Goal: Task Accomplishment & Management: Use online tool/utility

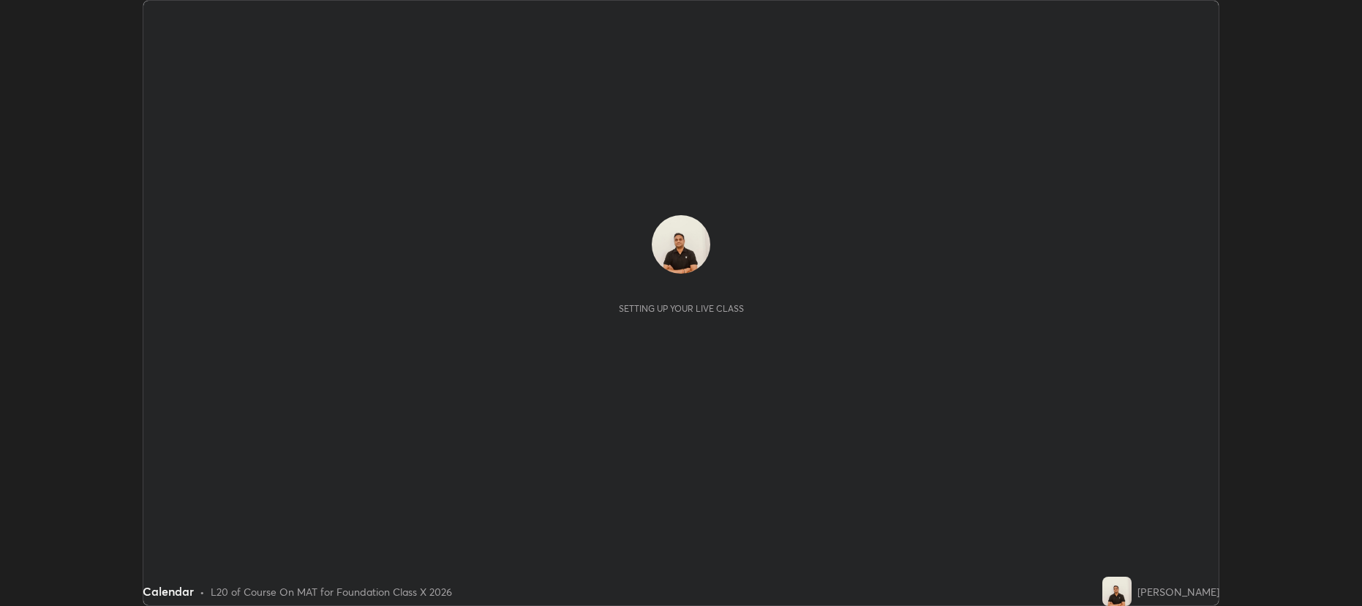
scroll to position [606, 1362]
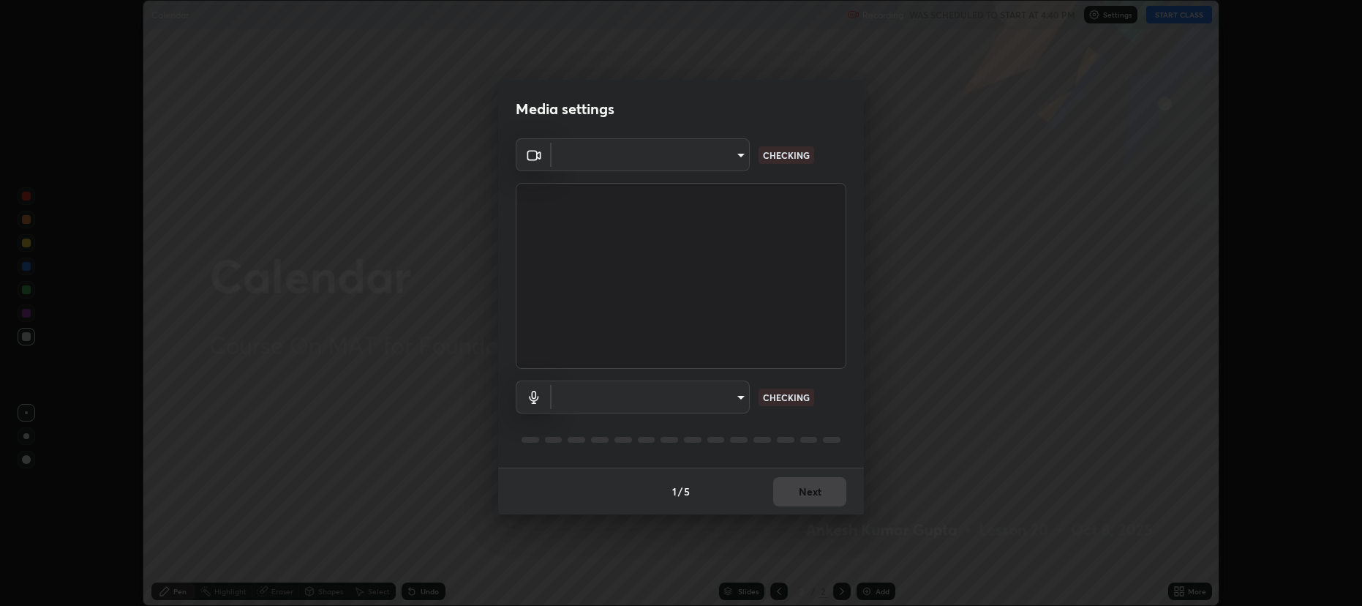
type input "2a561c120c3220b2f8b99532909308587796bda8d732d287aca83a6dd182eb89"
type input "e57f6960a9795a8c2a73ffebd985035ee1316a0e6525c793b51b9b2a3f3063a7"
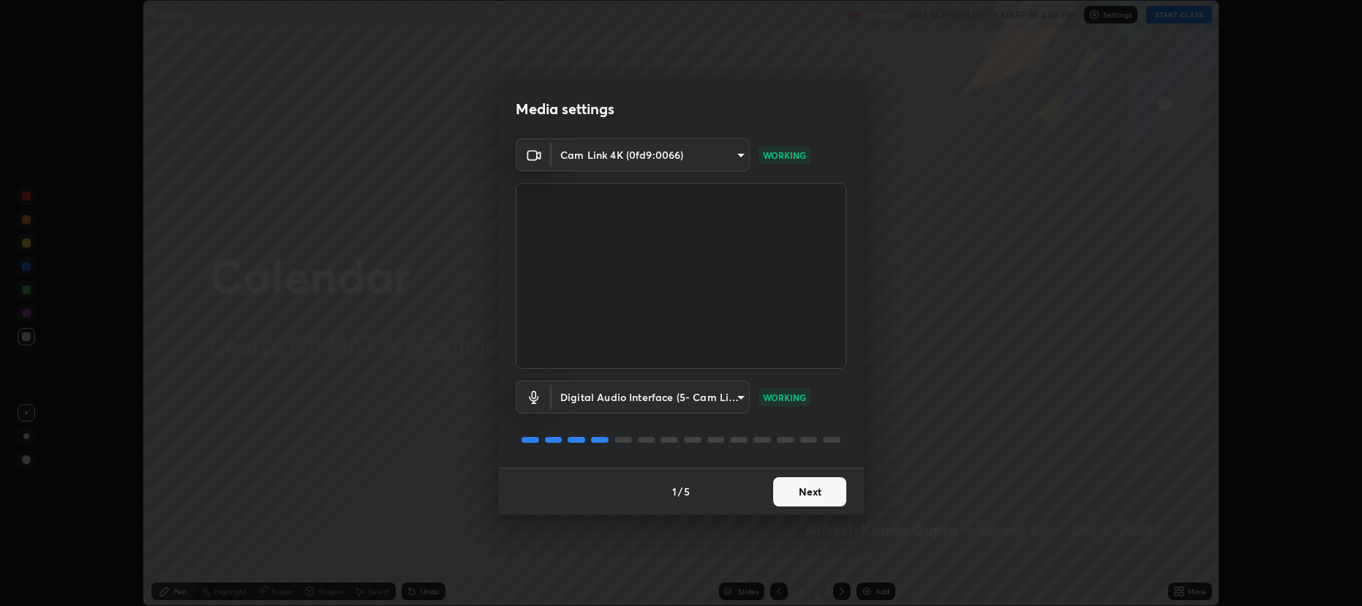
click at [777, 491] on button "Next" at bounding box center [809, 491] width 73 height 29
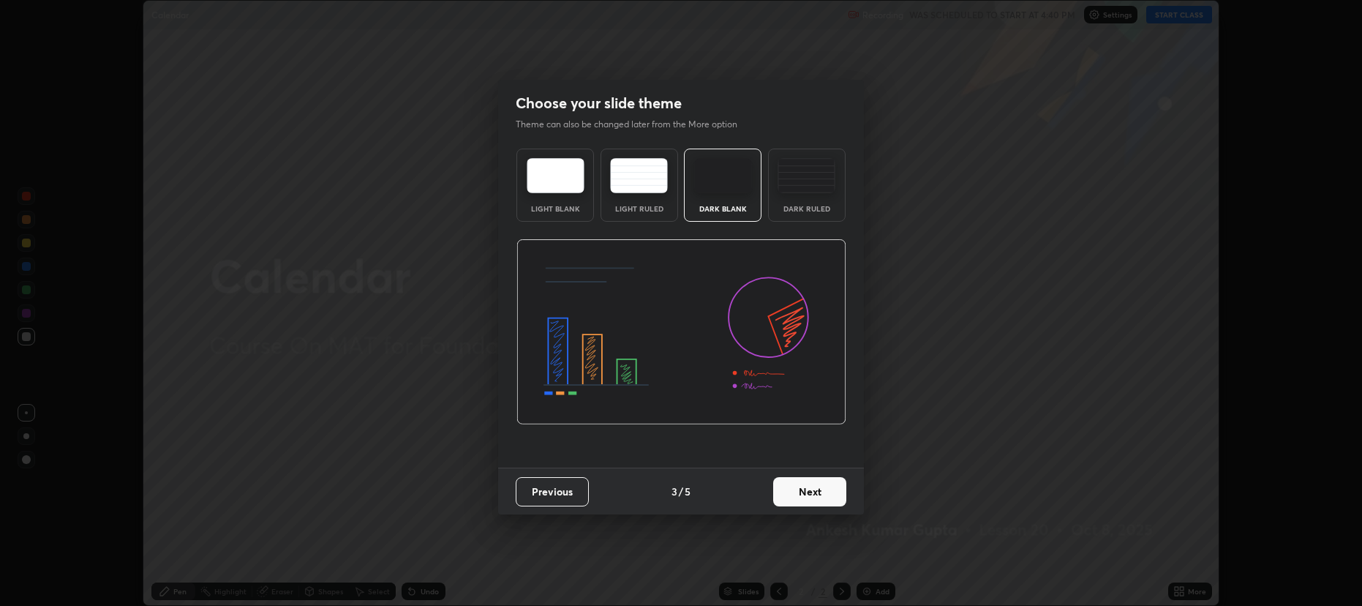
click at [789, 489] on button "Next" at bounding box center [809, 491] width 73 height 29
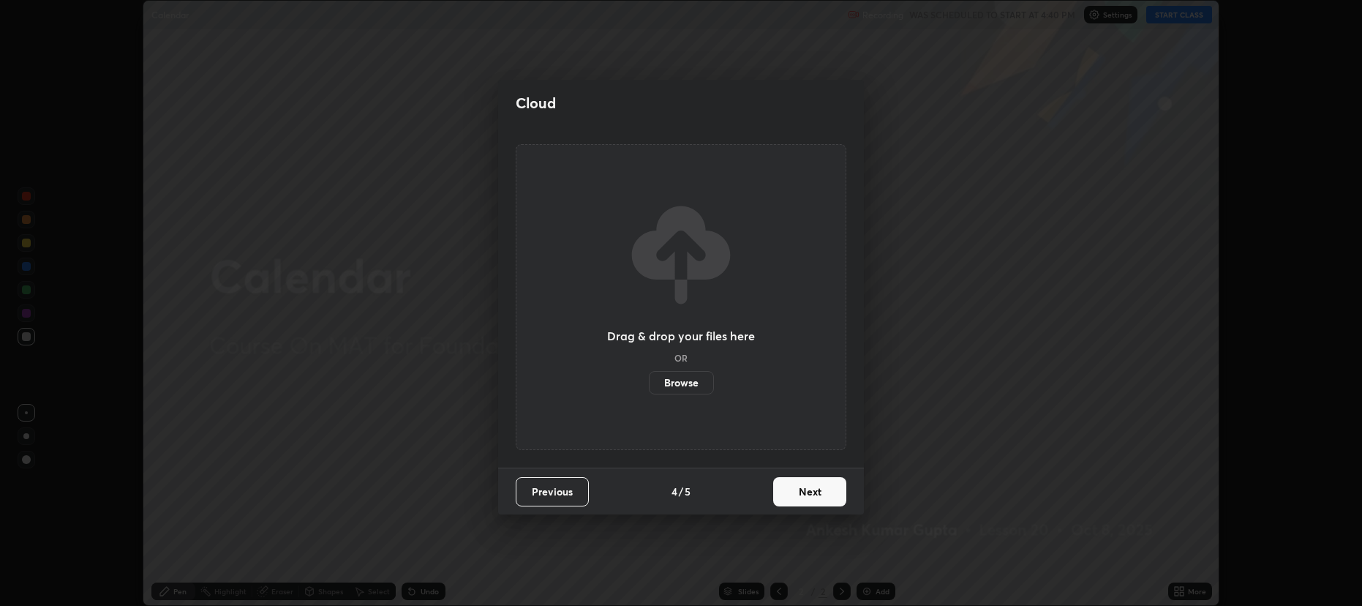
click at [787, 489] on button "Next" at bounding box center [809, 491] width 73 height 29
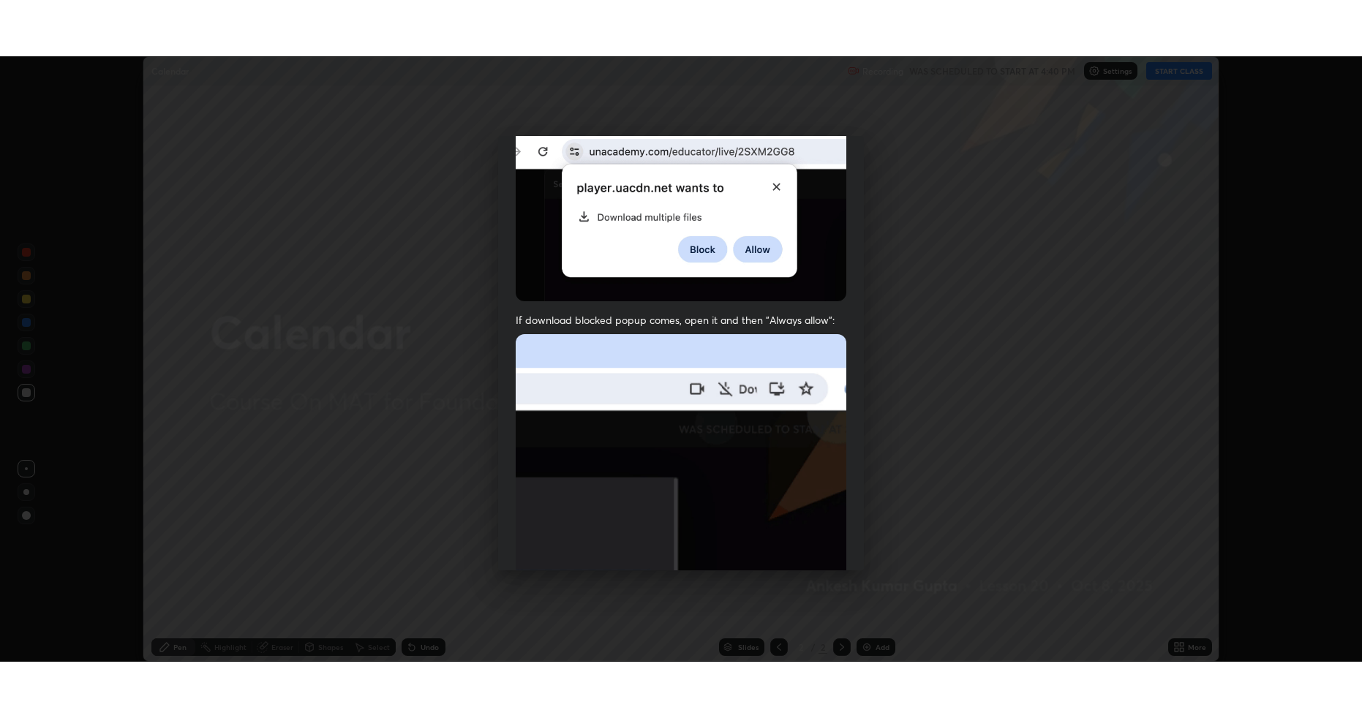
scroll to position [297, 0]
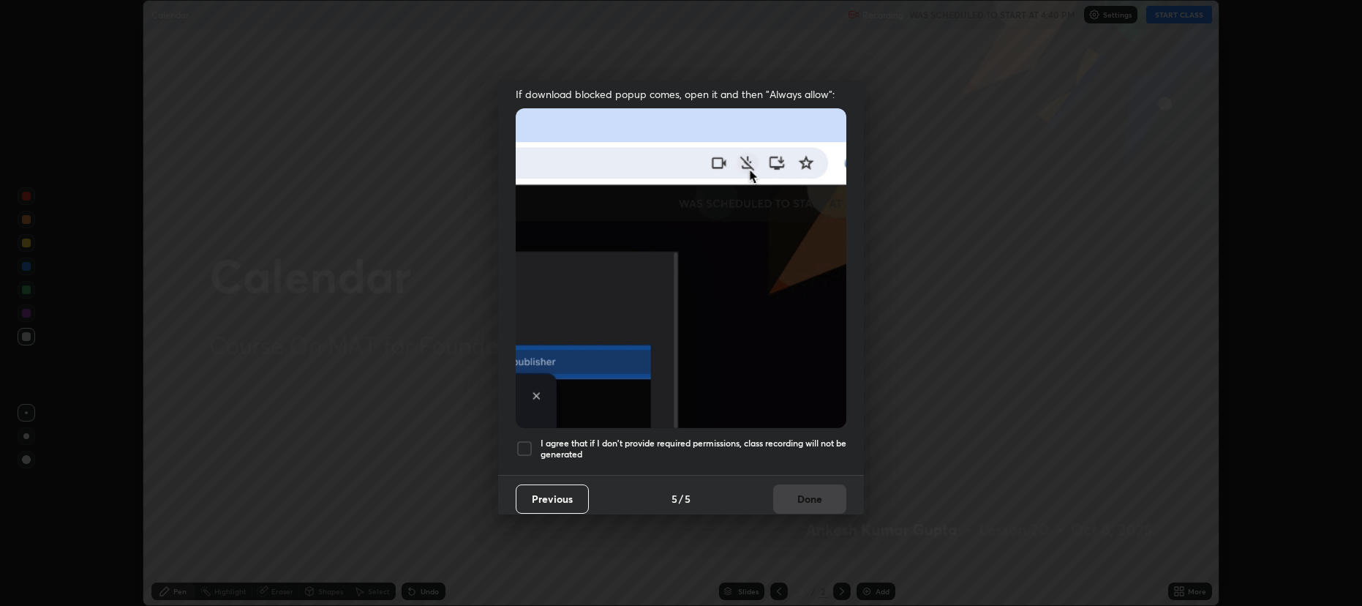
click at [525, 440] on div at bounding box center [525, 449] width 18 height 18
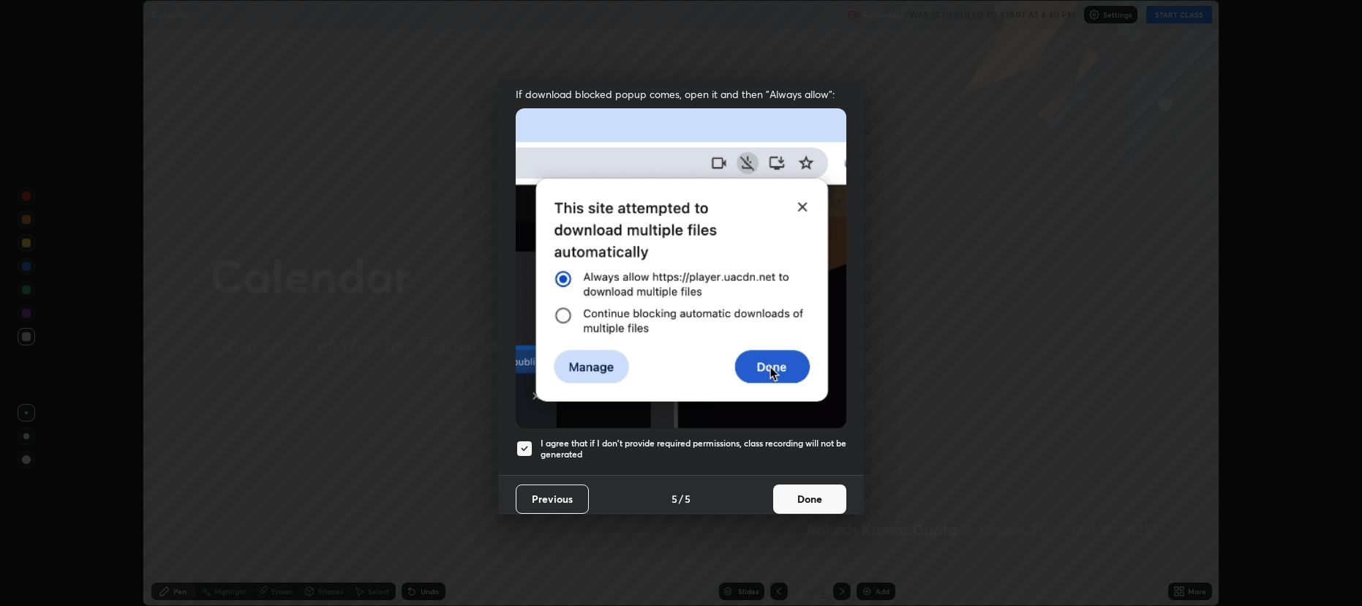
click at [783, 489] on button "Done" at bounding box center [809, 498] width 73 height 29
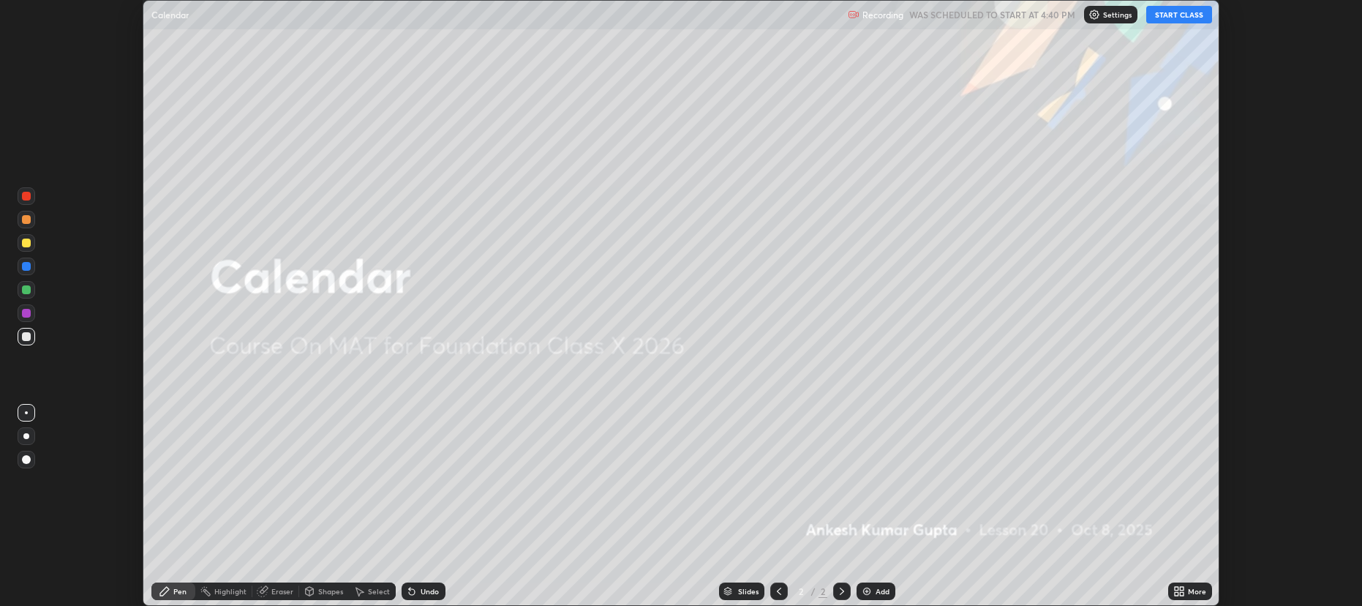
click at [1182, 592] on icon at bounding box center [1182, 594] width 4 height 4
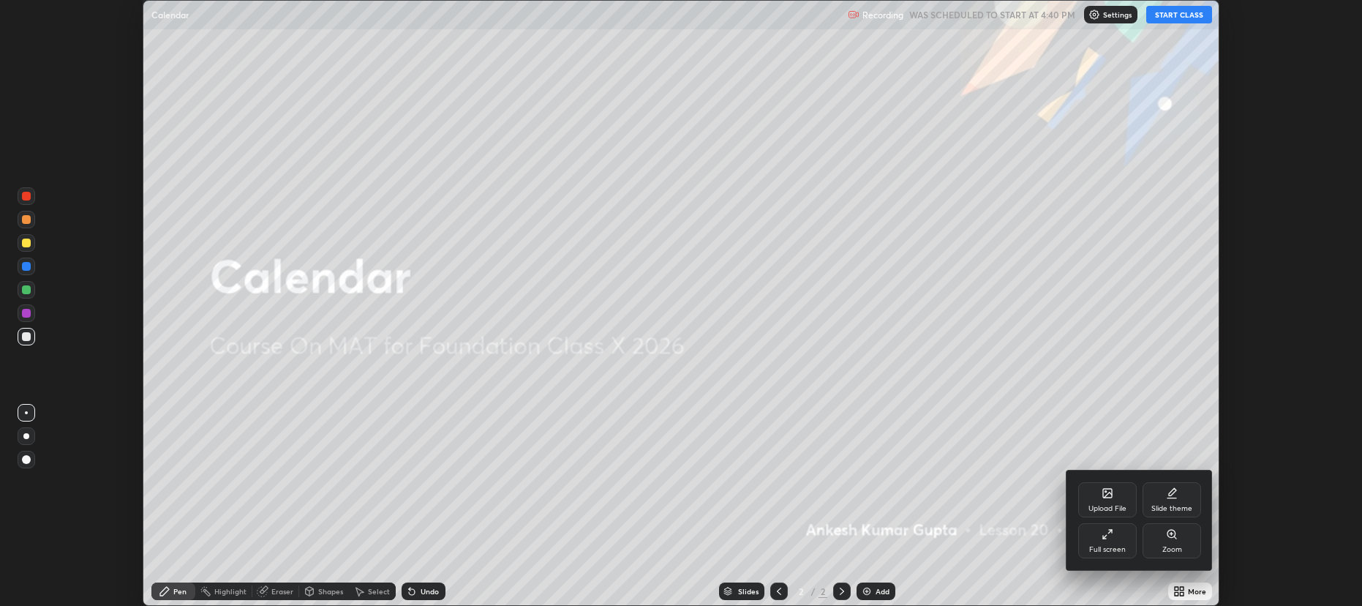
click at [1096, 538] on div "Full screen" at bounding box center [1107, 540] width 59 height 35
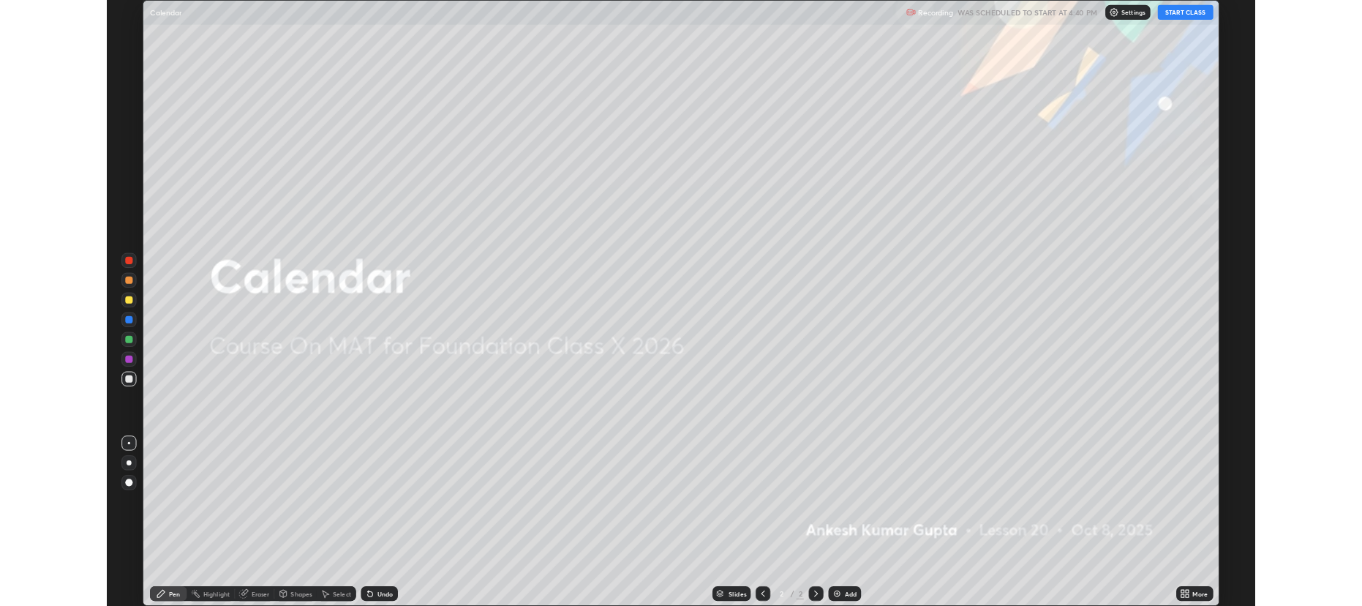
scroll to position [718, 1362]
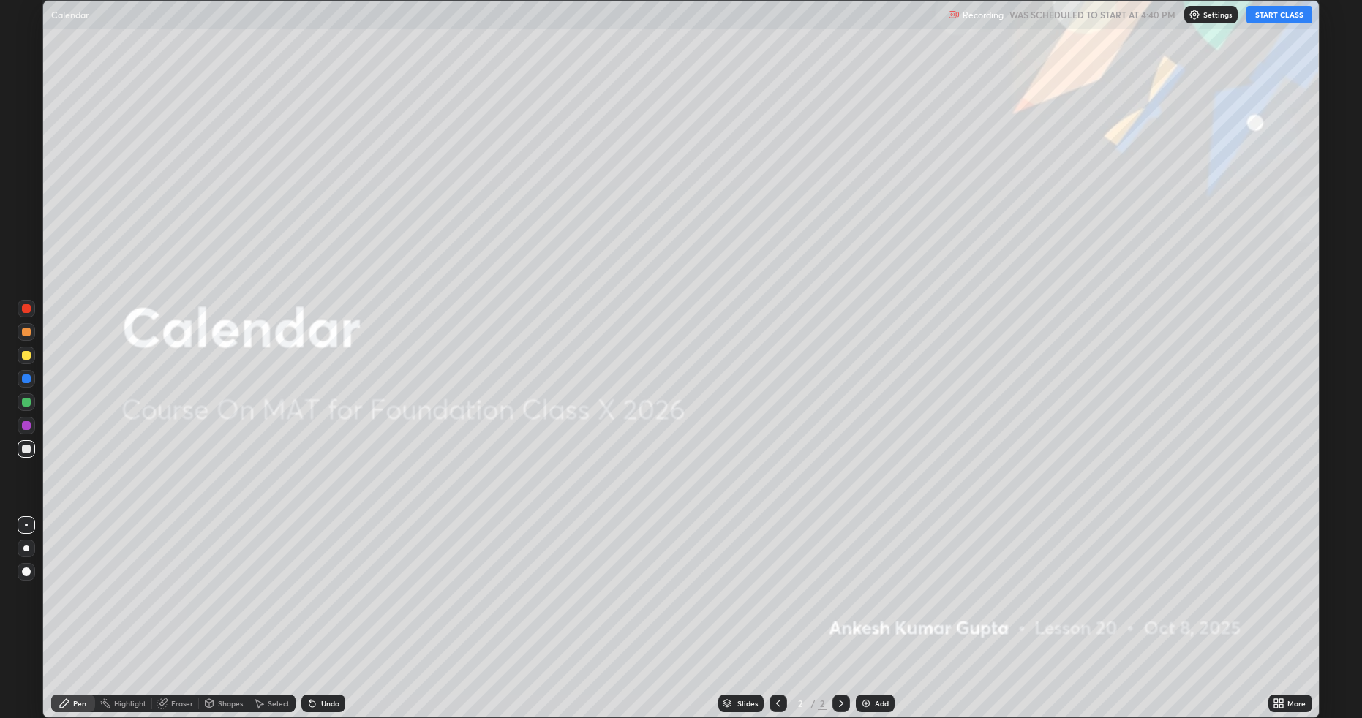
click at [1271, 605] on div "More" at bounding box center [1291, 704] width 44 height 18
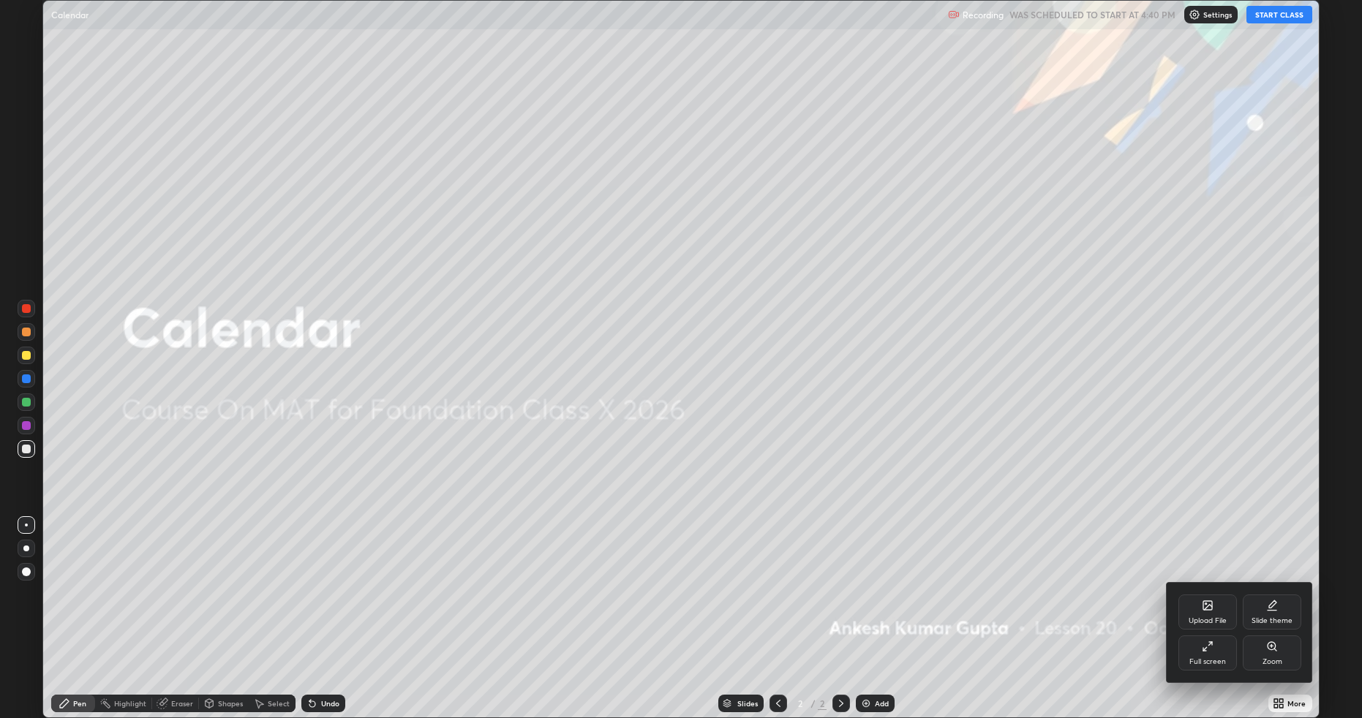
click at [1195, 605] on div "Upload File" at bounding box center [1208, 612] width 59 height 35
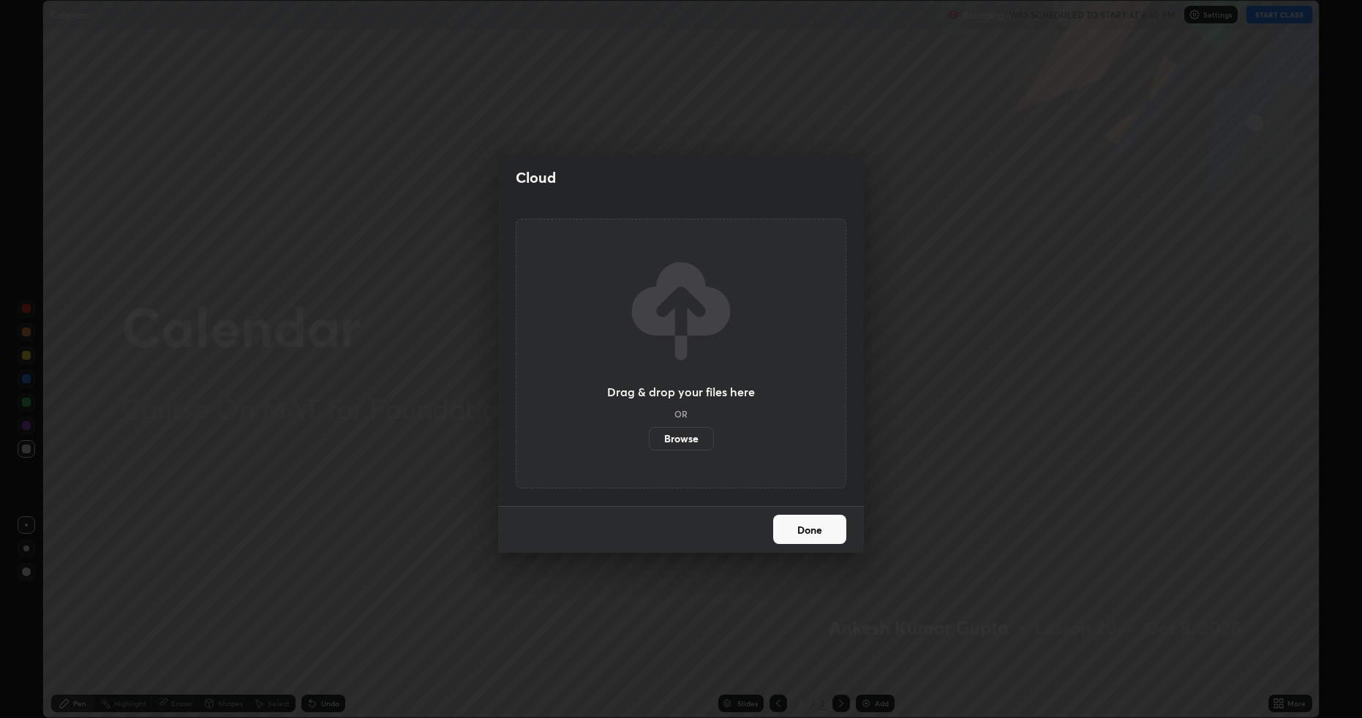
click at [680, 441] on label "Browse" at bounding box center [681, 438] width 65 height 23
click at [649, 441] on input "Browse" at bounding box center [649, 438] width 0 height 23
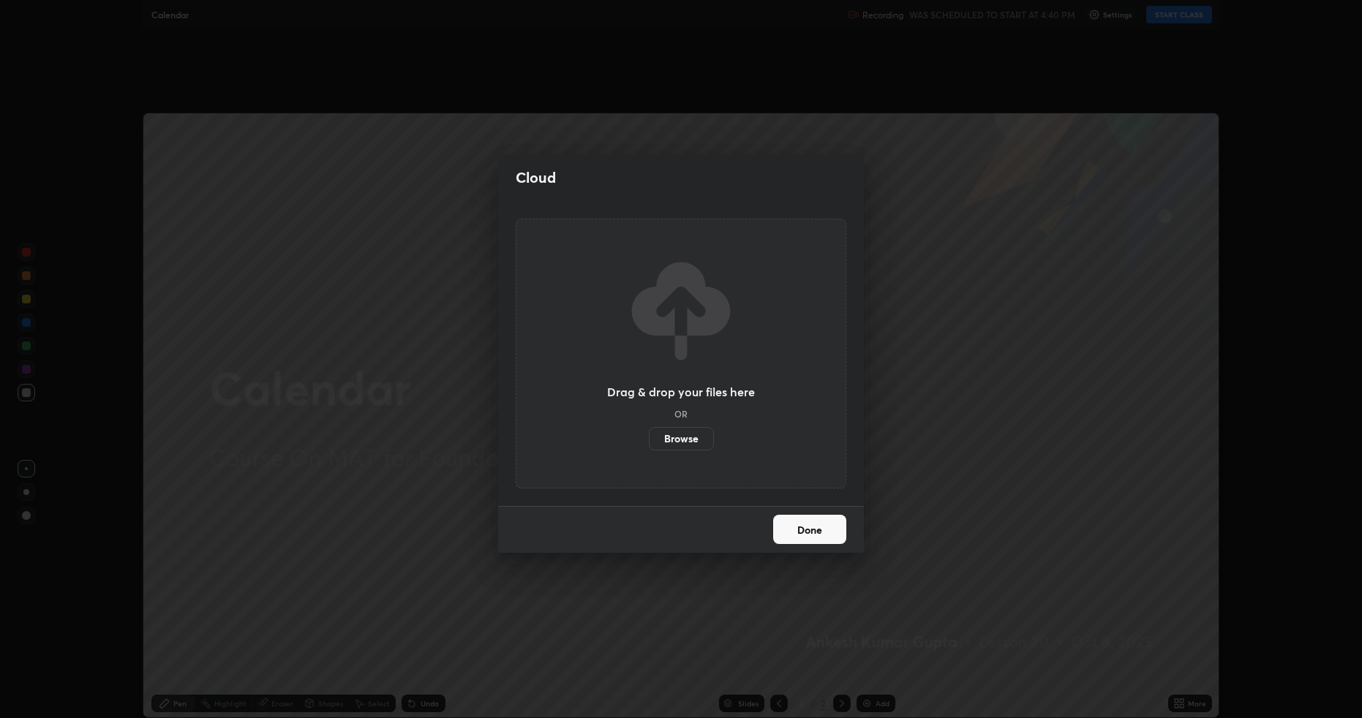
scroll to position [72558, 71802]
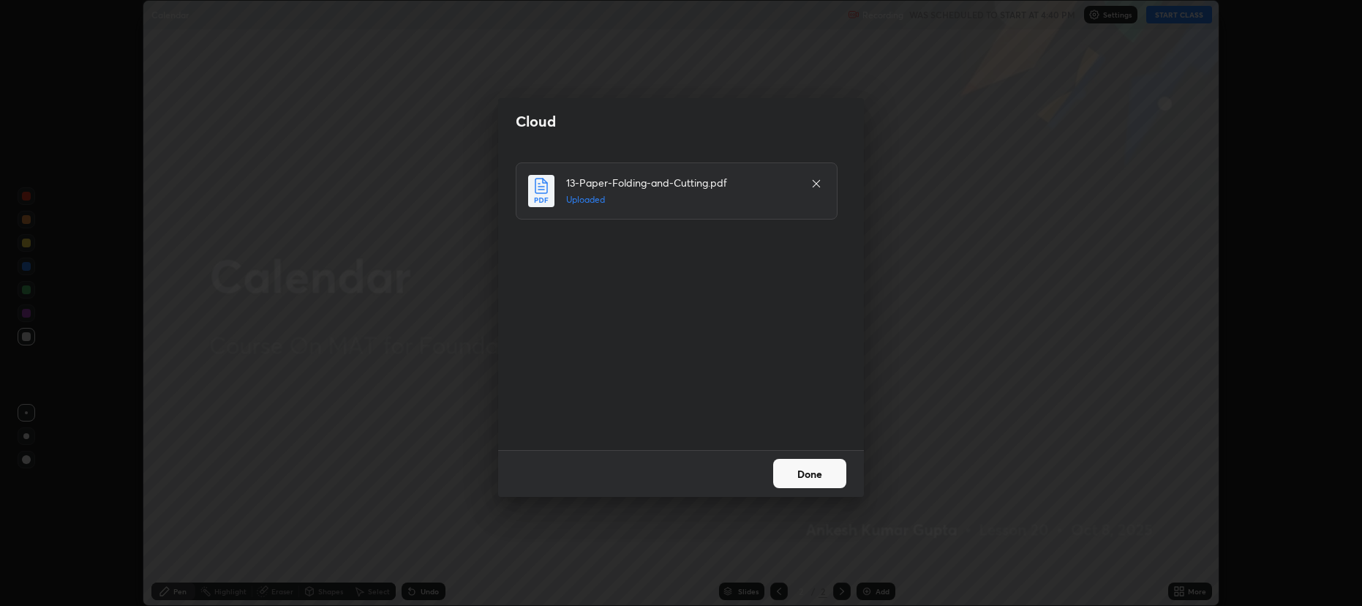
click at [785, 470] on button "Done" at bounding box center [809, 473] width 73 height 29
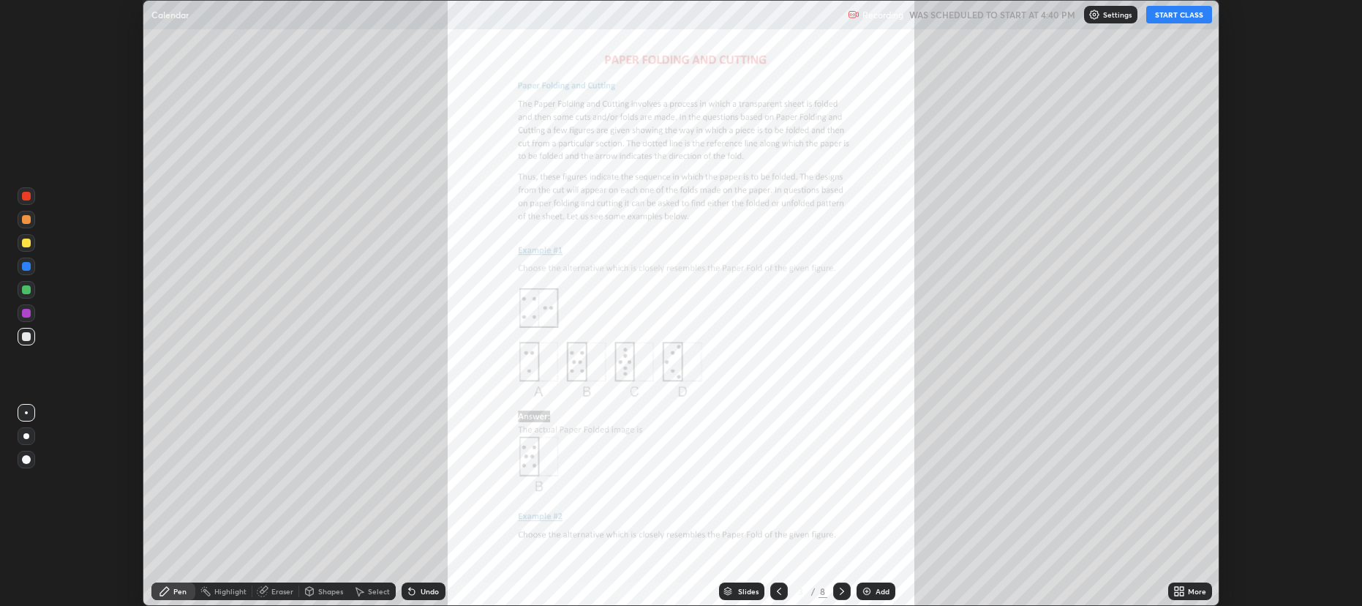
click at [1182, 21] on button "START CLASS" at bounding box center [1179, 15] width 66 height 18
click at [1190, 590] on div "More" at bounding box center [1197, 591] width 18 height 7
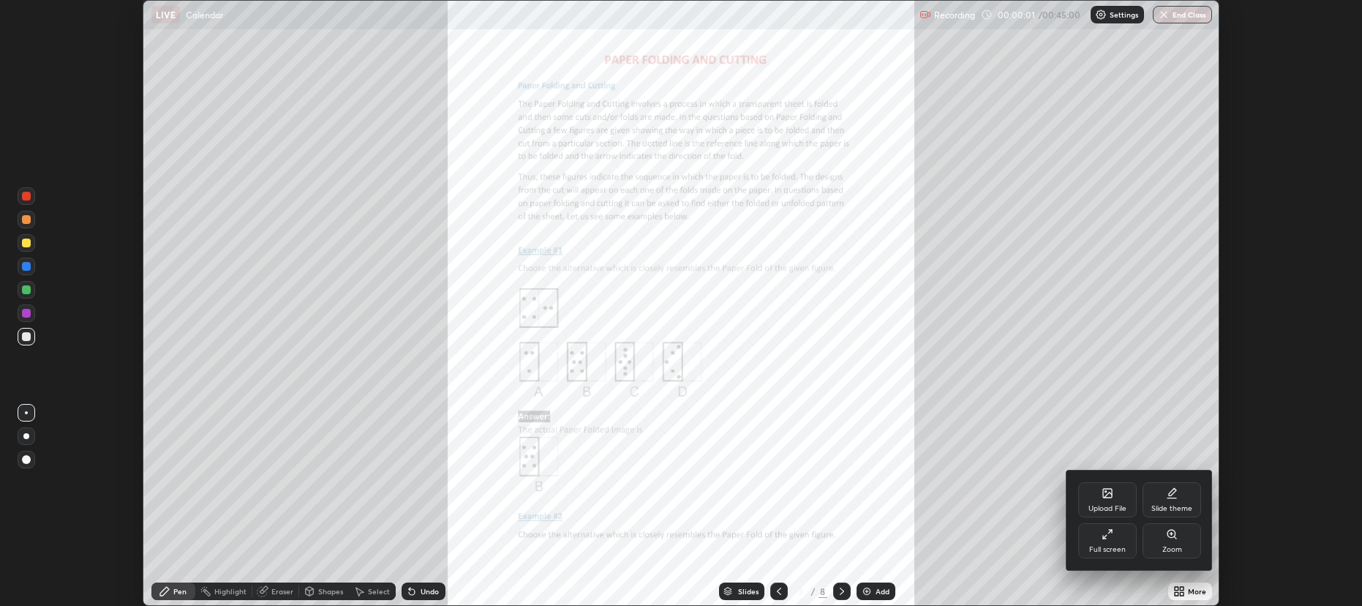
click at [1104, 546] on div "Full screen" at bounding box center [1107, 549] width 37 height 7
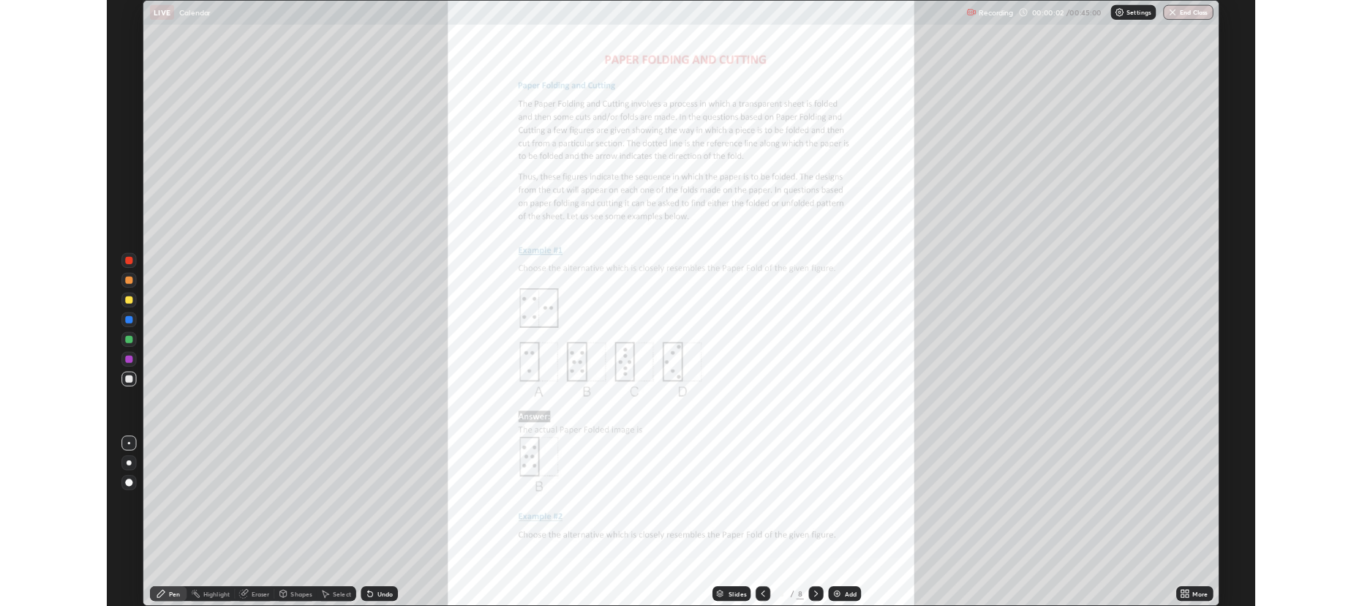
scroll to position [718, 1362]
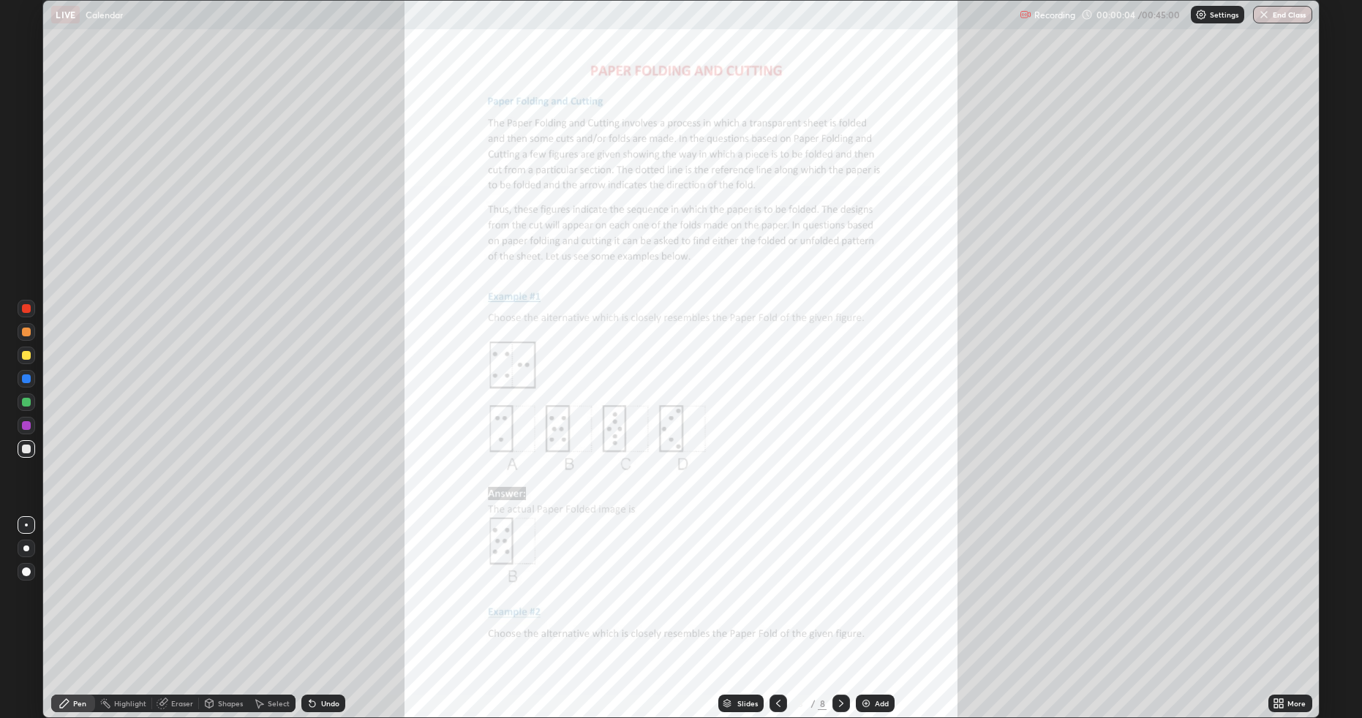
click at [1293, 605] on div "More" at bounding box center [1291, 704] width 44 height 18
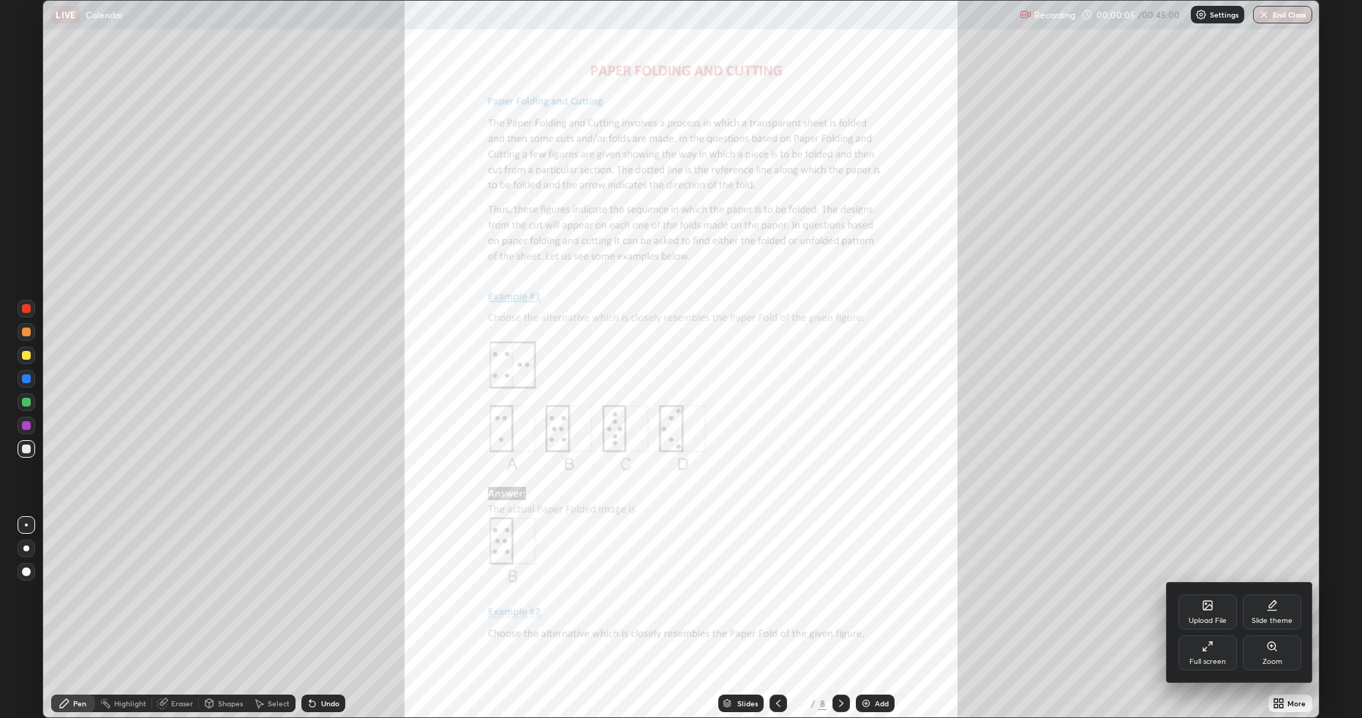
click at [1277, 605] on icon at bounding box center [1272, 647] width 12 height 12
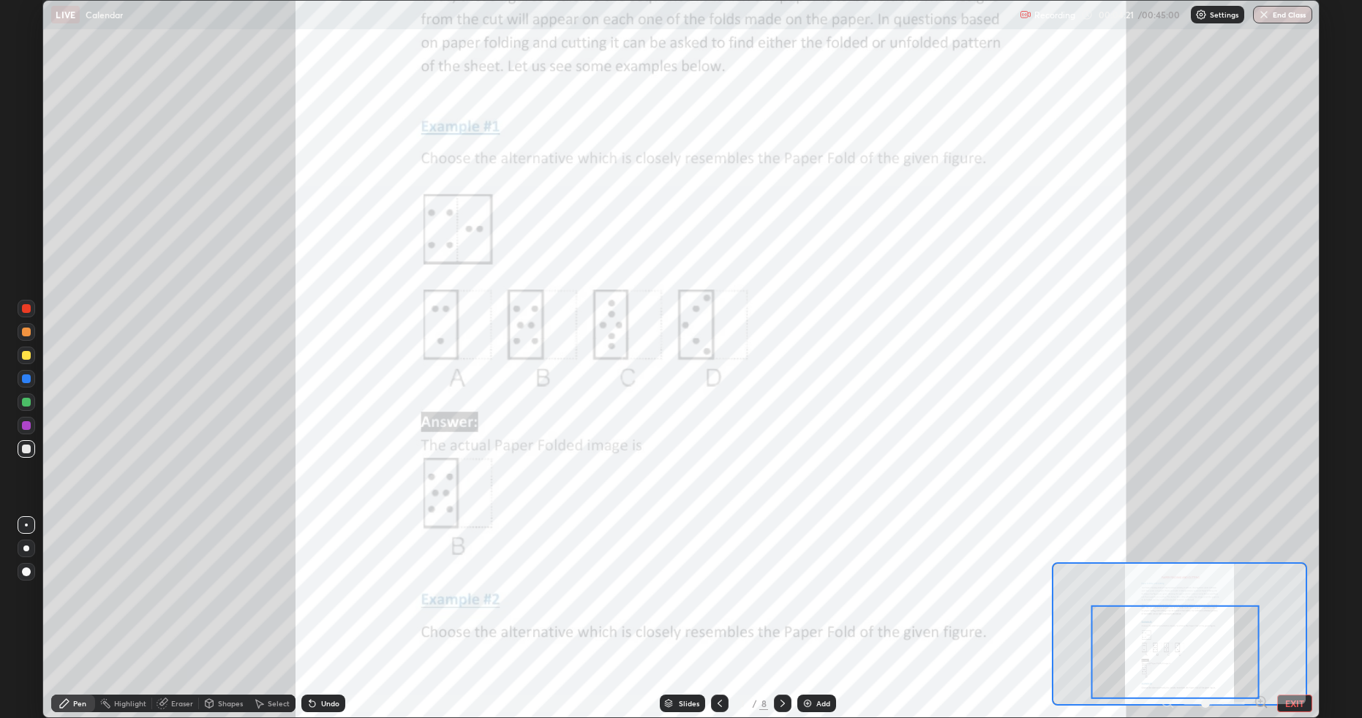
click at [26, 426] on div at bounding box center [26, 425] width 9 height 9
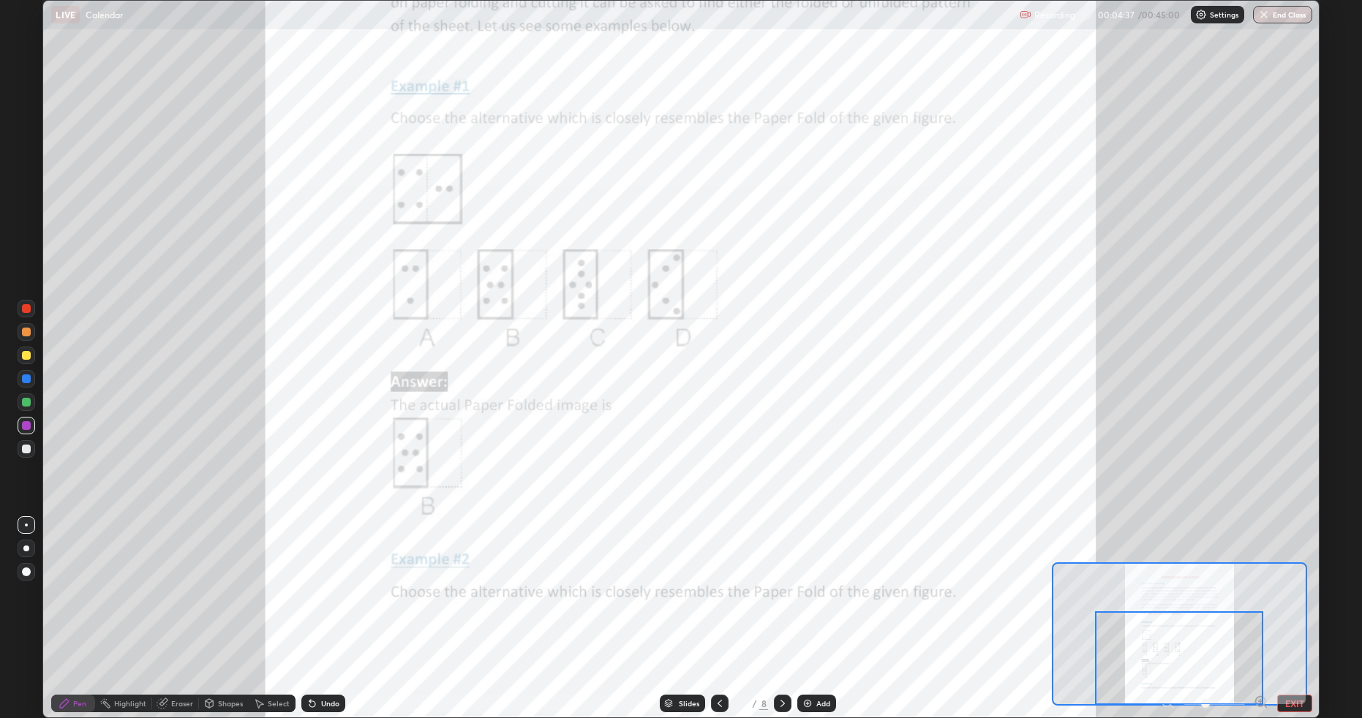
click at [1298, 605] on button "EXIT" at bounding box center [1294, 704] width 35 height 18
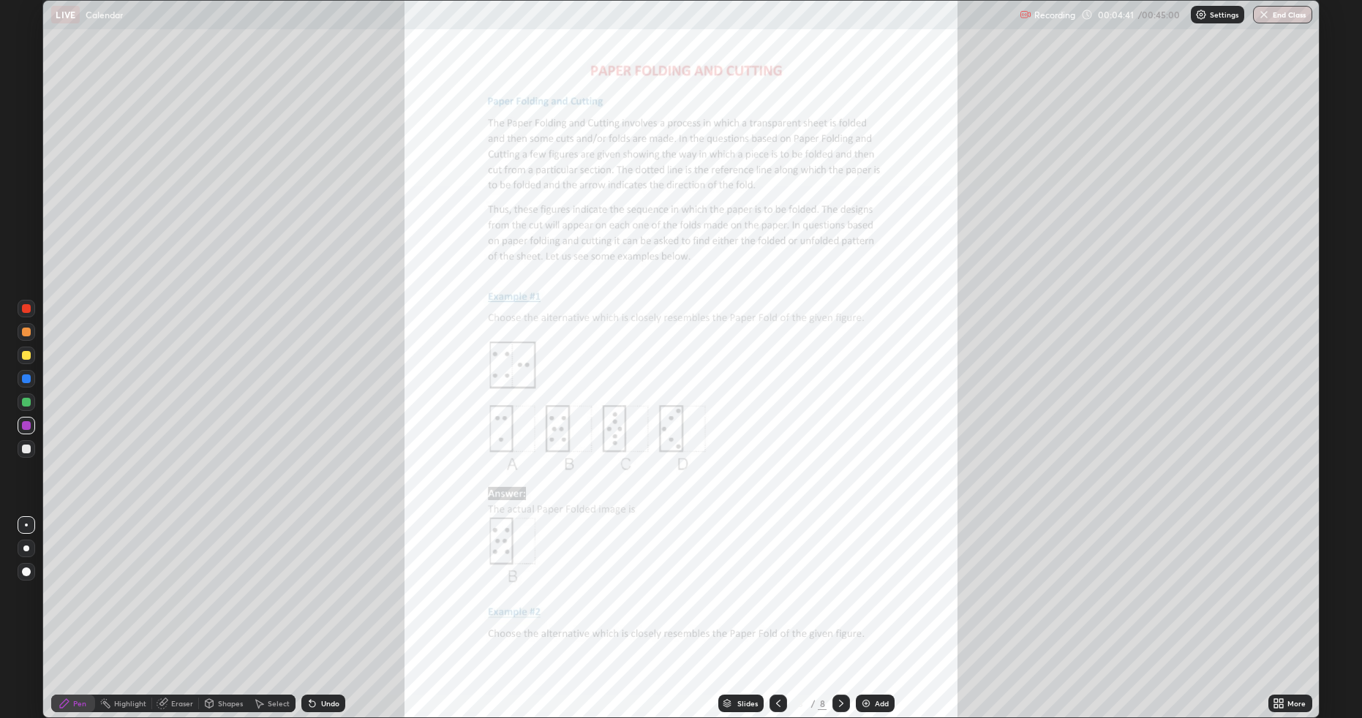
click at [1292, 605] on div "More" at bounding box center [1297, 703] width 18 height 7
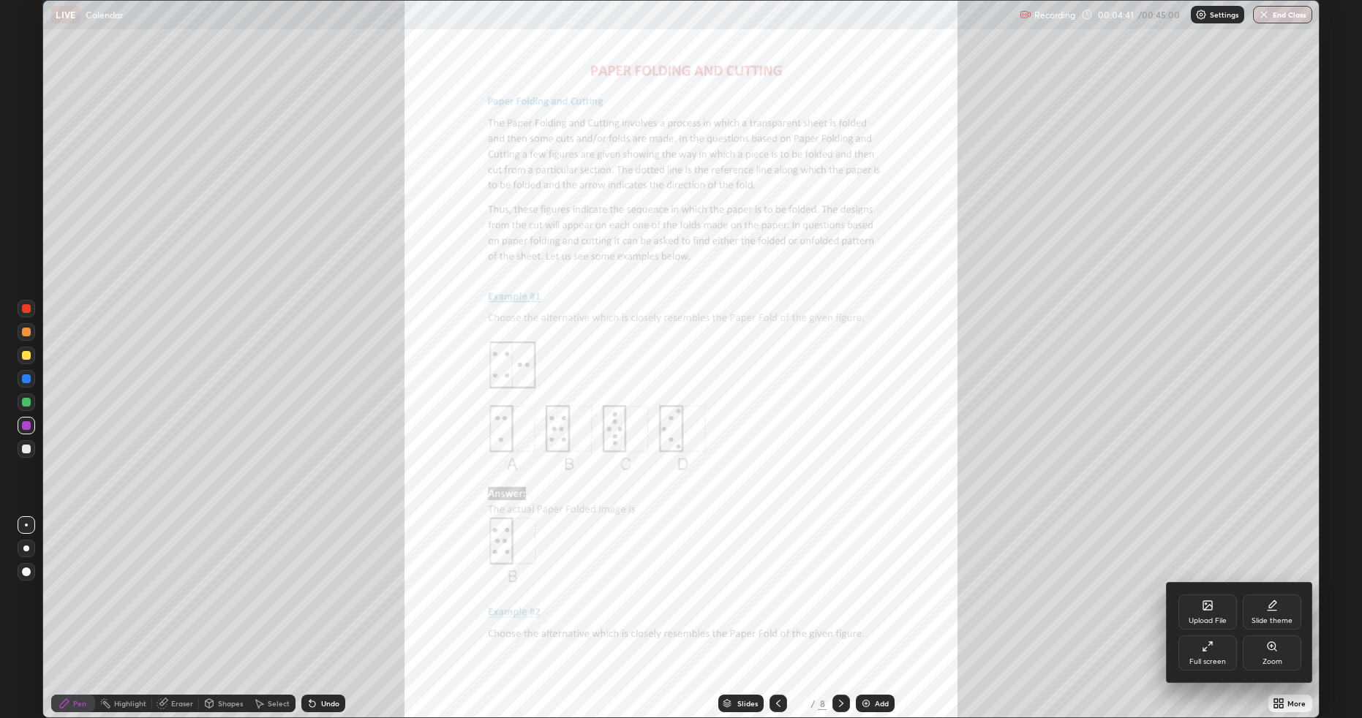
click at [1271, 605] on div "Zoom" at bounding box center [1272, 653] width 59 height 35
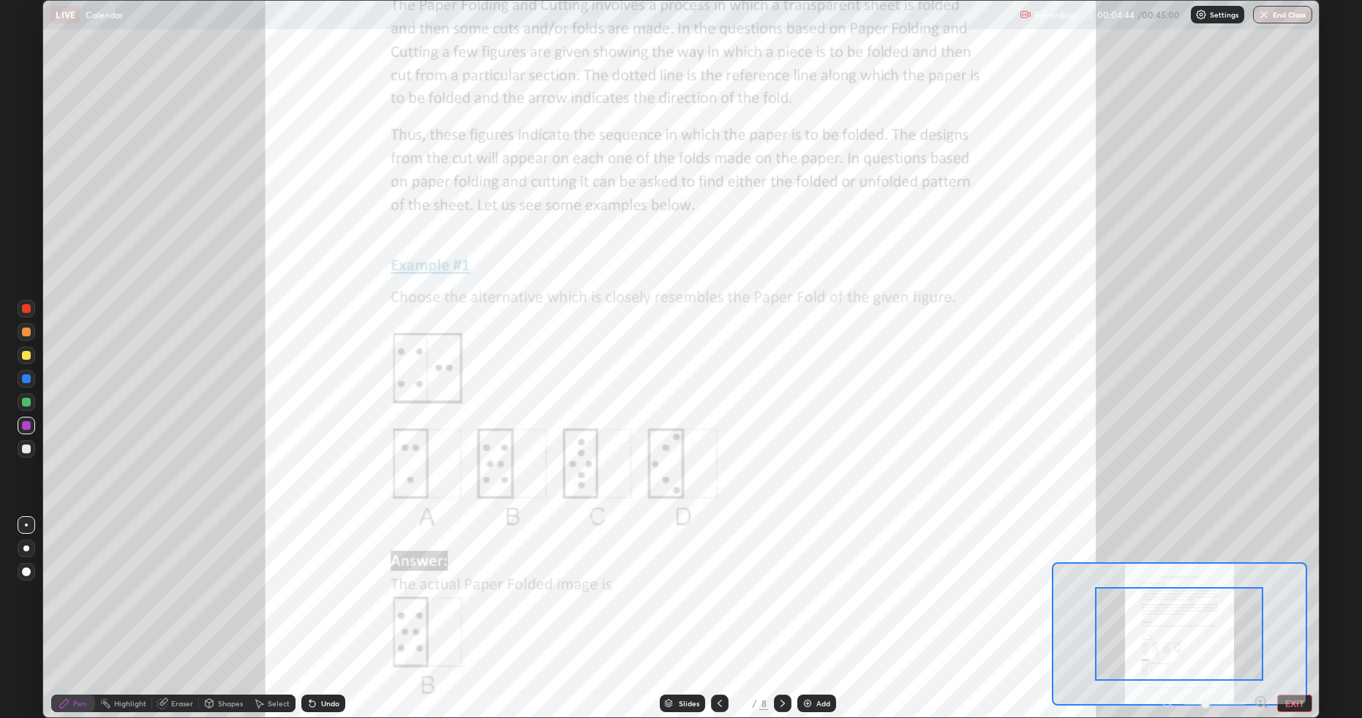
click at [782, 605] on icon at bounding box center [783, 704] width 12 height 12
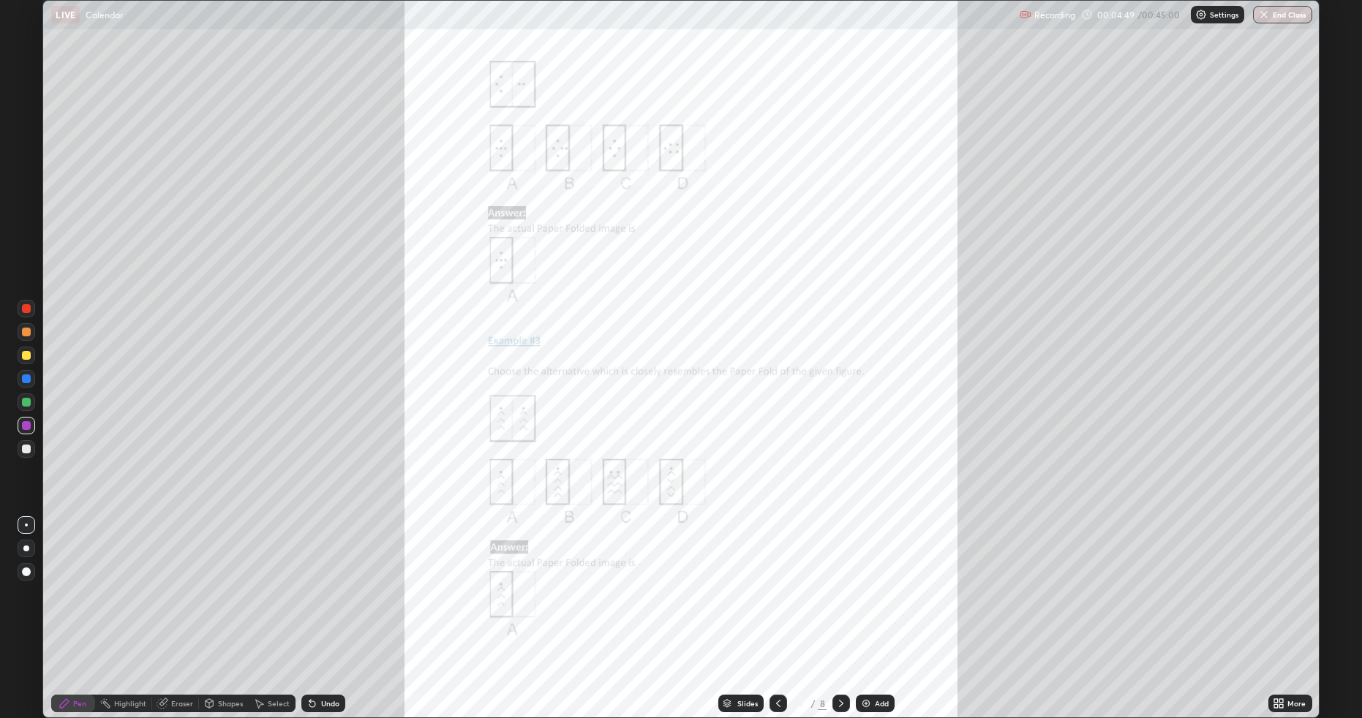
click at [1294, 605] on div "More" at bounding box center [1297, 703] width 18 height 7
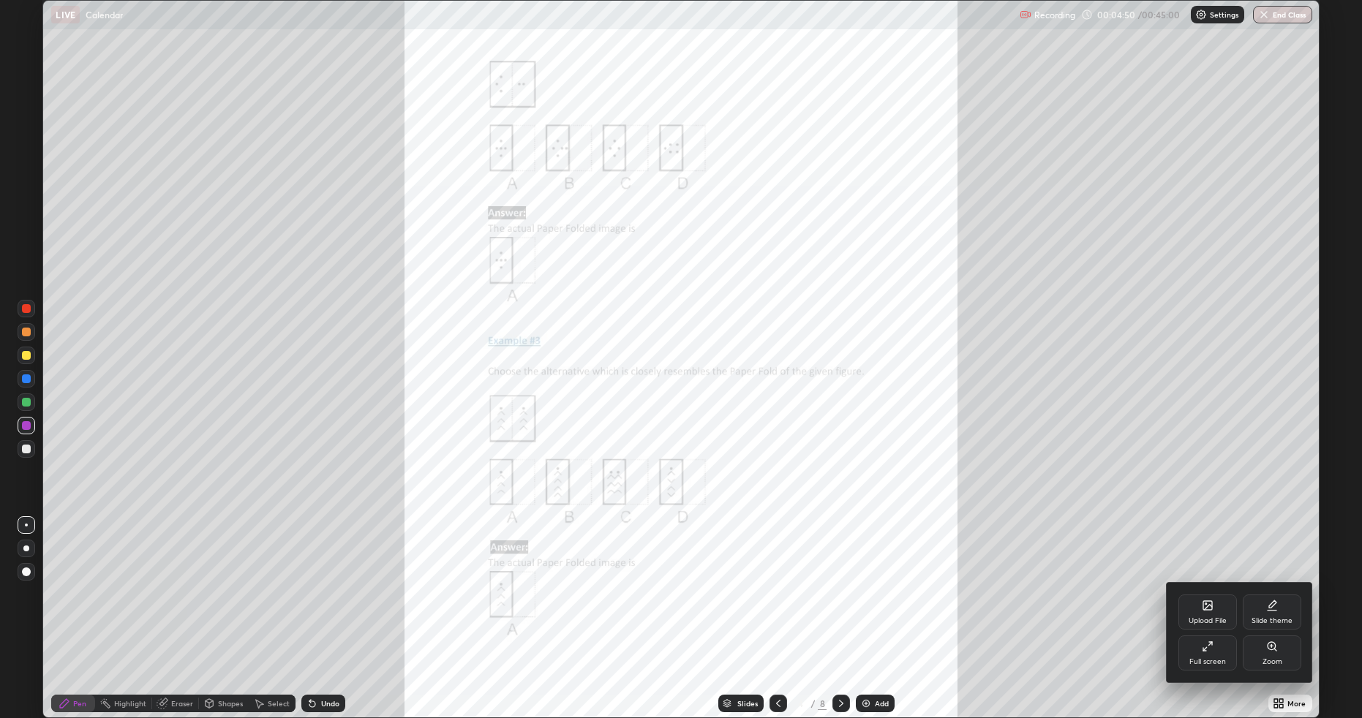
click at [1279, 605] on div "Zoom" at bounding box center [1272, 653] width 59 height 35
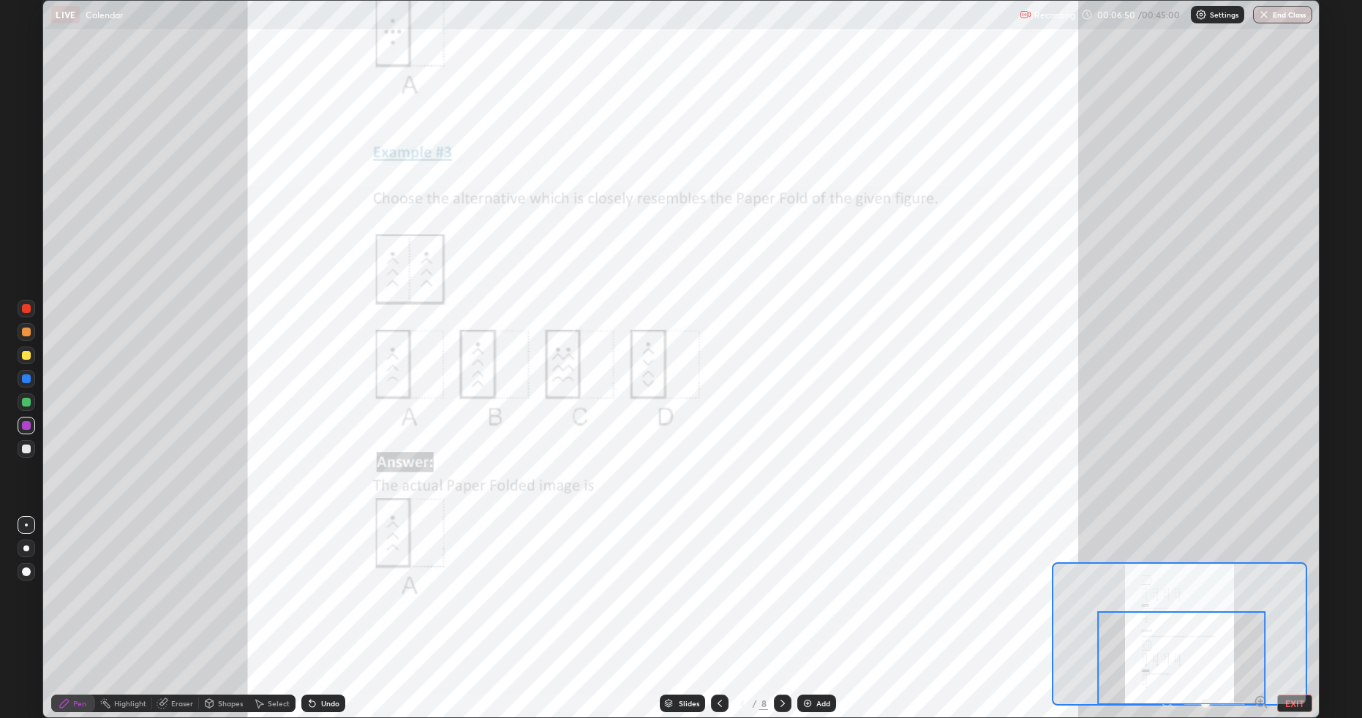
click at [783, 605] on icon at bounding box center [783, 704] width 12 height 12
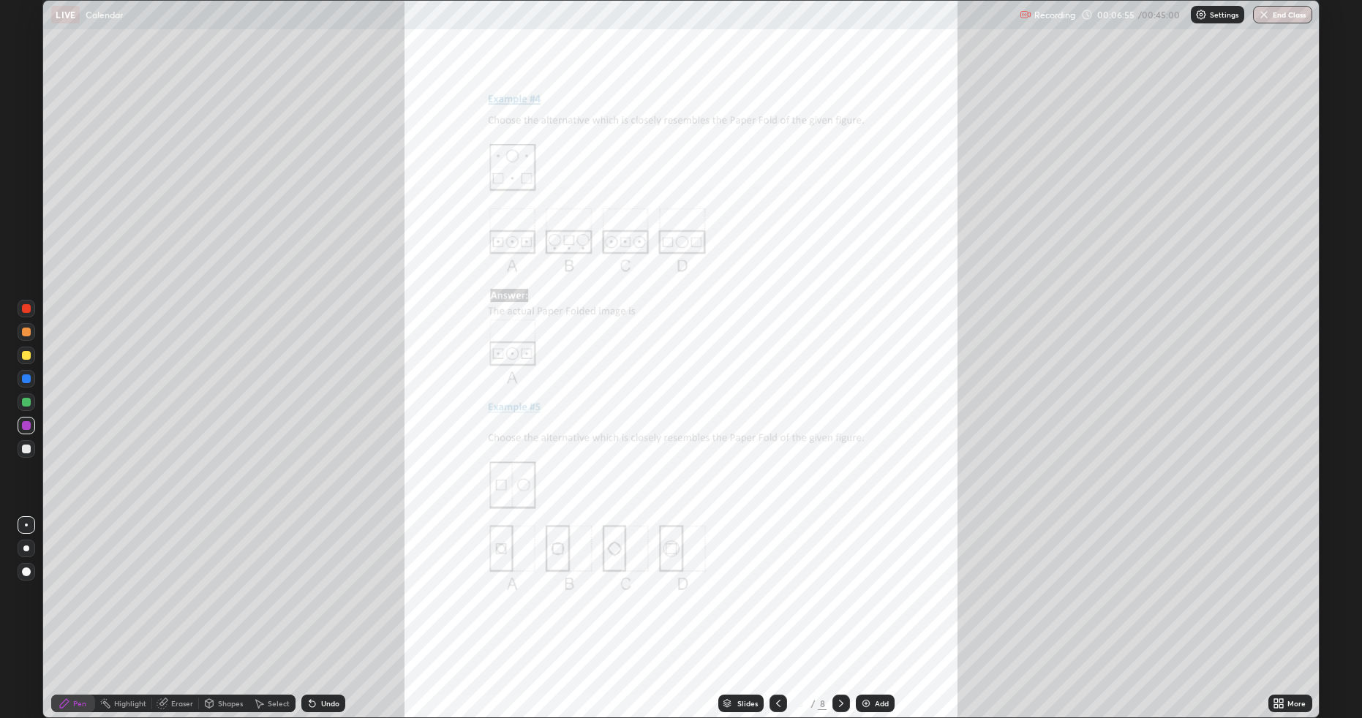
click at [1280, 605] on icon at bounding box center [1282, 701] width 4 height 4
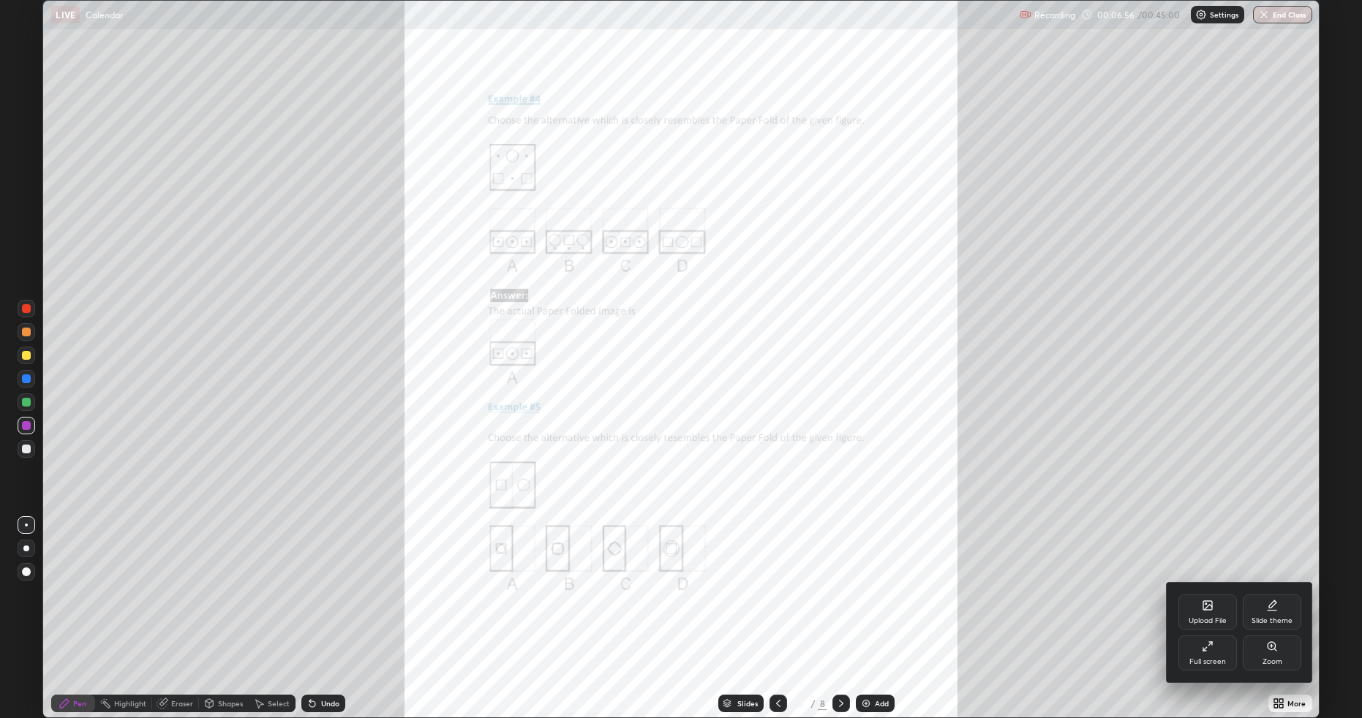
click at [1283, 605] on div "Zoom" at bounding box center [1272, 653] width 59 height 35
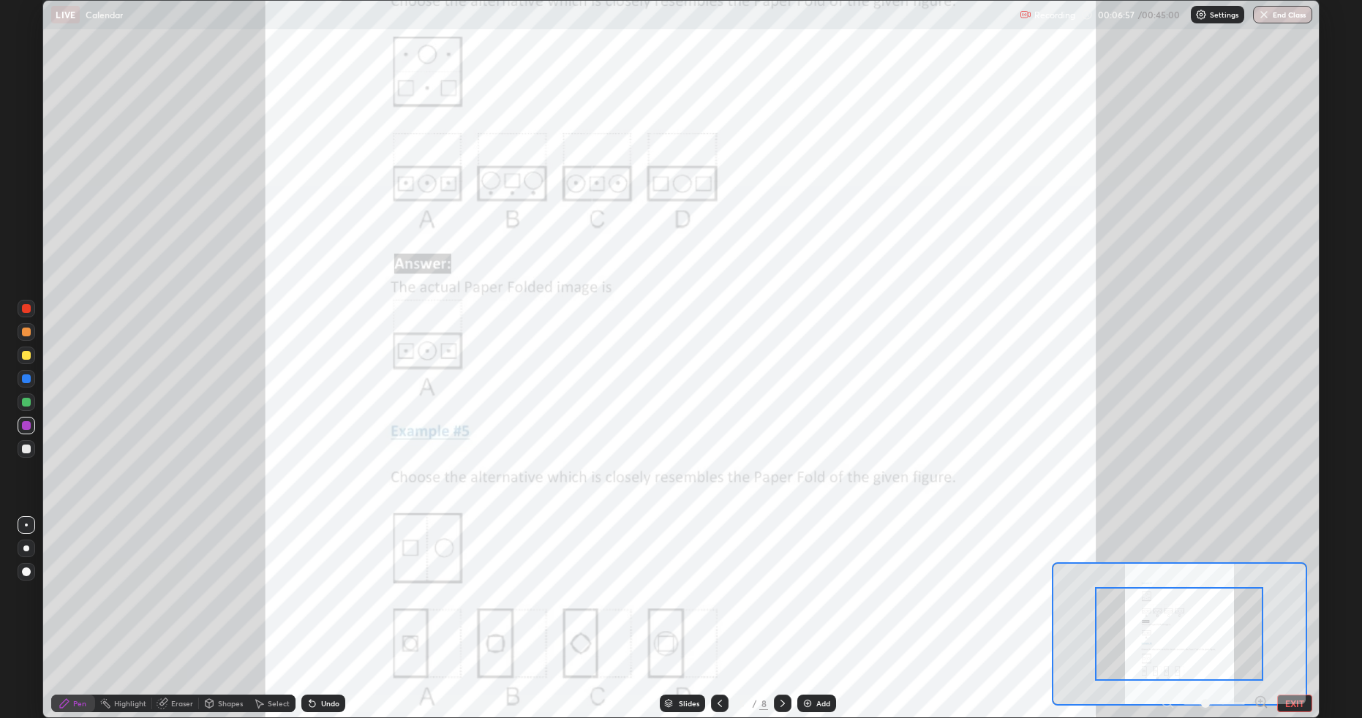
click at [1260, 605] on icon at bounding box center [1260, 702] width 4 height 0
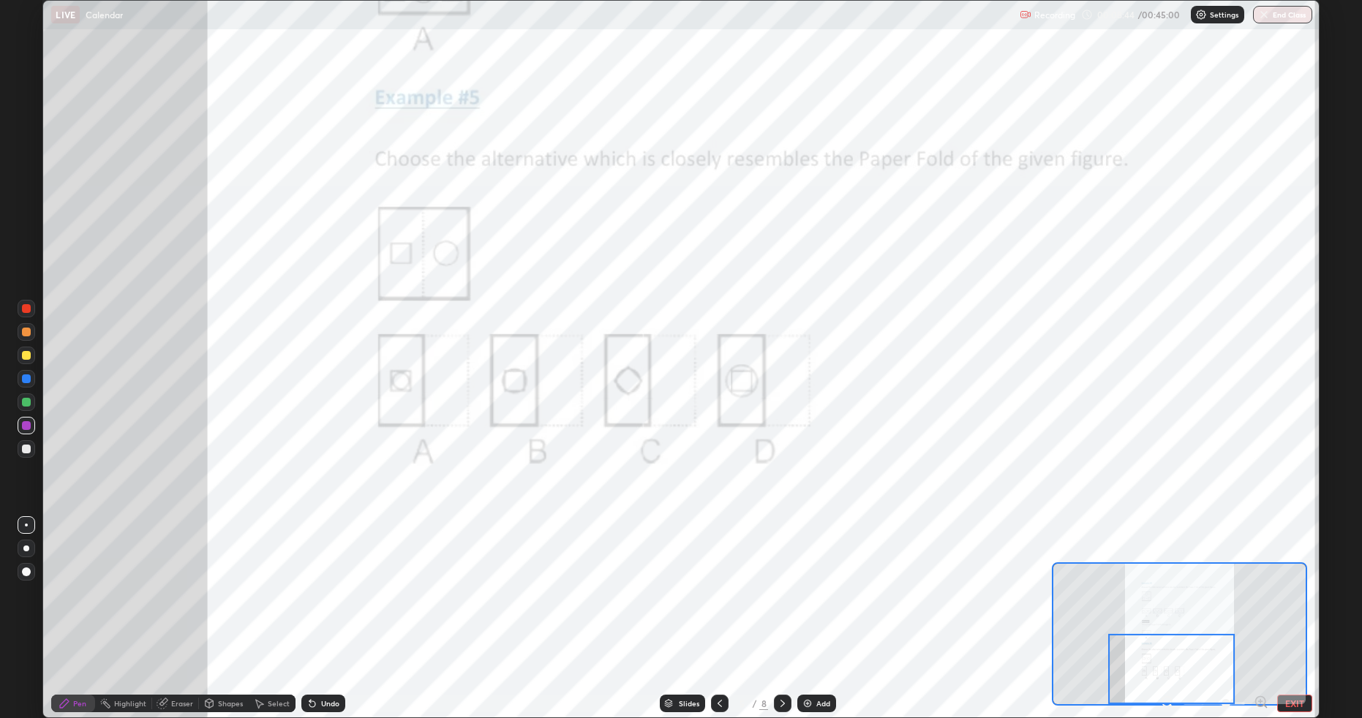
click at [778, 605] on div at bounding box center [783, 704] width 18 height 18
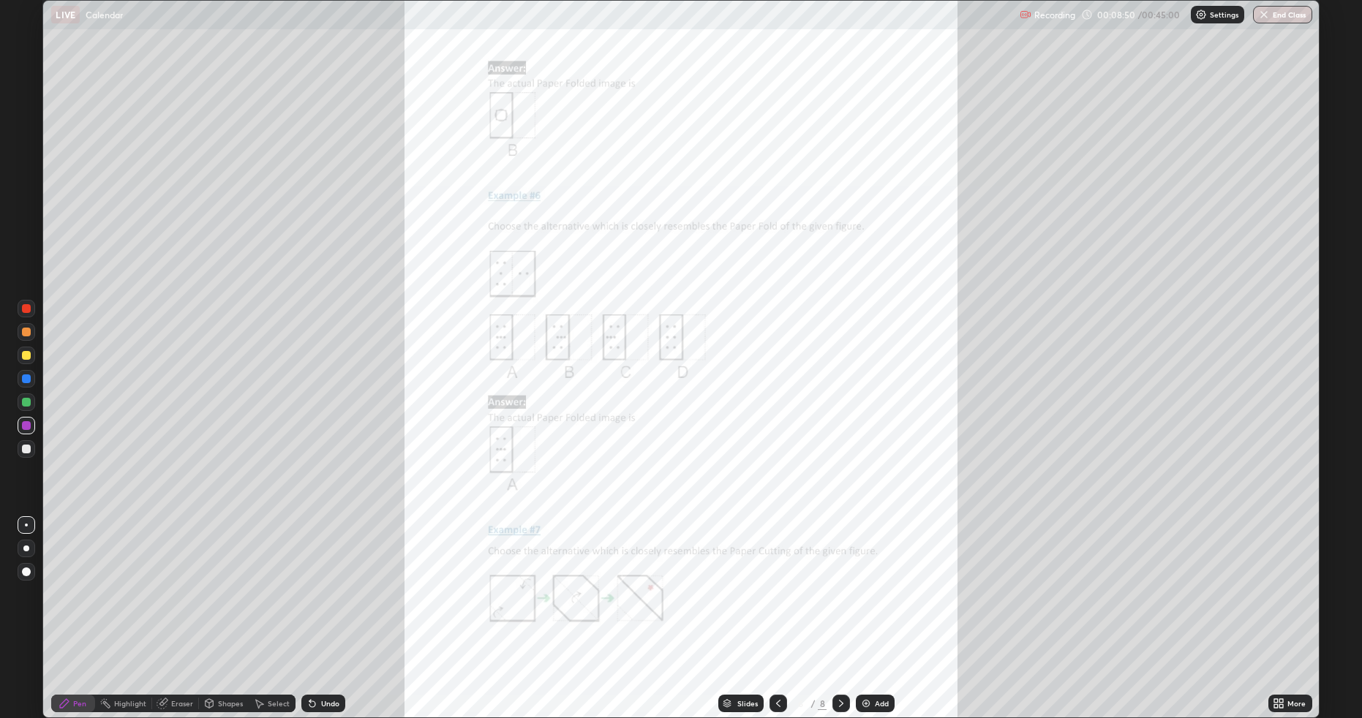
click at [1286, 605] on div "More" at bounding box center [1291, 704] width 44 height 18
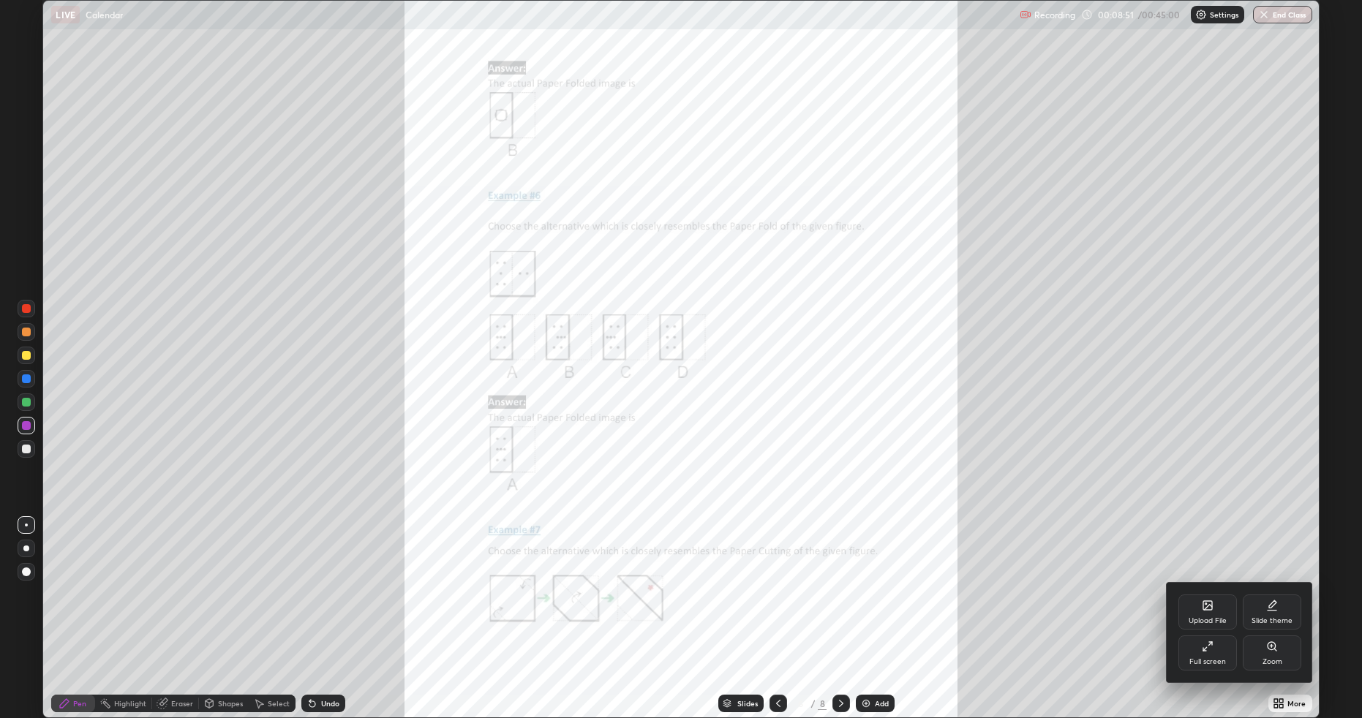
click at [1271, 605] on div "Zoom" at bounding box center [1272, 653] width 59 height 35
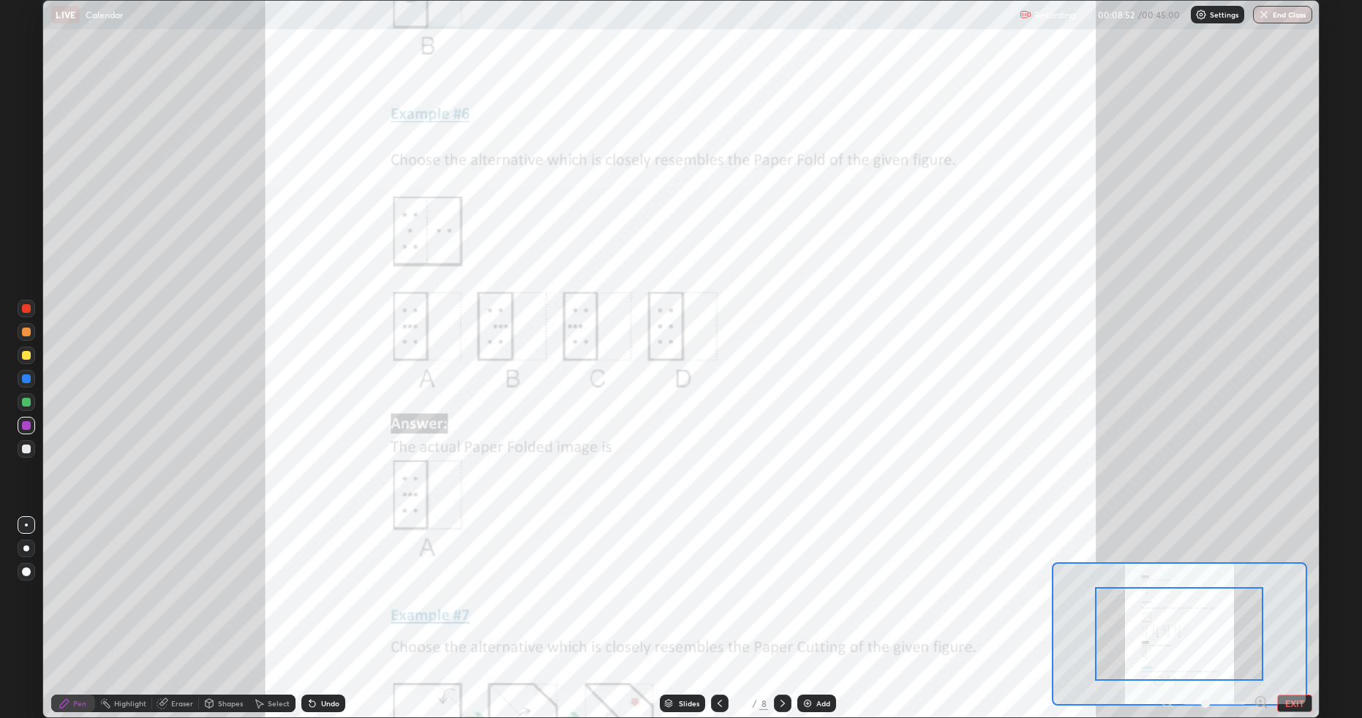
click at [1256, 605] on div "Pen Highlight Eraser Shapes Select Undo Slides 6 / 8 Add EXIT" at bounding box center [680, 703] width 1277 height 29
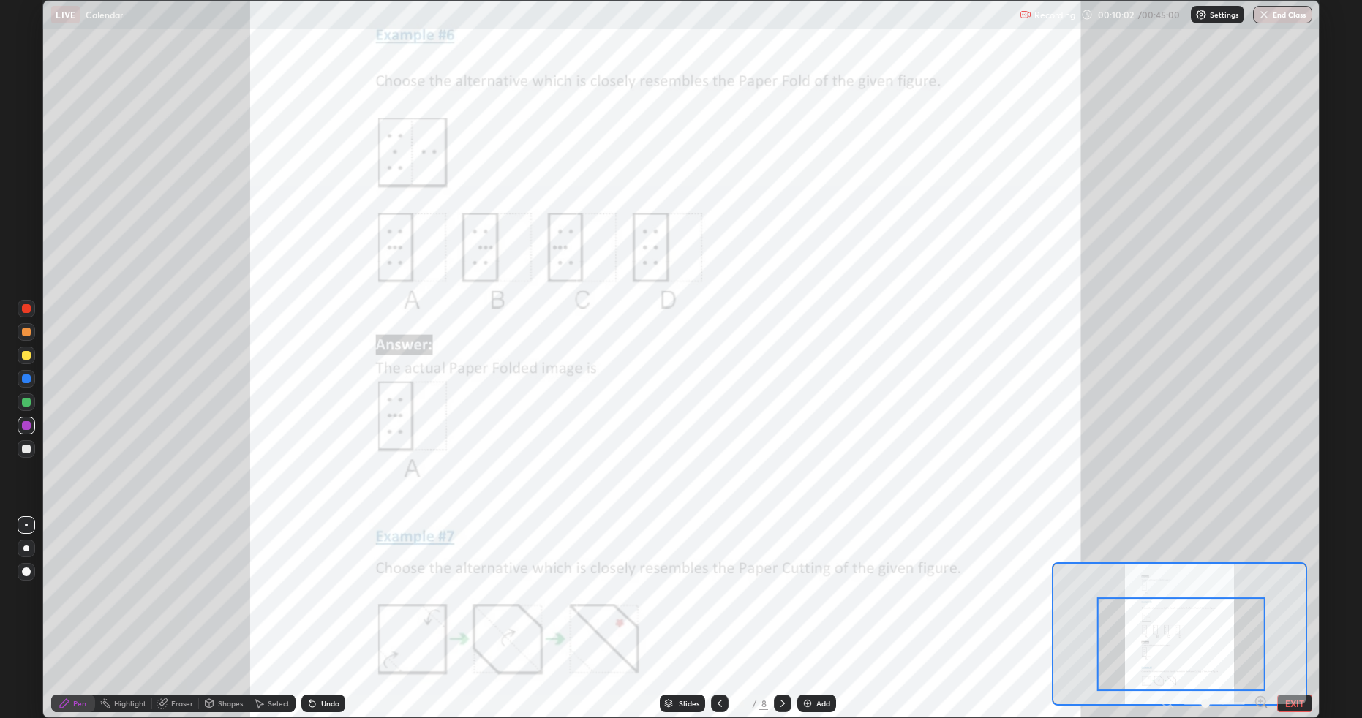
click at [787, 605] on icon at bounding box center [783, 704] width 12 height 12
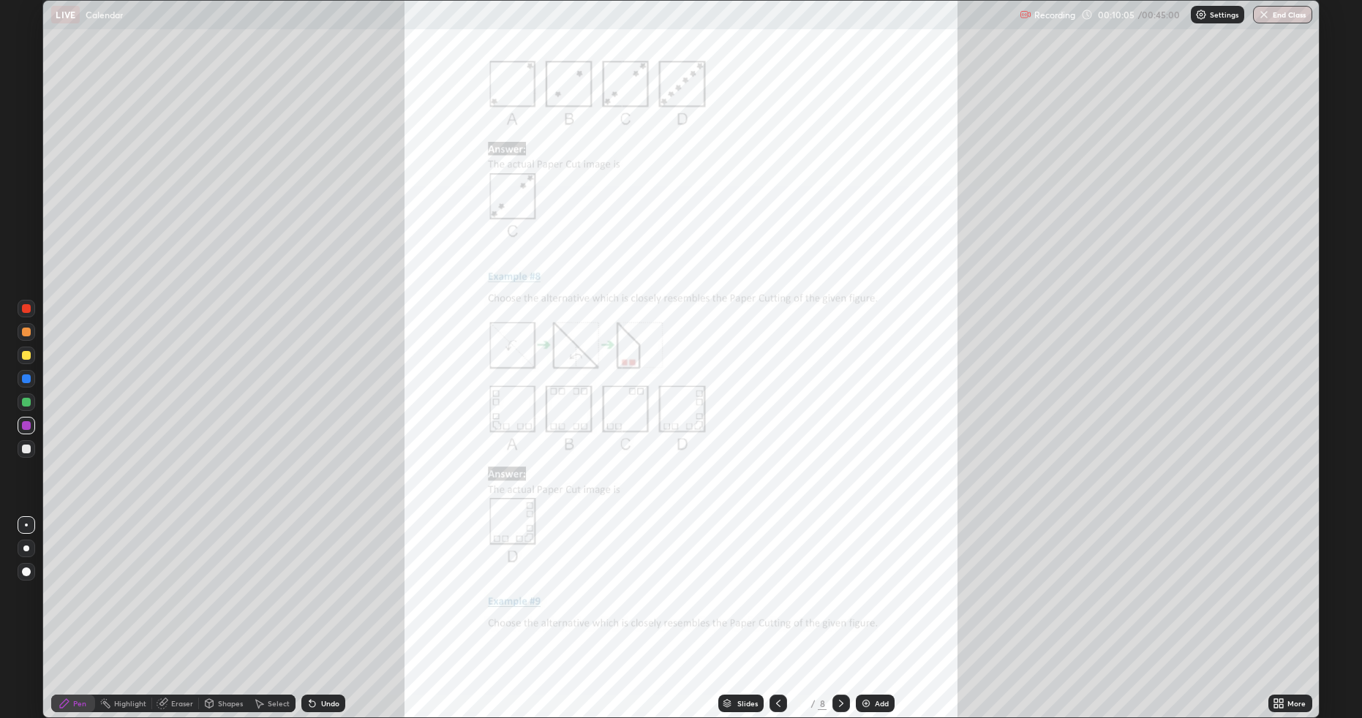
click at [1289, 605] on div "More" at bounding box center [1297, 703] width 18 height 7
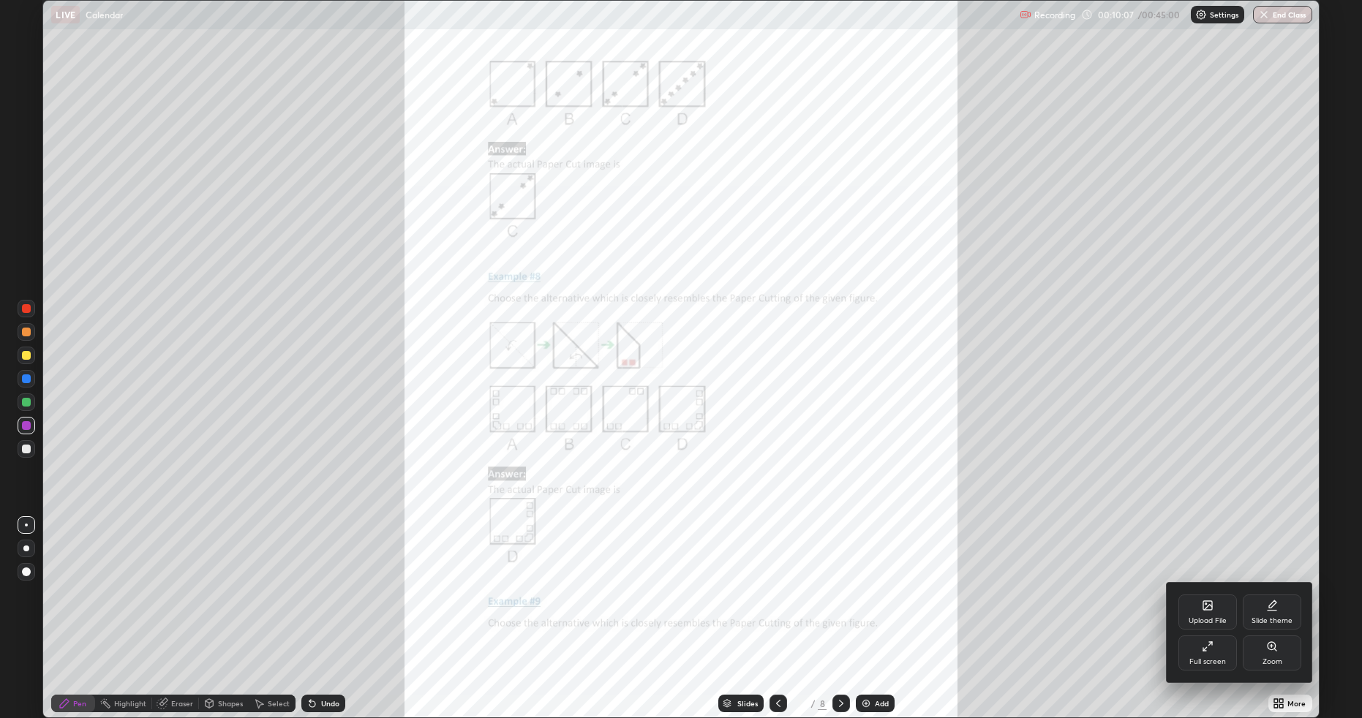
click at [1269, 605] on icon at bounding box center [1272, 647] width 12 height 12
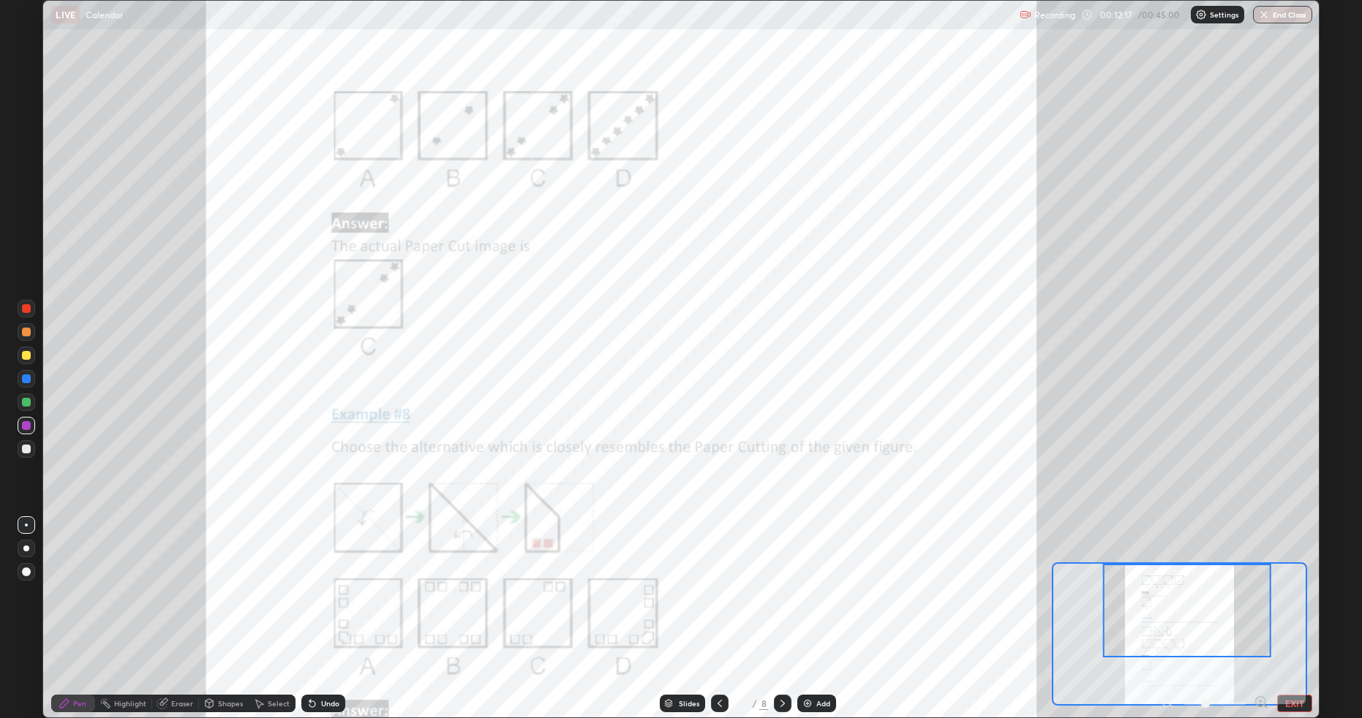
click at [780, 605] on icon at bounding box center [783, 704] width 12 height 12
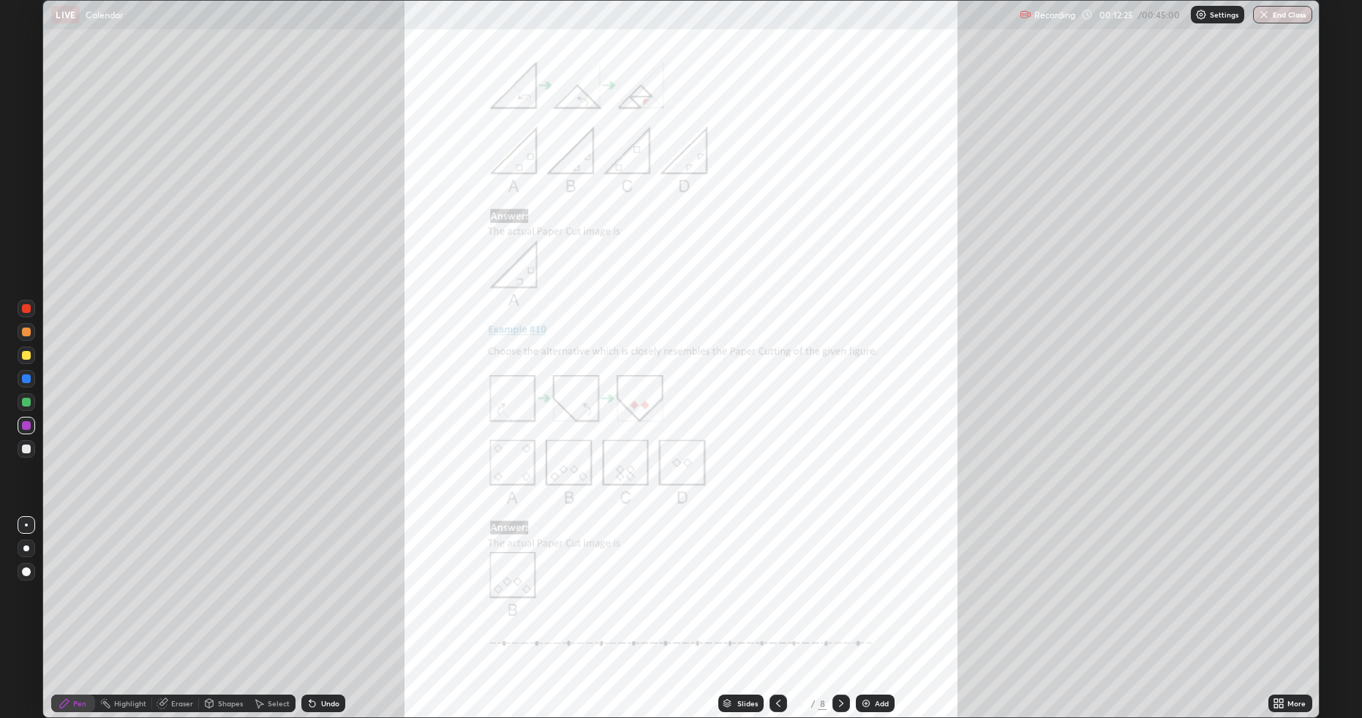
click at [1287, 605] on div "More" at bounding box center [1291, 704] width 44 height 18
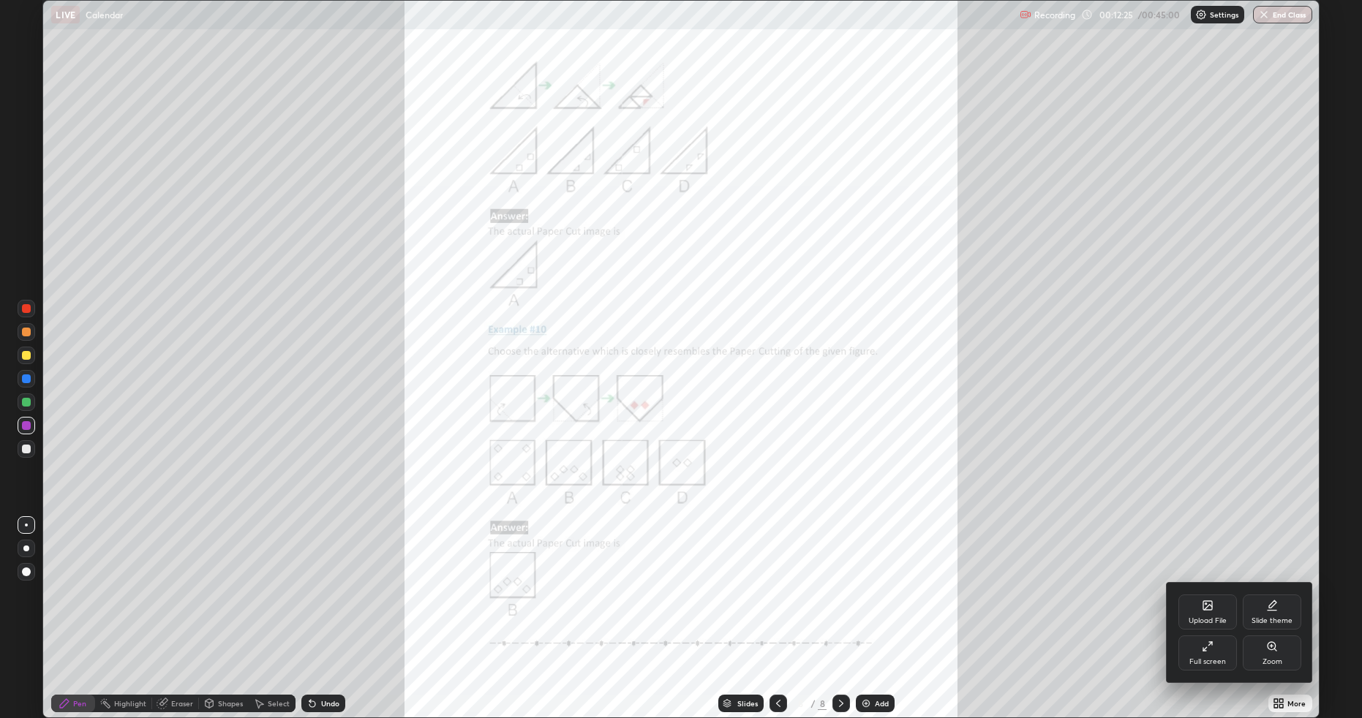
click at [1272, 605] on icon at bounding box center [1272, 647] width 12 height 12
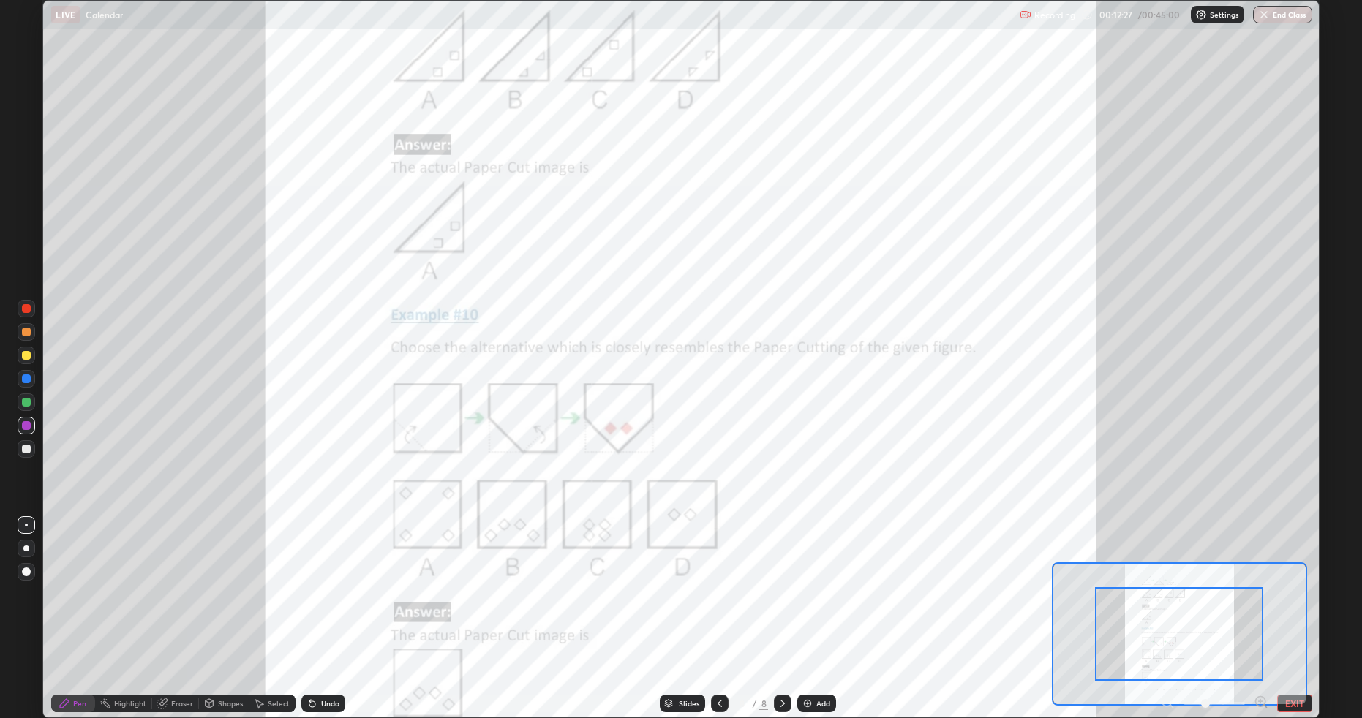
click at [1260, 605] on icon at bounding box center [1260, 702] width 4 height 0
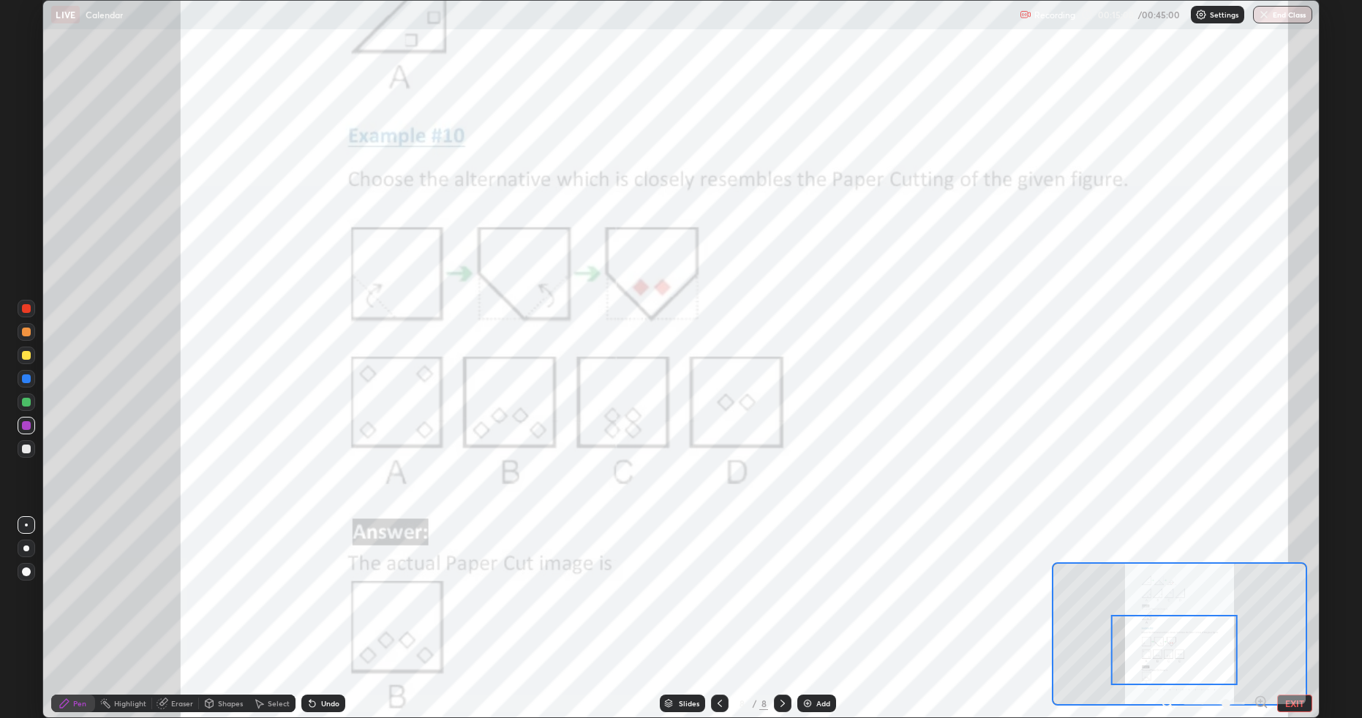
click at [815, 605] on div "Add" at bounding box center [816, 704] width 39 height 18
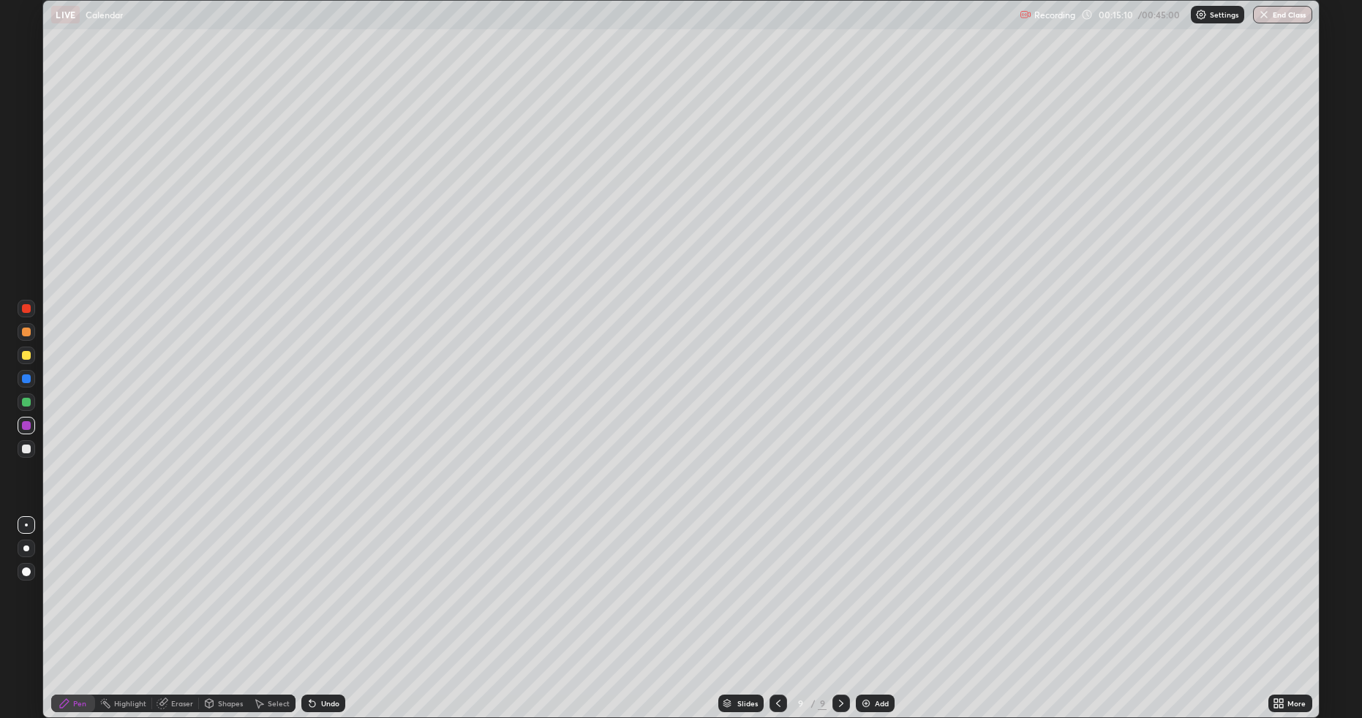
click at [1278, 605] on icon at bounding box center [1277, 701] width 4 height 4
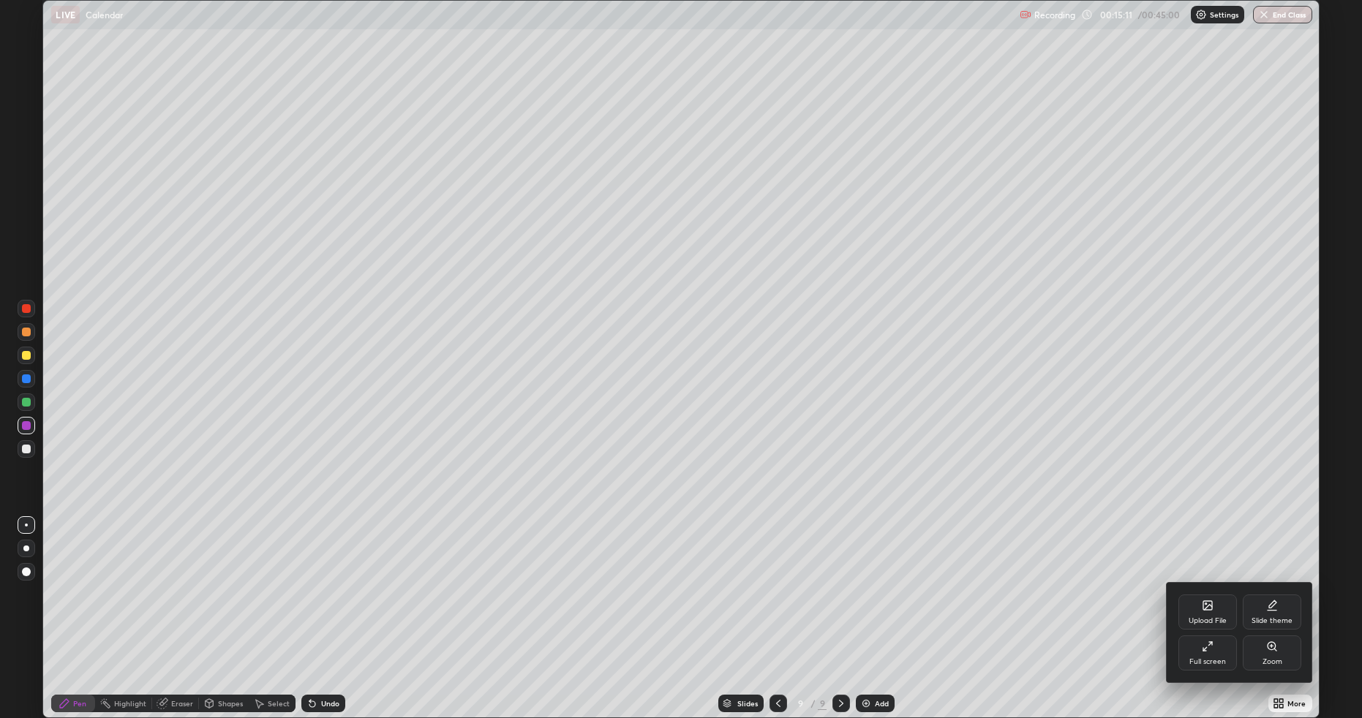
click at [1200, 605] on div "Upload File" at bounding box center [1208, 612] width 59 height 35
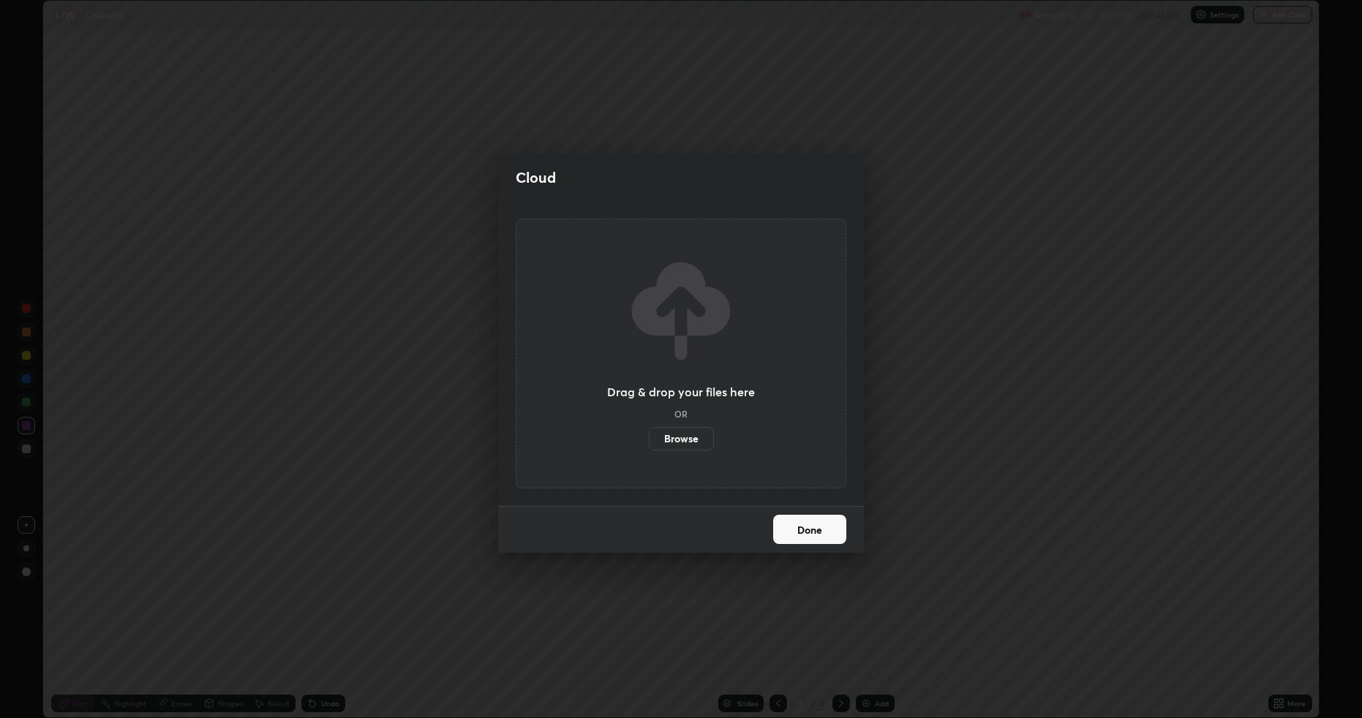
click at [686, 438] on label "Browse" at bounding box center [681, 438] width 65 height 23
click at [649, 438] on input "Browse" at bounding box center [649, 438] width 0 height 23
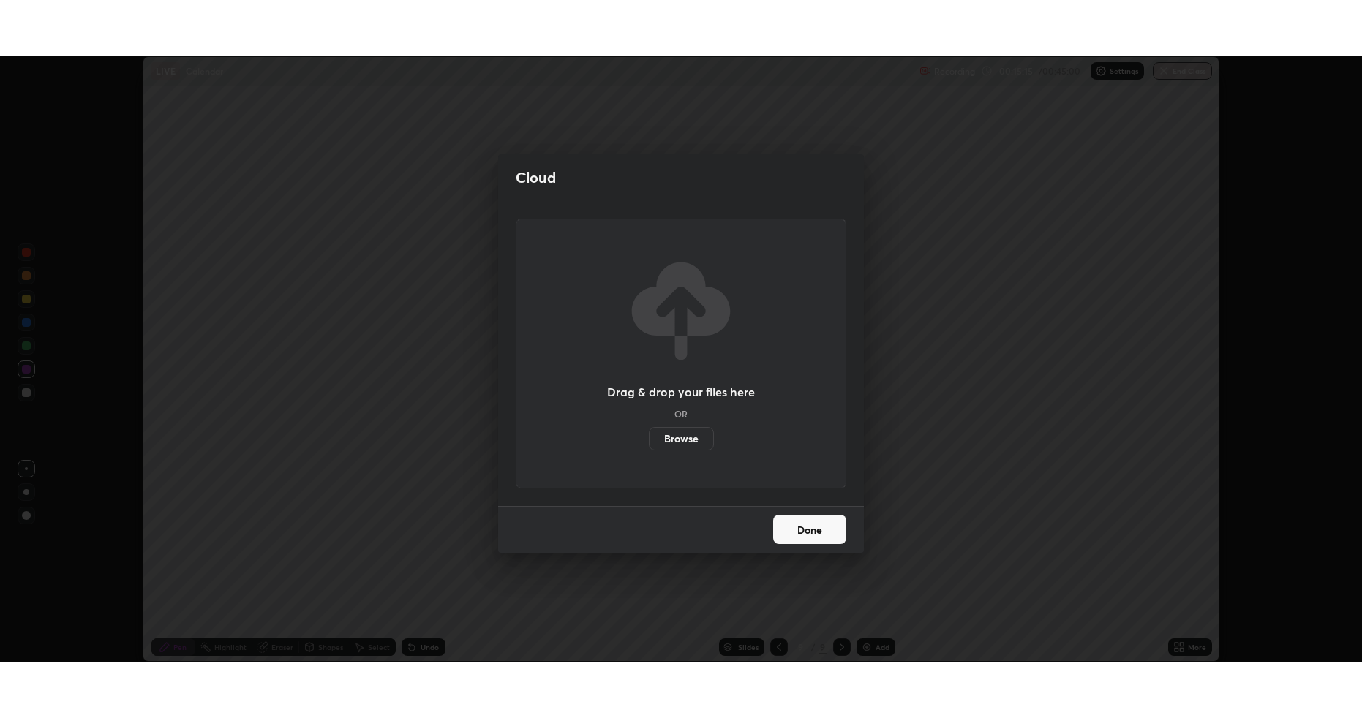
scroll to position [72558, 71802]
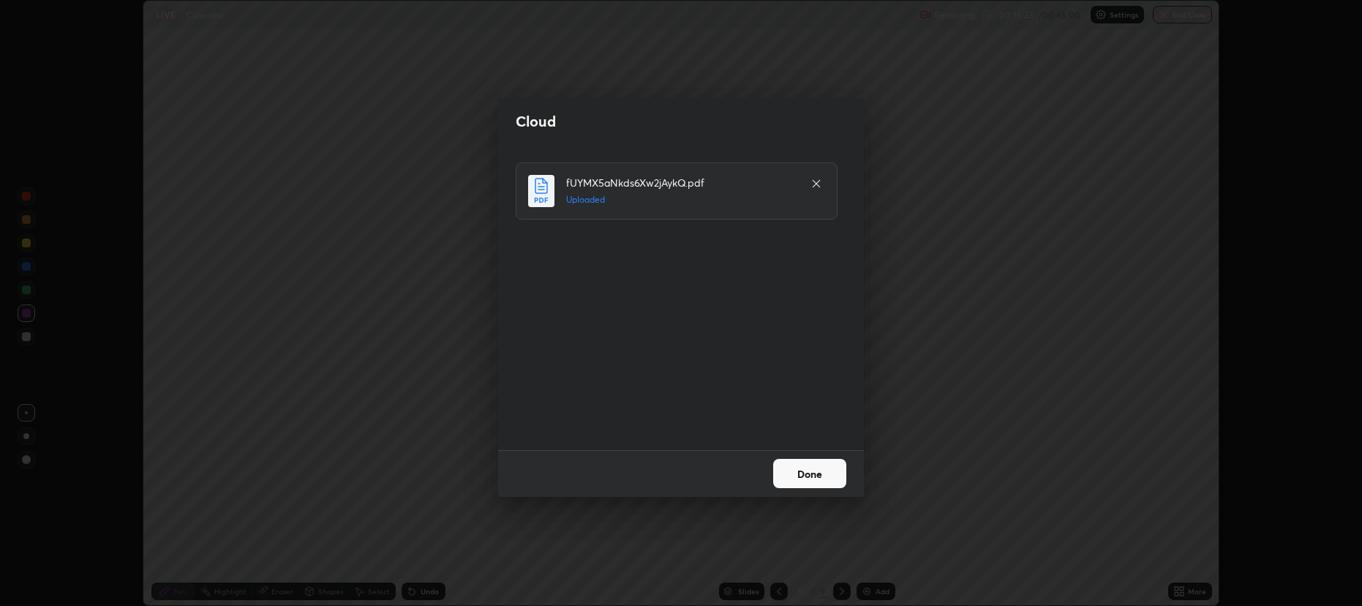
click at [793, 466] on button "Done" at bounding box center [809, 473] width 73 height 29
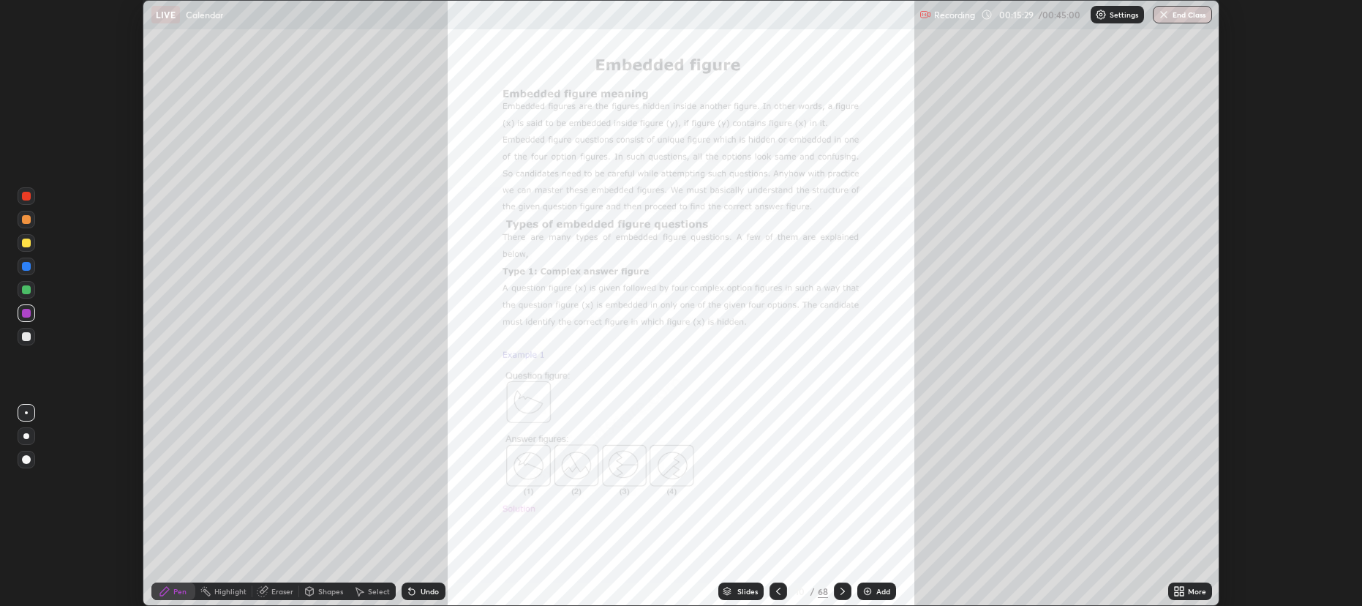
click at [1193, 590] on div "More" at bounding box center [1197, 591] width 18 height 7
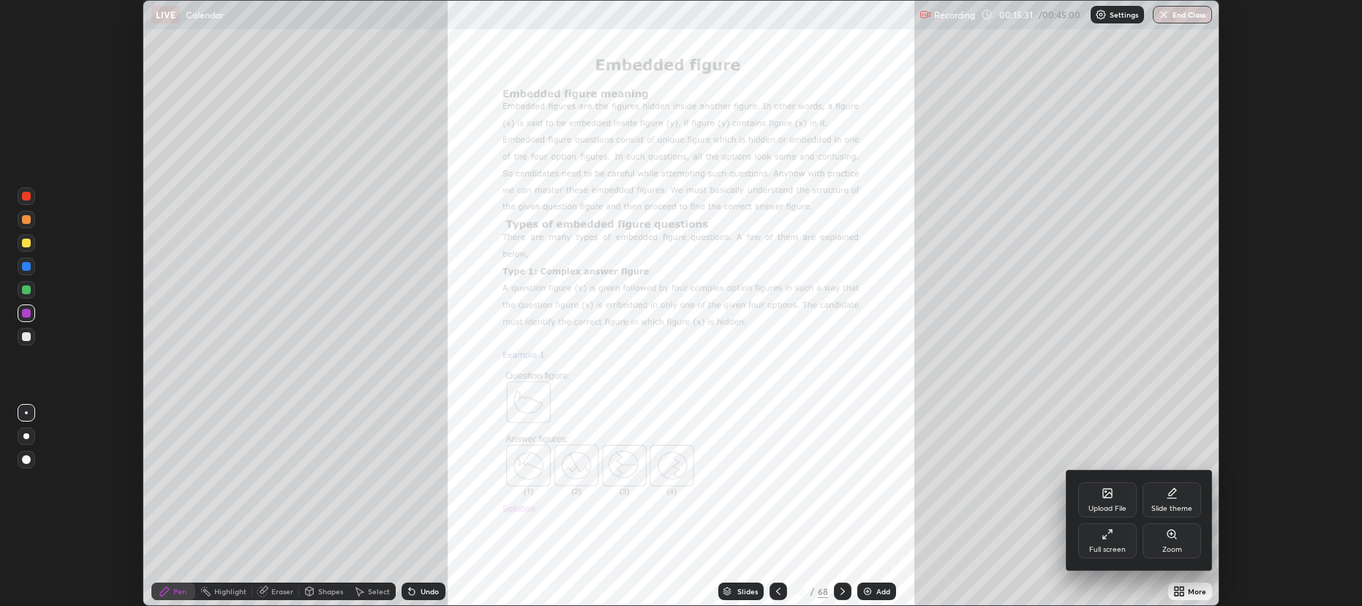
click at [1122, 536] on div "Full screen" at bounding box center [1107, 540] width 59 height 35
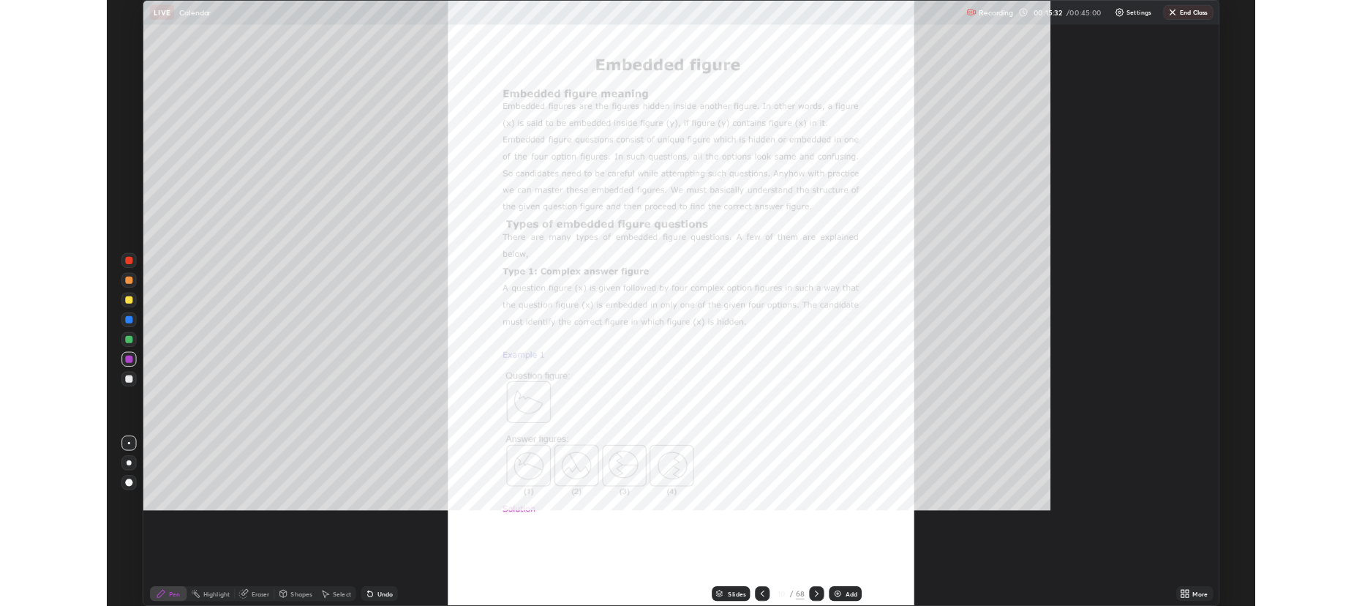
scroll to position [718, 1362]
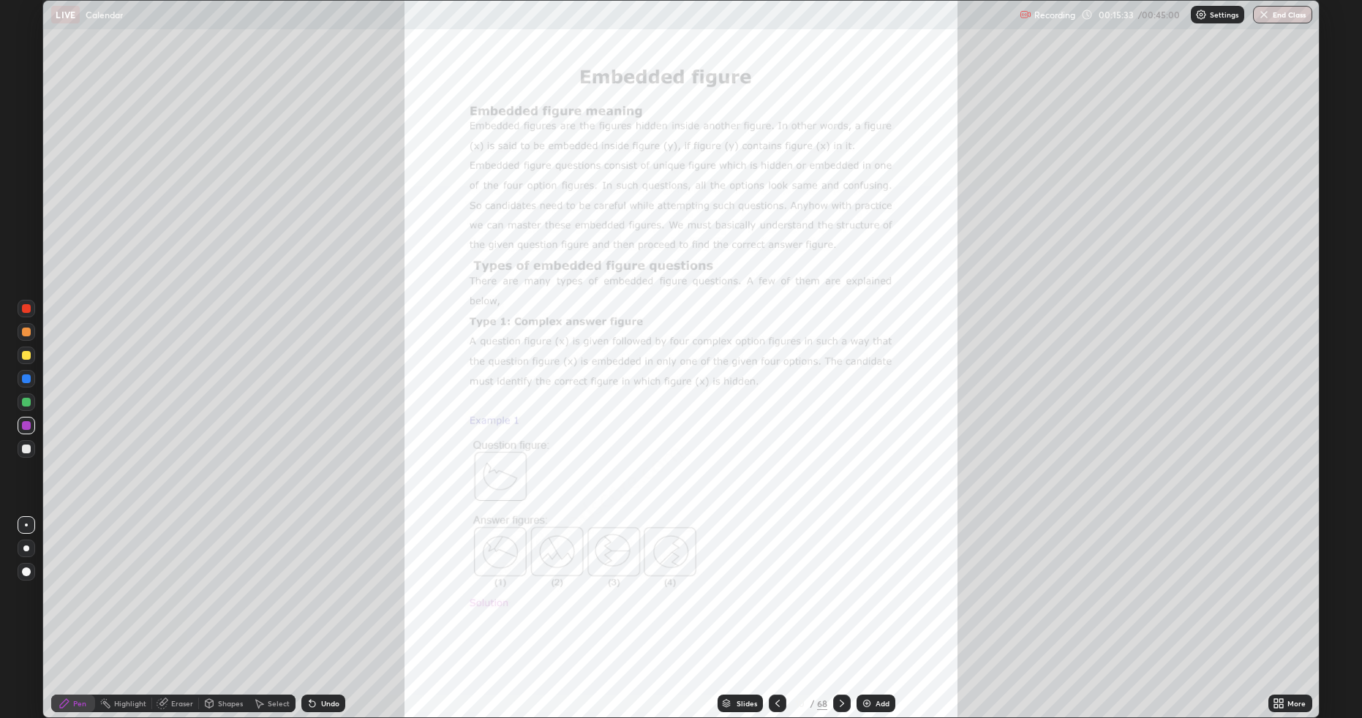
click at [1292, 605] on div "More" at bounding box center [1297, 703] width 18 height 7
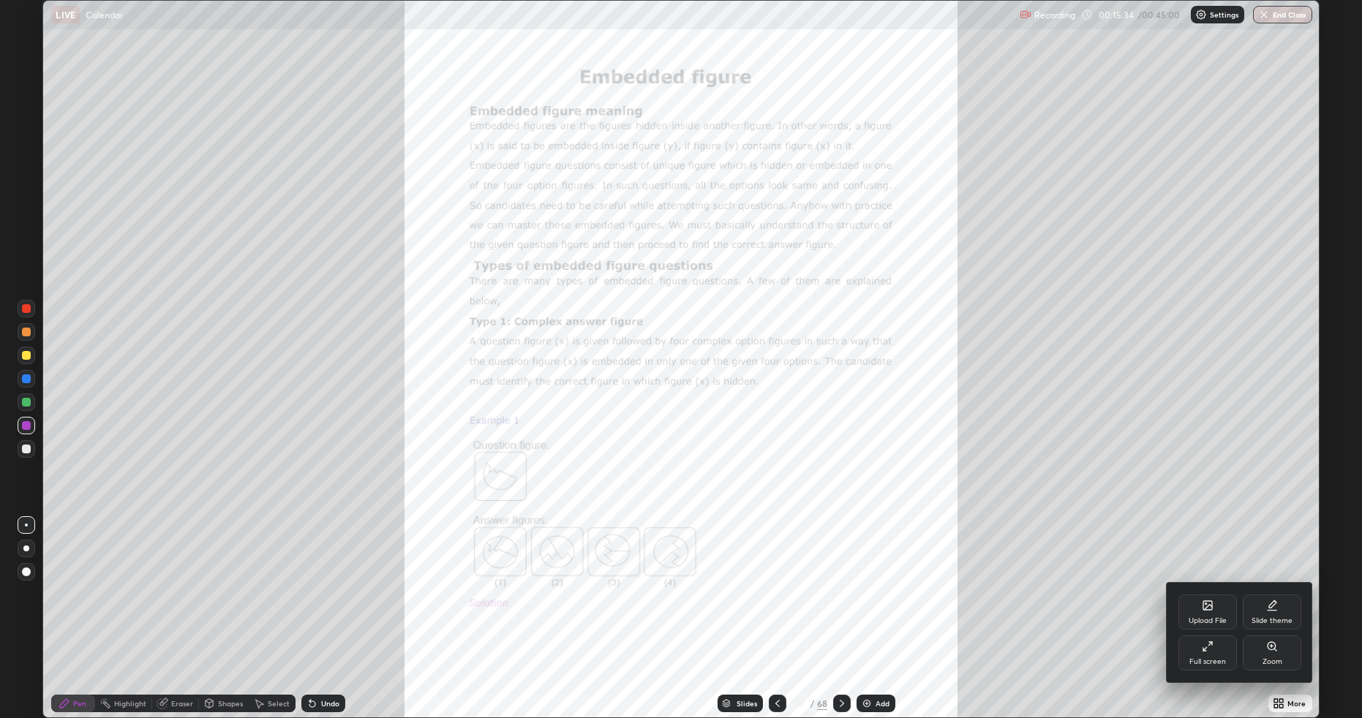
click at [1280, 605] on div "Zoom" at bounding box center [1272, 653] width 59 height 35
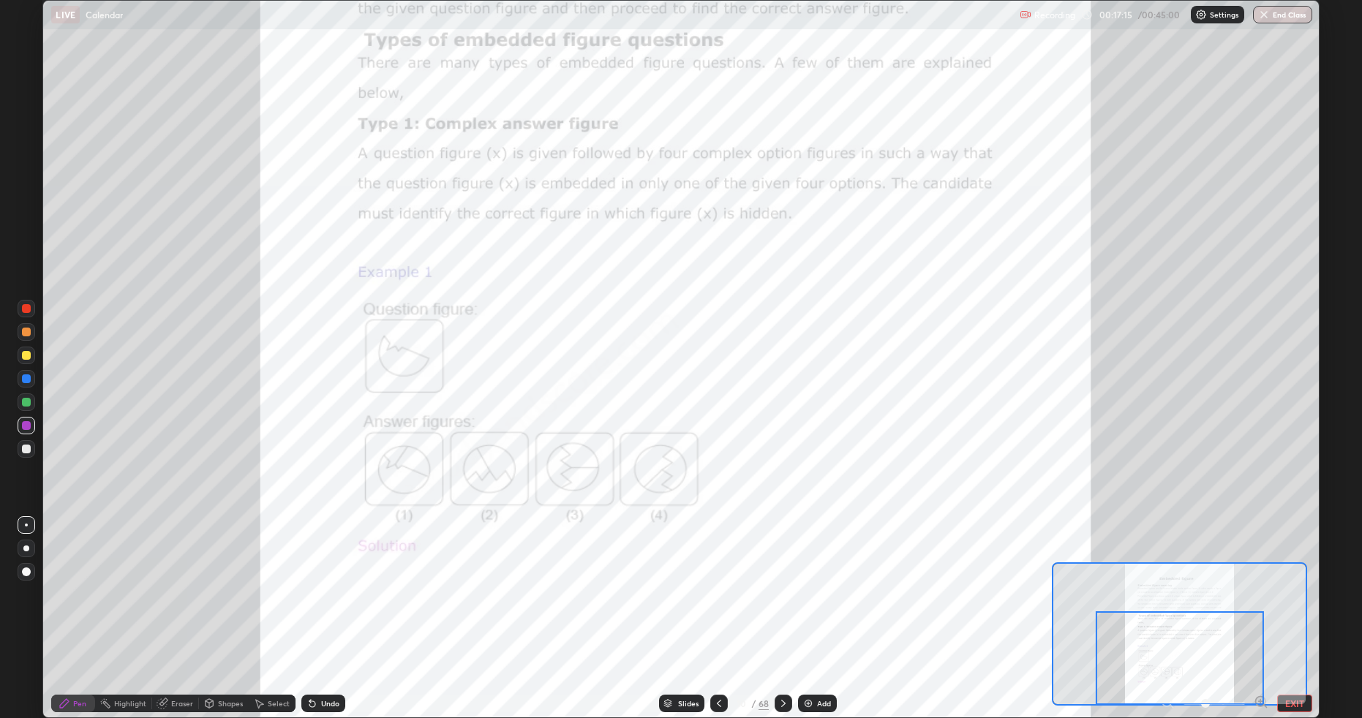
click at [788, 605] on div at bounding box center [784, 704] width 18 height 18
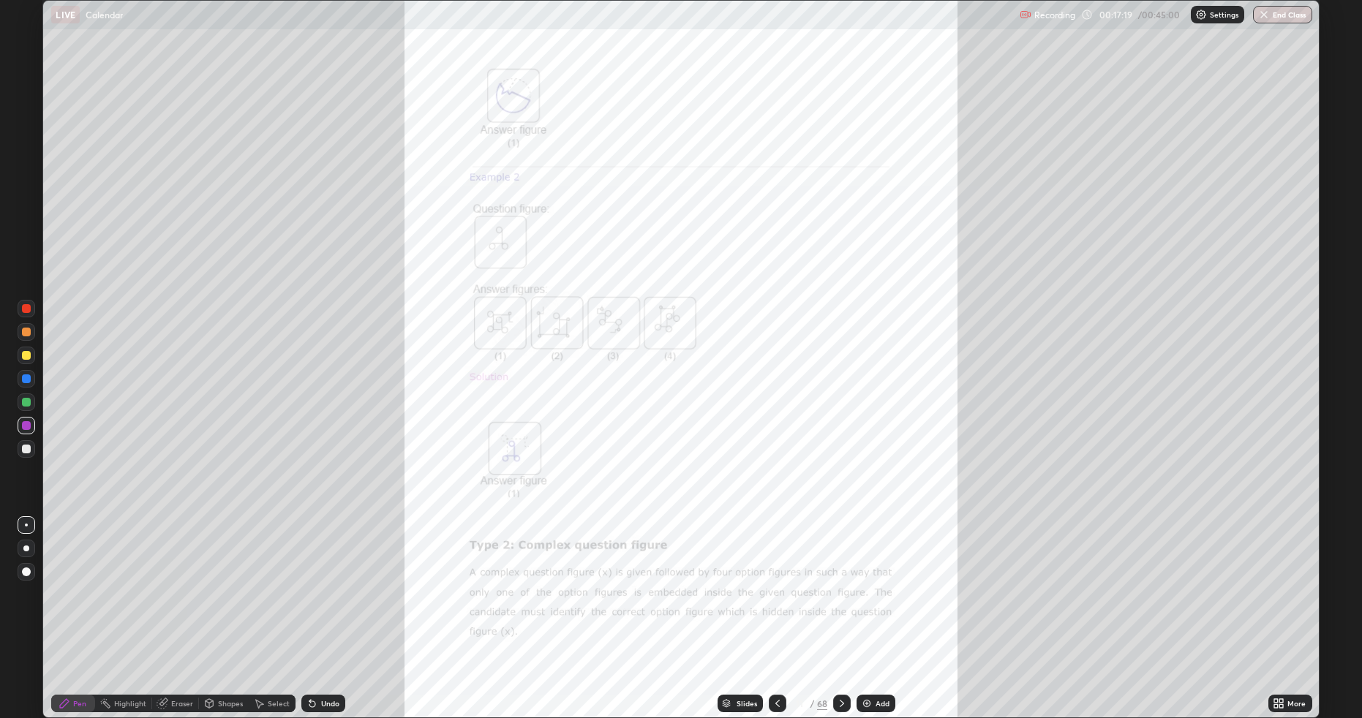
click at [1282, 605] on icon at bounding box center [1282, 701] width 4 height 4
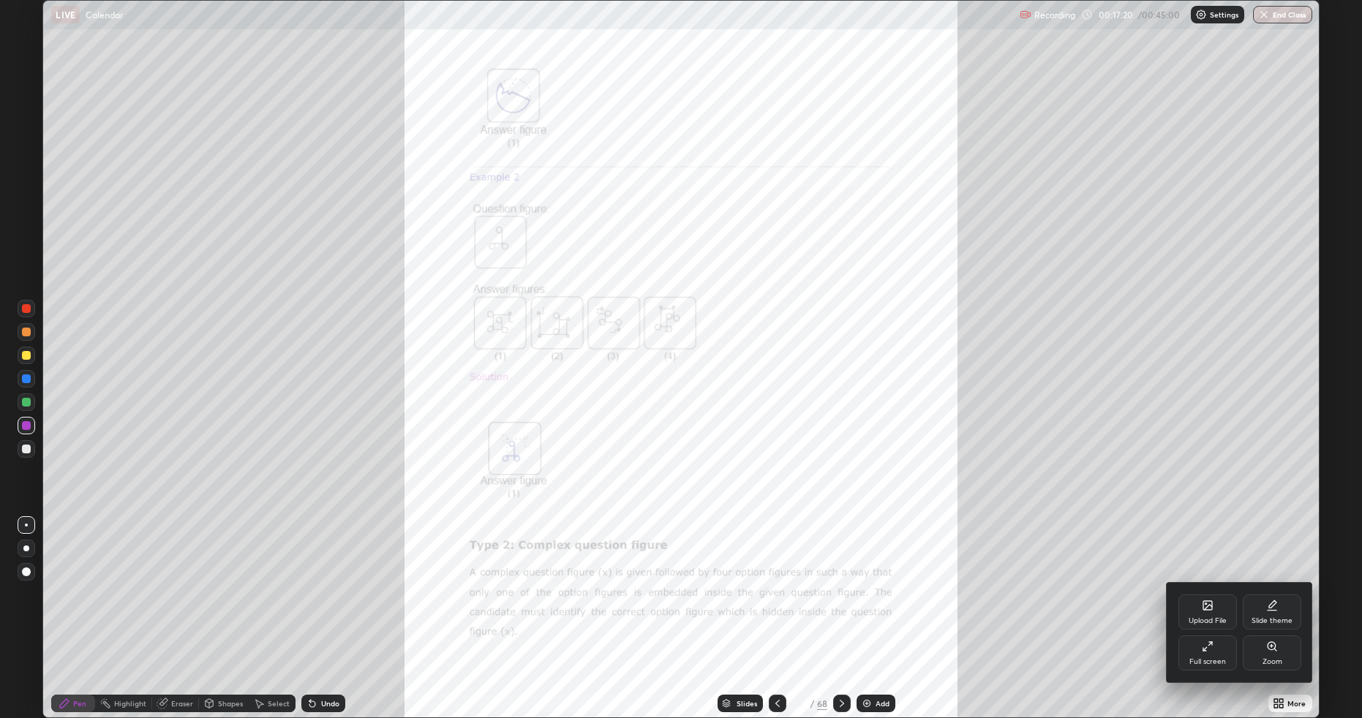
click at [1269, 605] on div "Zoom" at bounding box center [1272, 653] width 59 height 35
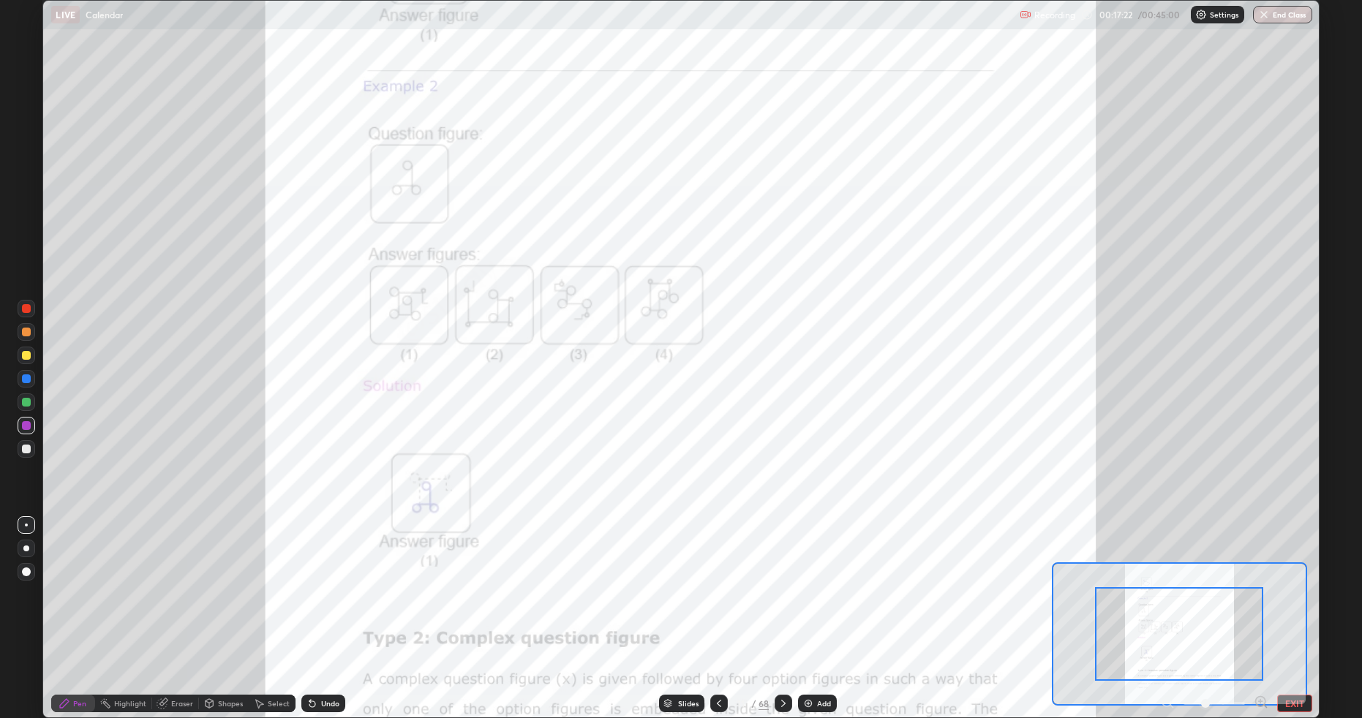
click at [1260, 605] on icon at bounding box center [1260, 702] width 4 height 0
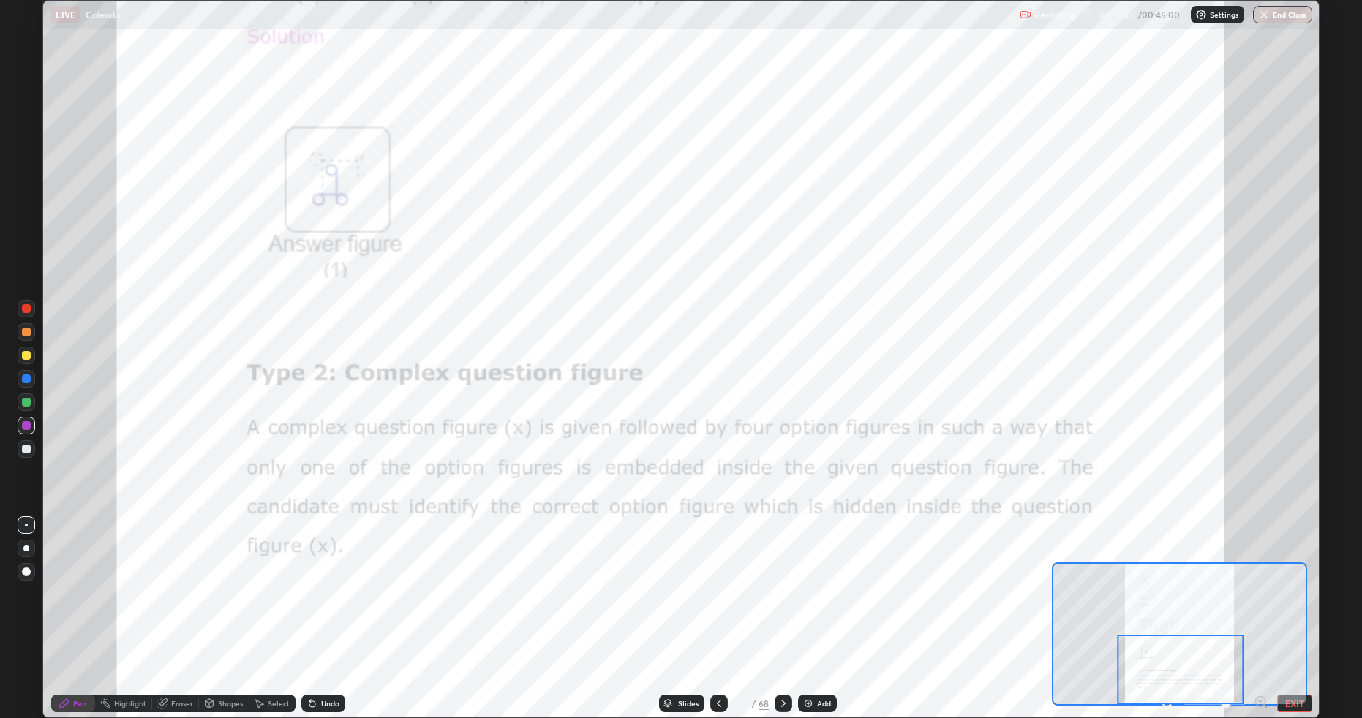
click at [783, 605] on icon at bounding box center [783, 703] width 4 height 7
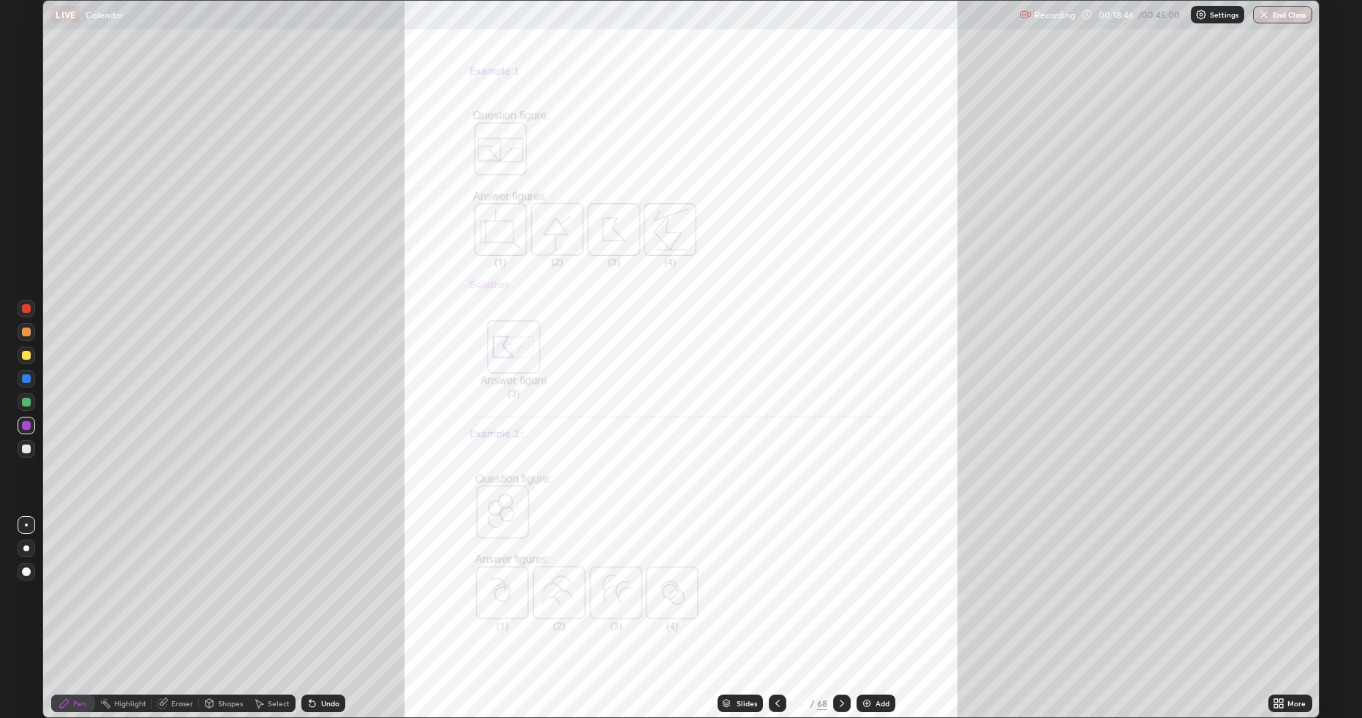
click at [1276, 605] on icon at bounding box center [1277, 701] width 4 height 4
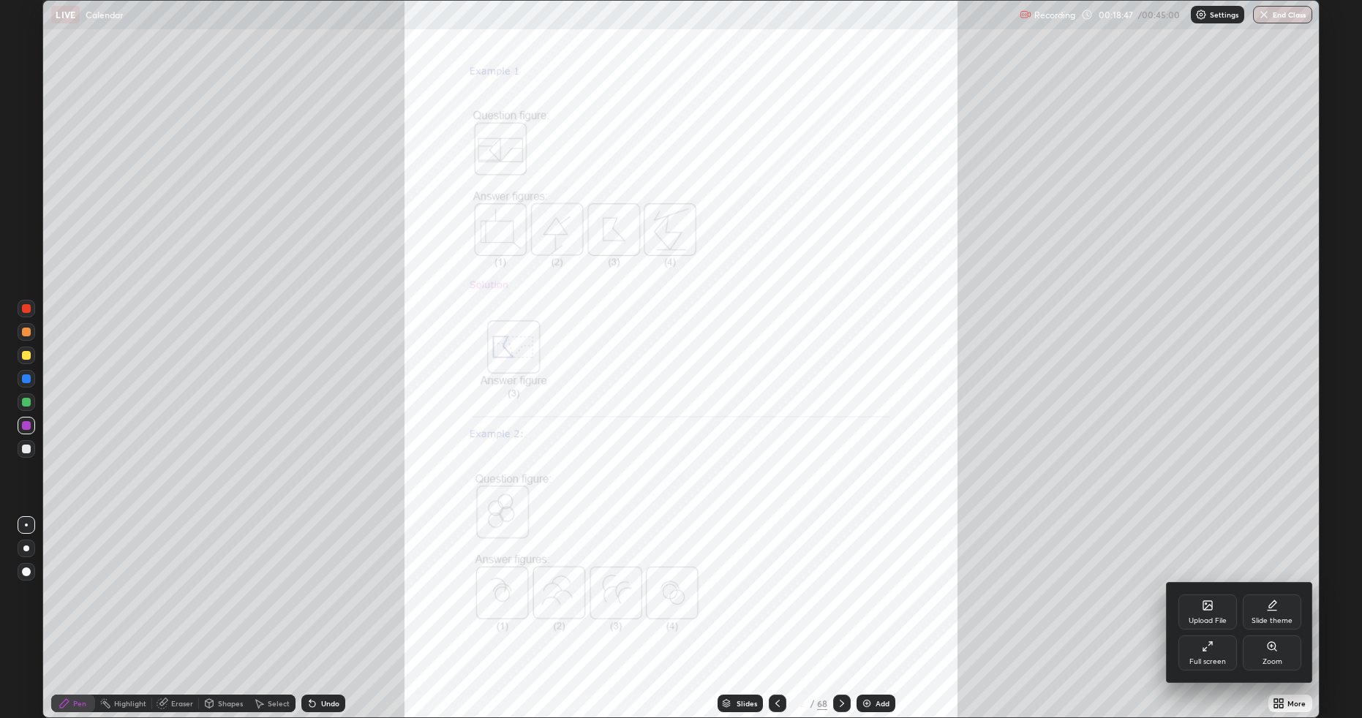
click at [1262, 605] on div "Zoom" at bounding box center [1272, 653] width 59 height 35
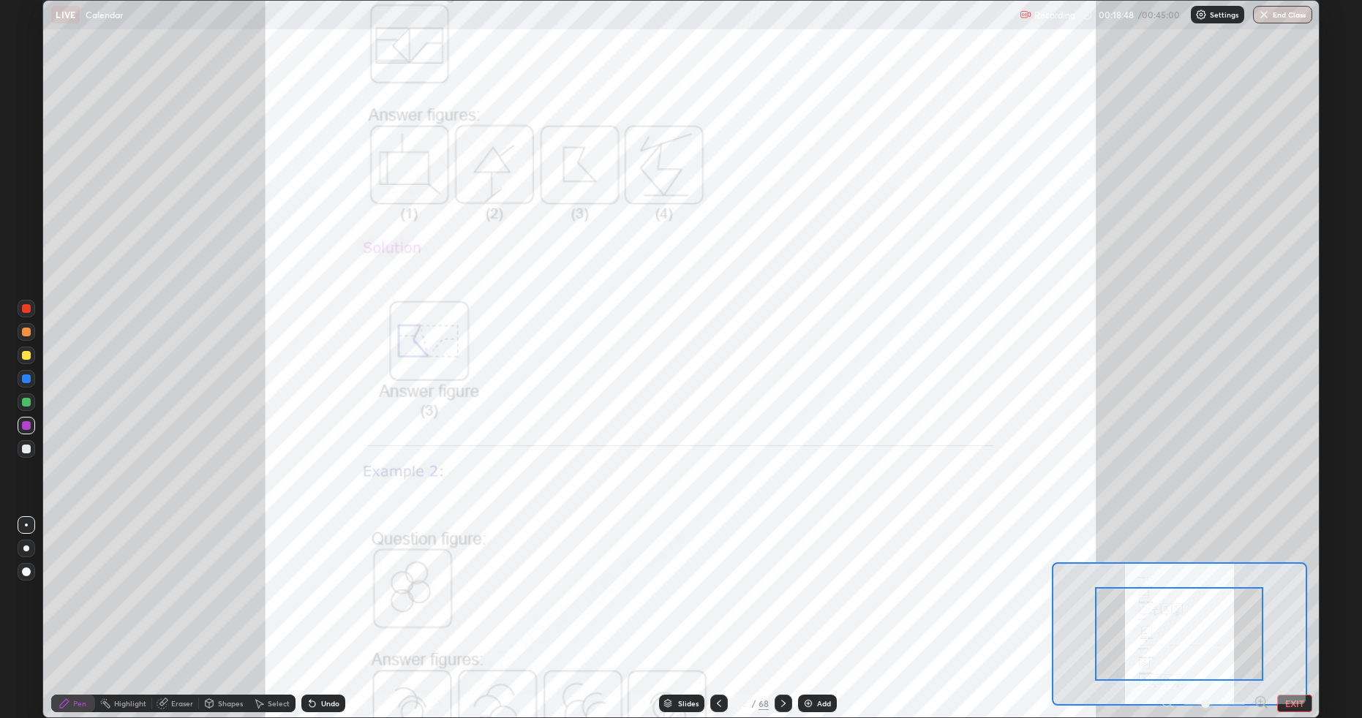
click at [1258, 605] on icon at bounding box center [1261, 702] width 15 height 15
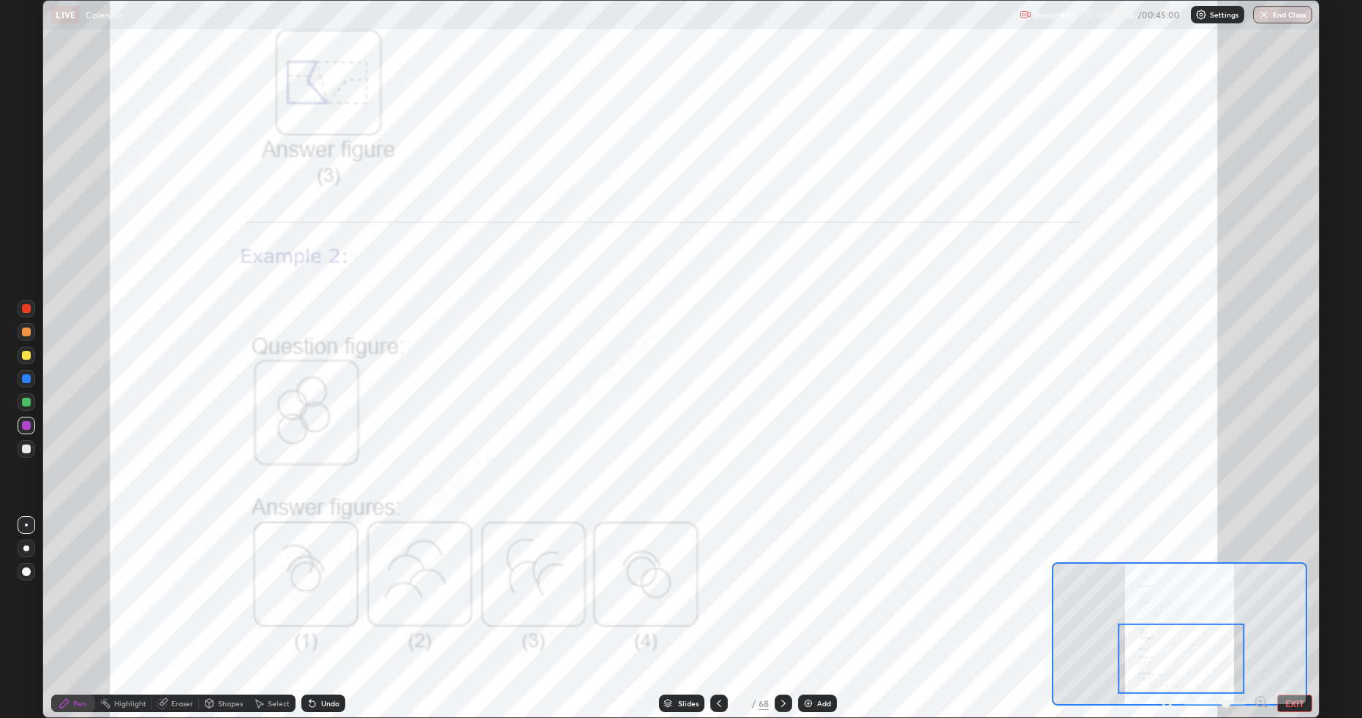
click at [781, 605] on icon at bounding box center [784, 704] width 12 height 12
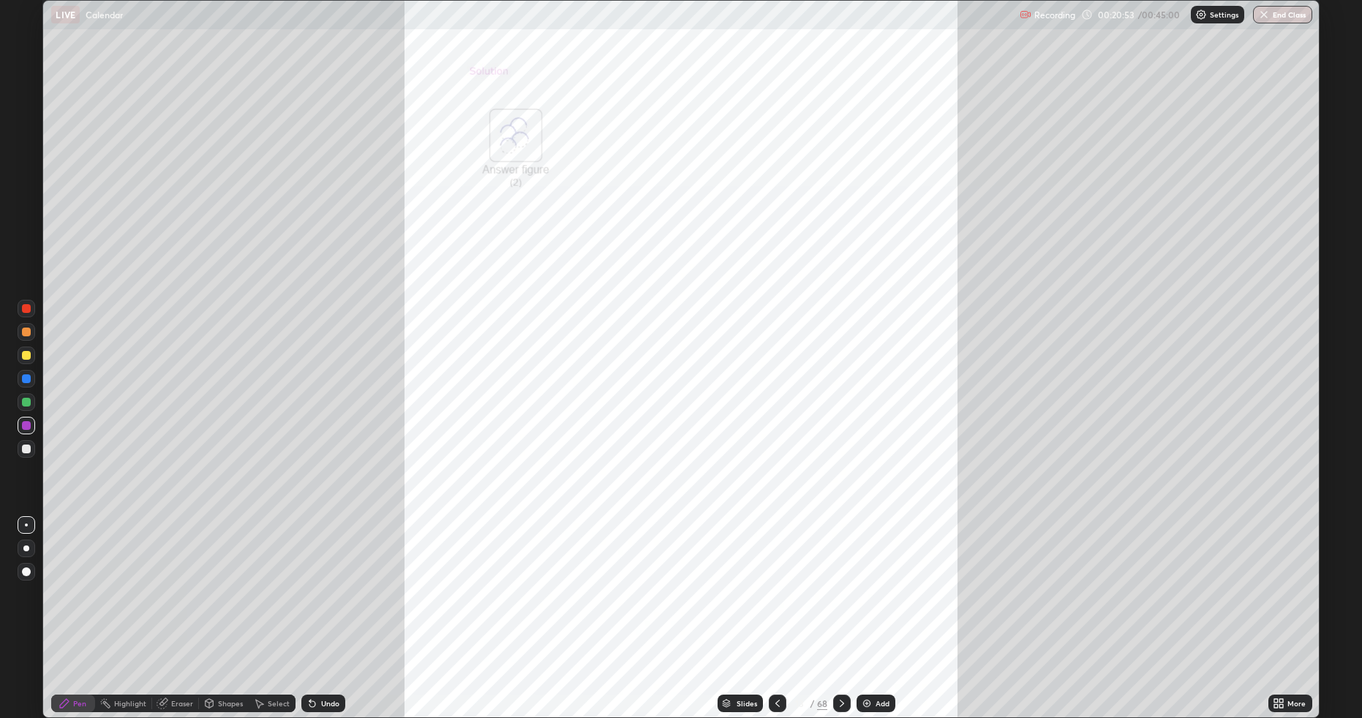
click at [841, 605] on icon at bounding box center [842, 704] width 12 height 12
click at [1281, 605] on icon at bounding box center [1282, 707] width 4 height 4
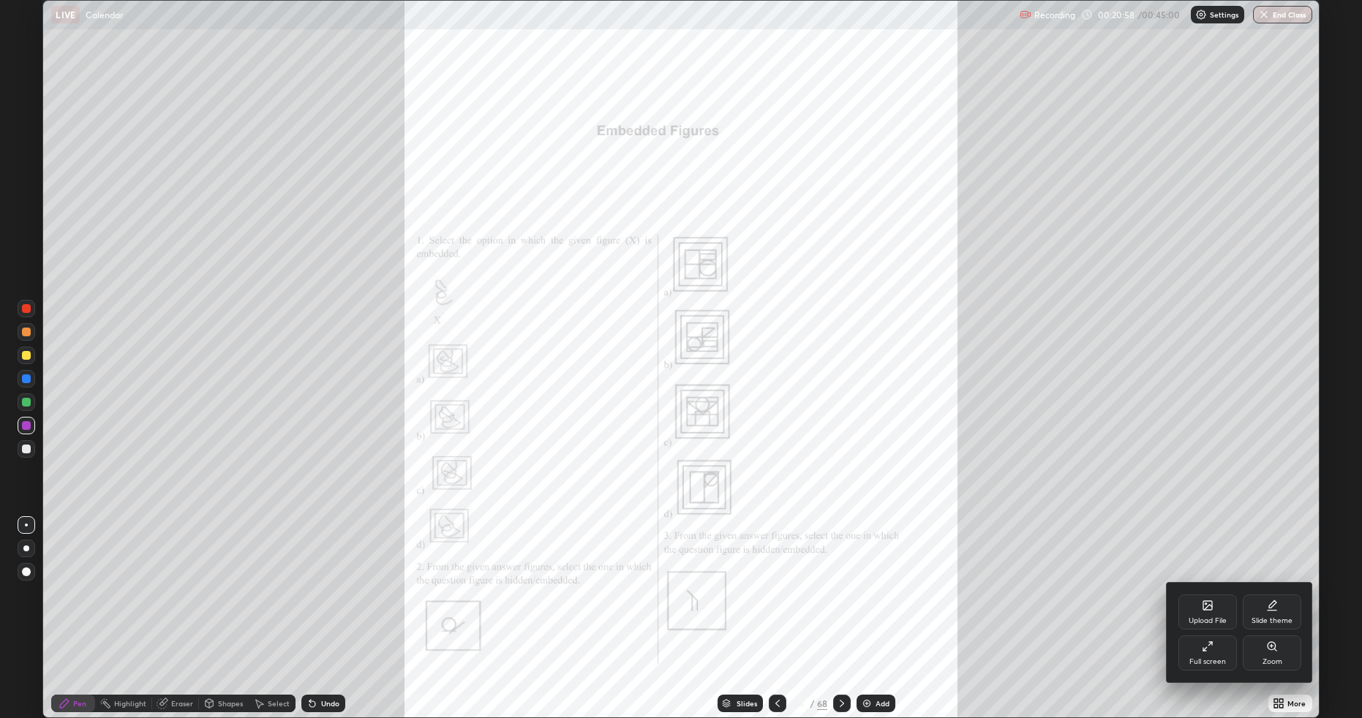
click at [1272, 605] on icon at bounding box center [1271, 646] width 3 height 0
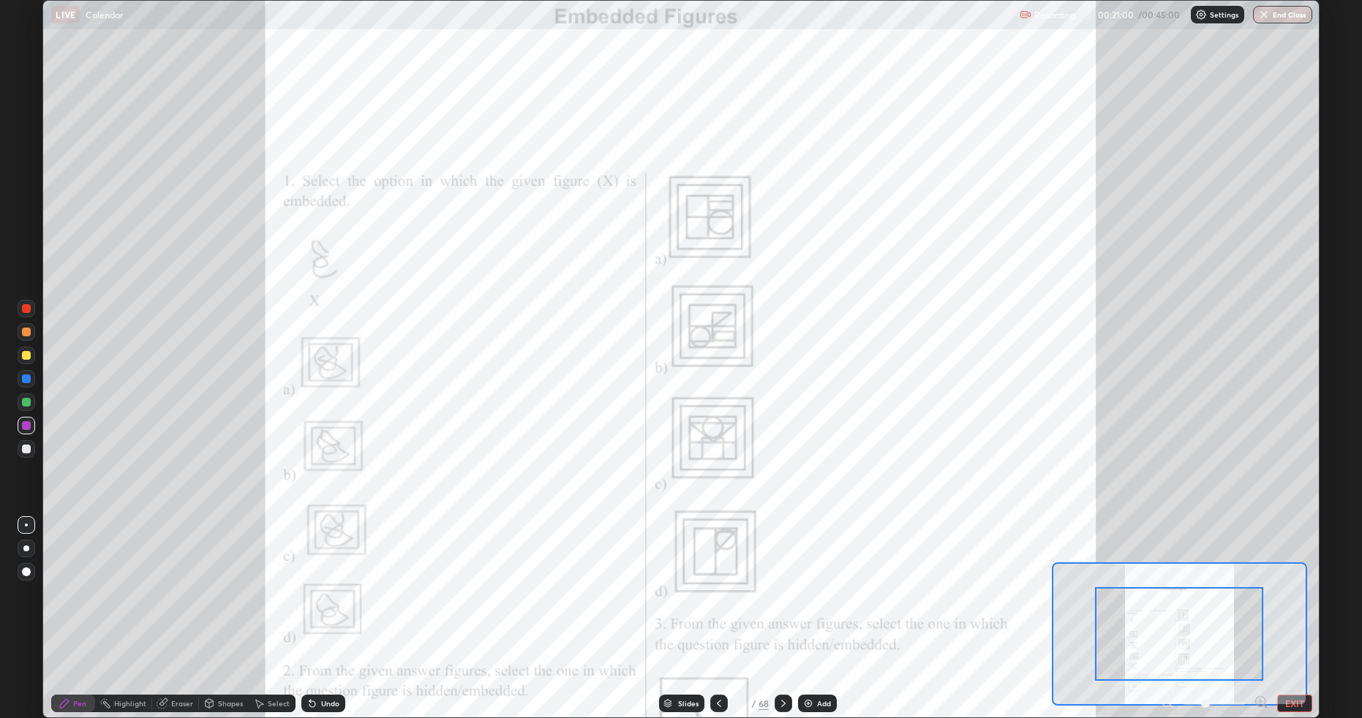
click at [1260, 605] on icon at bounding box center [1260, 702] width 4 height 0
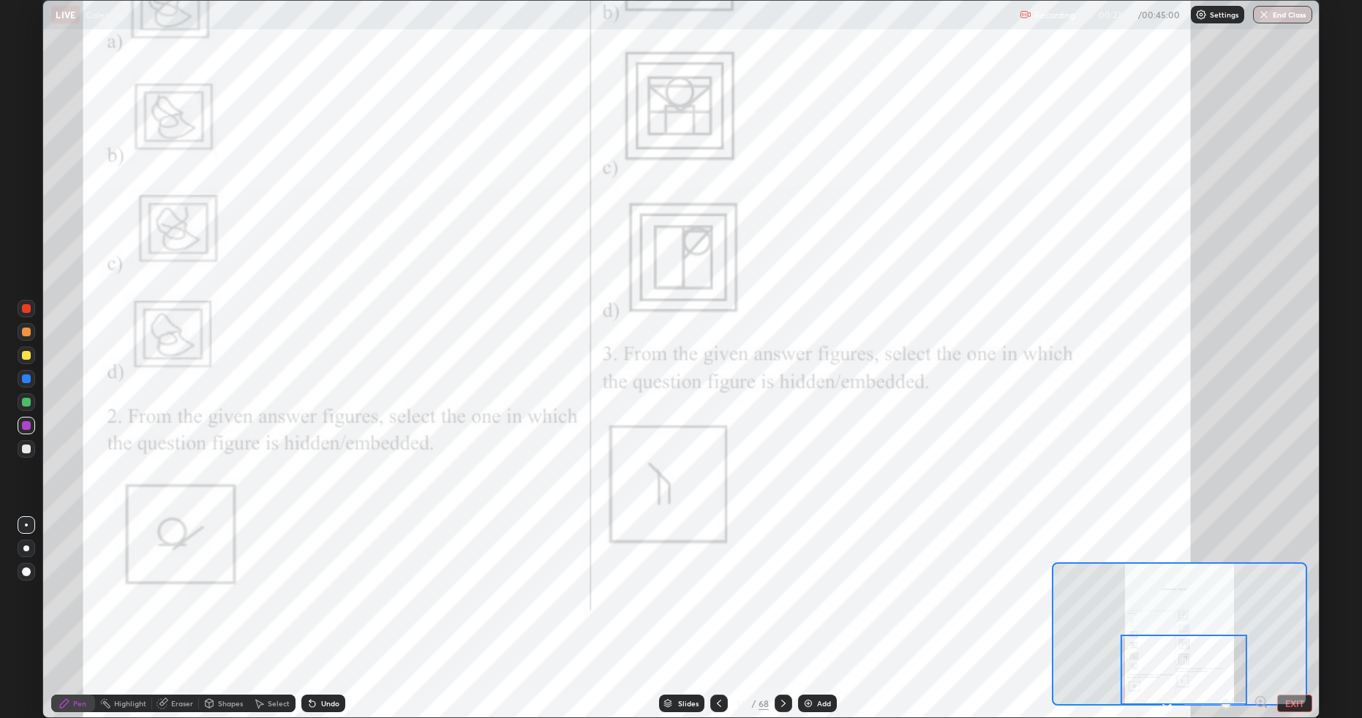
click at [788, 605] on icon at bounding box center [784, 704] width 12 height 12
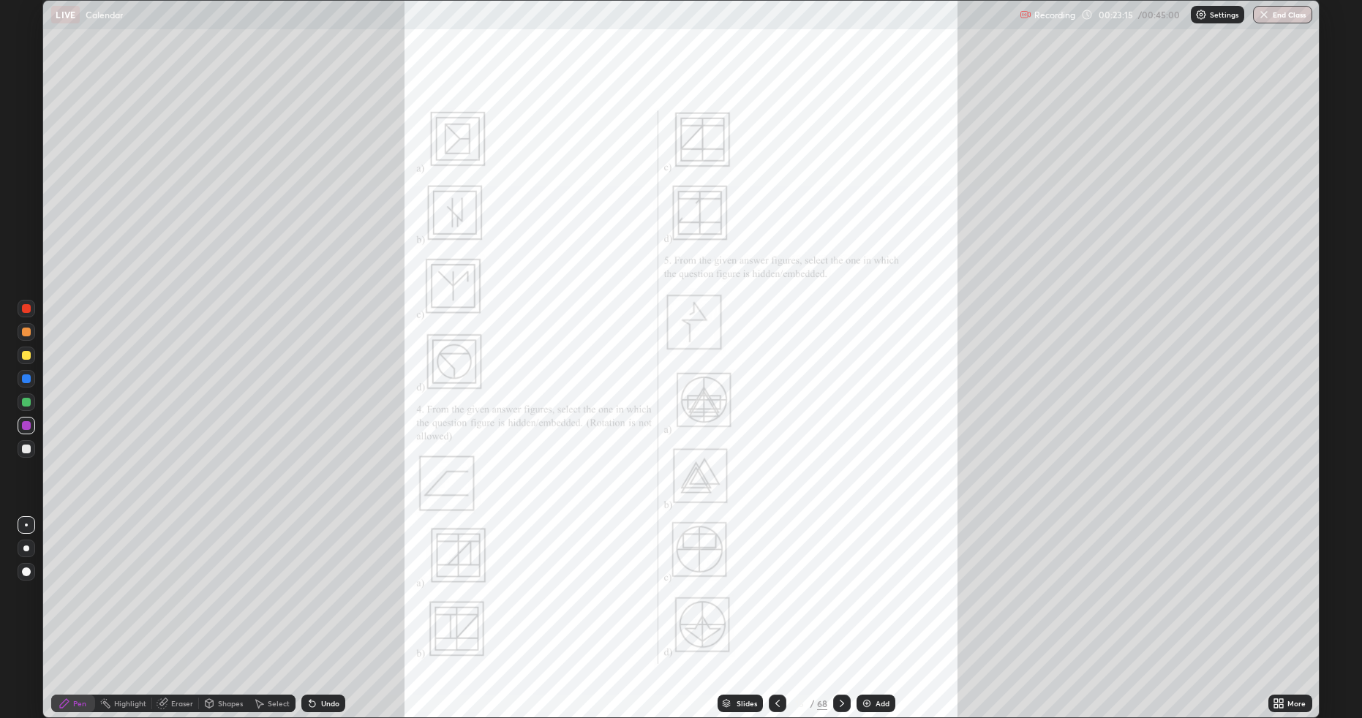
click at [1294, 605] on div "More" at bounding box center [1297, 703] width 18 height 7
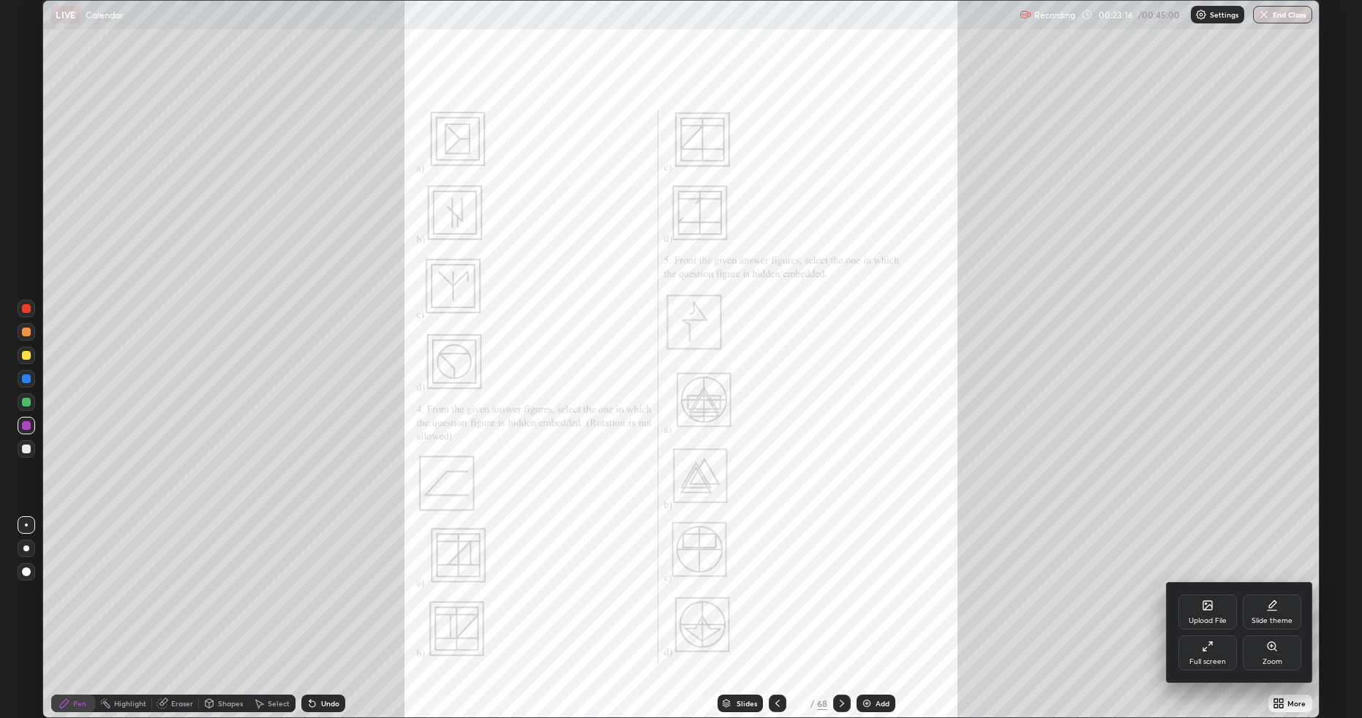
click at [1275, 605] on icon at bounding box center [1272, 646] width 8 height 8
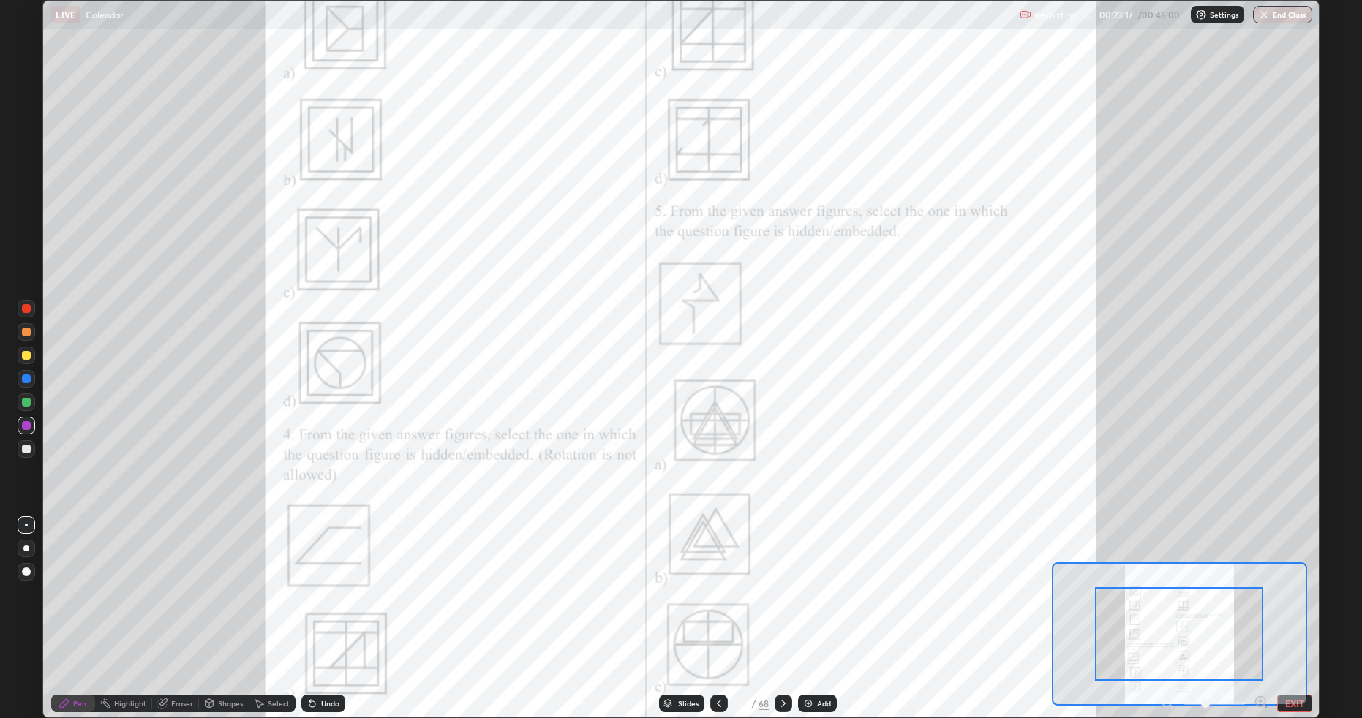
click at [1260, 605] on icon at bounding box center [1260, 702] width 4 height 0
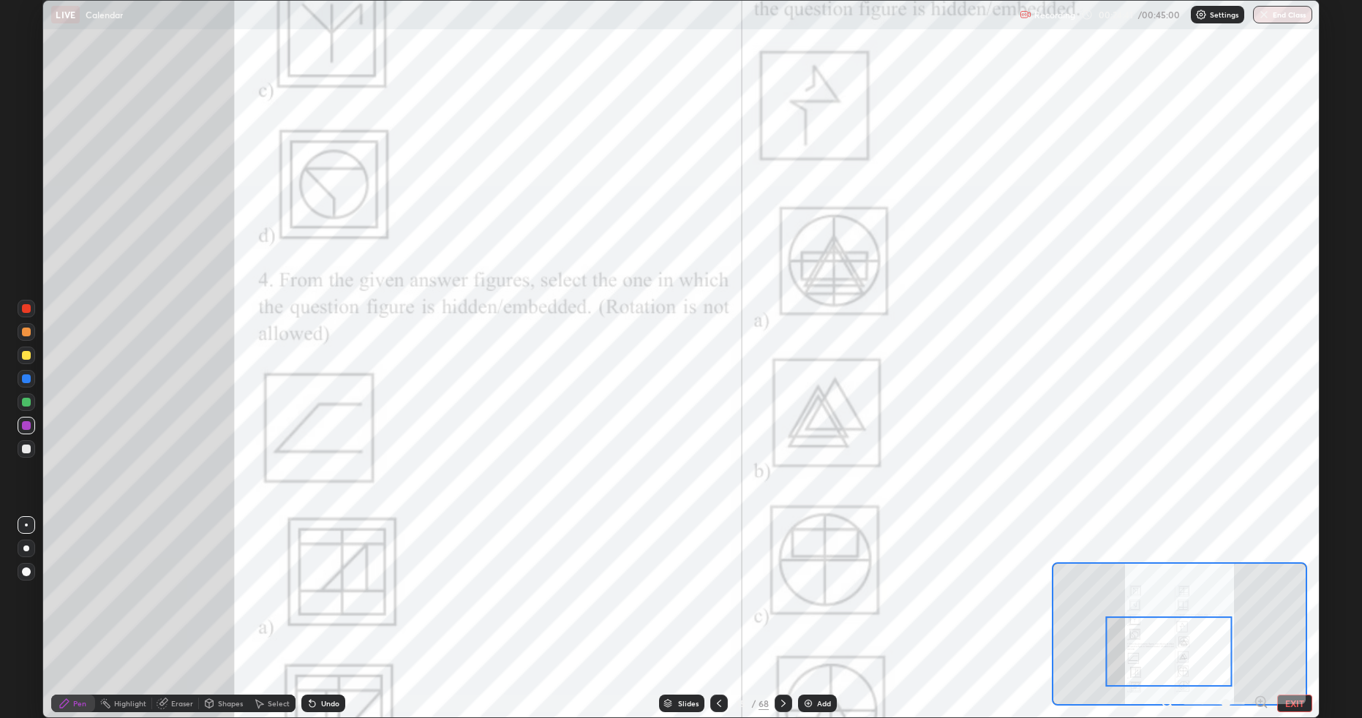
click at [1166, 605] on icon at bounding box center [1167, 702] width 4 height 0
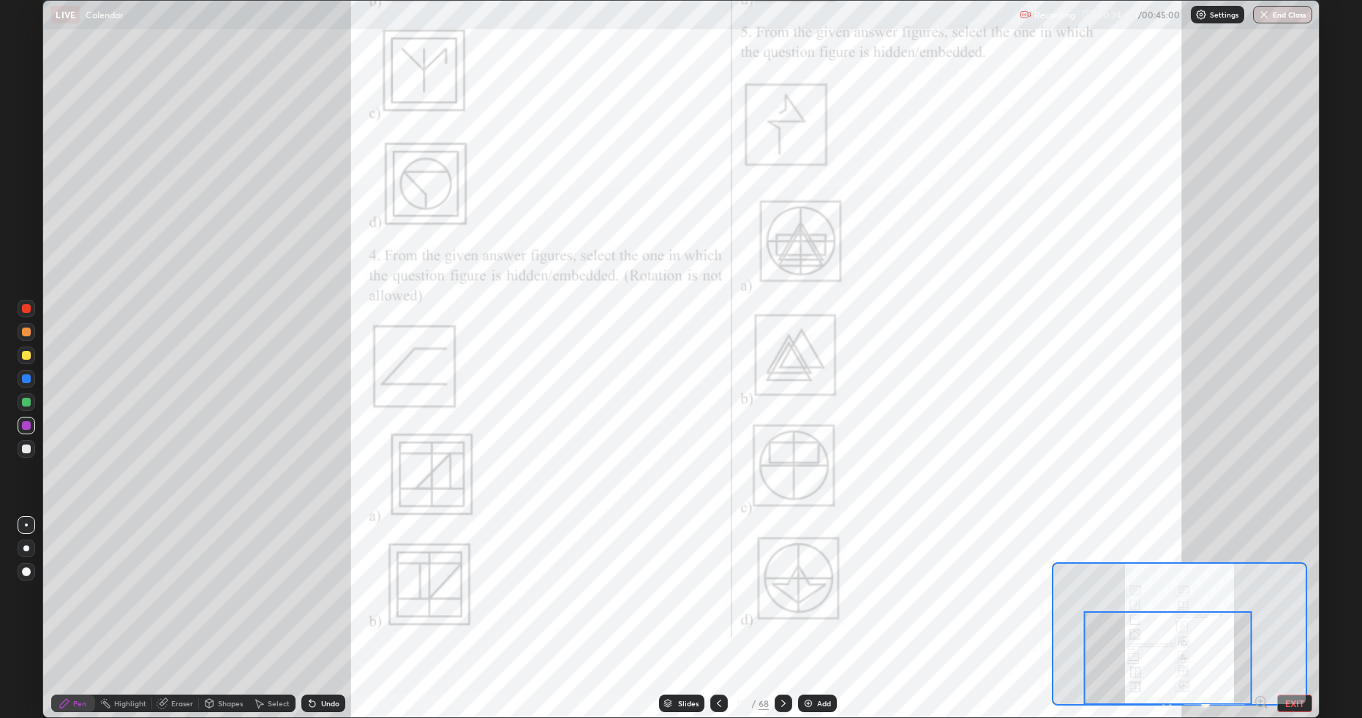
click at [1190, 605] on div at bounding box center [1168, 659] width 168 height 94
click at [188, 605] on div "Eraser" at bounding box center [182, 703] width 22 height 7
click at [75, 605] on div "Pen" at bounding box center [79, 703] width 13 height 7
click at [329, 605] on div "Undo" at bounding box center [330, 703] width 18 height 7
click at [779, 605] on icon at bounding box center [784, 704] width 12 height 12
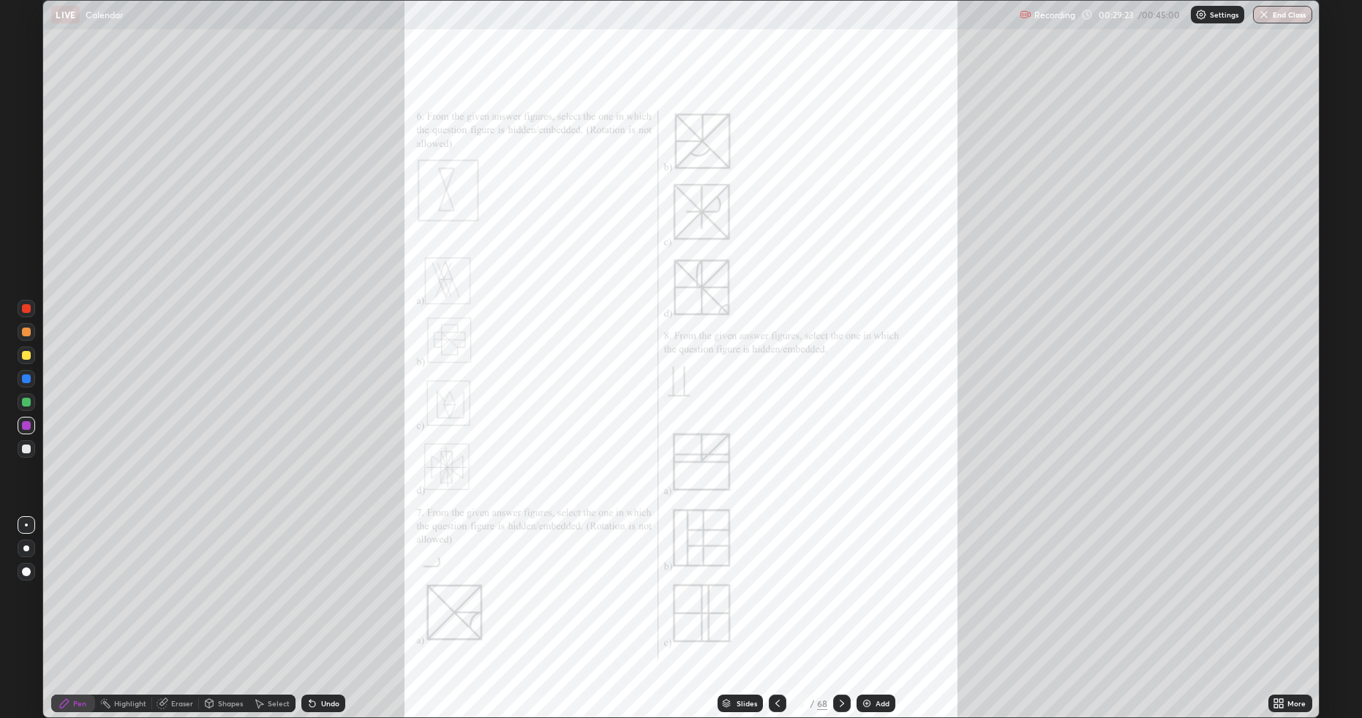
click at [1286, 605] on div "More" at bounding box center [1291, 704] width 44 height 18
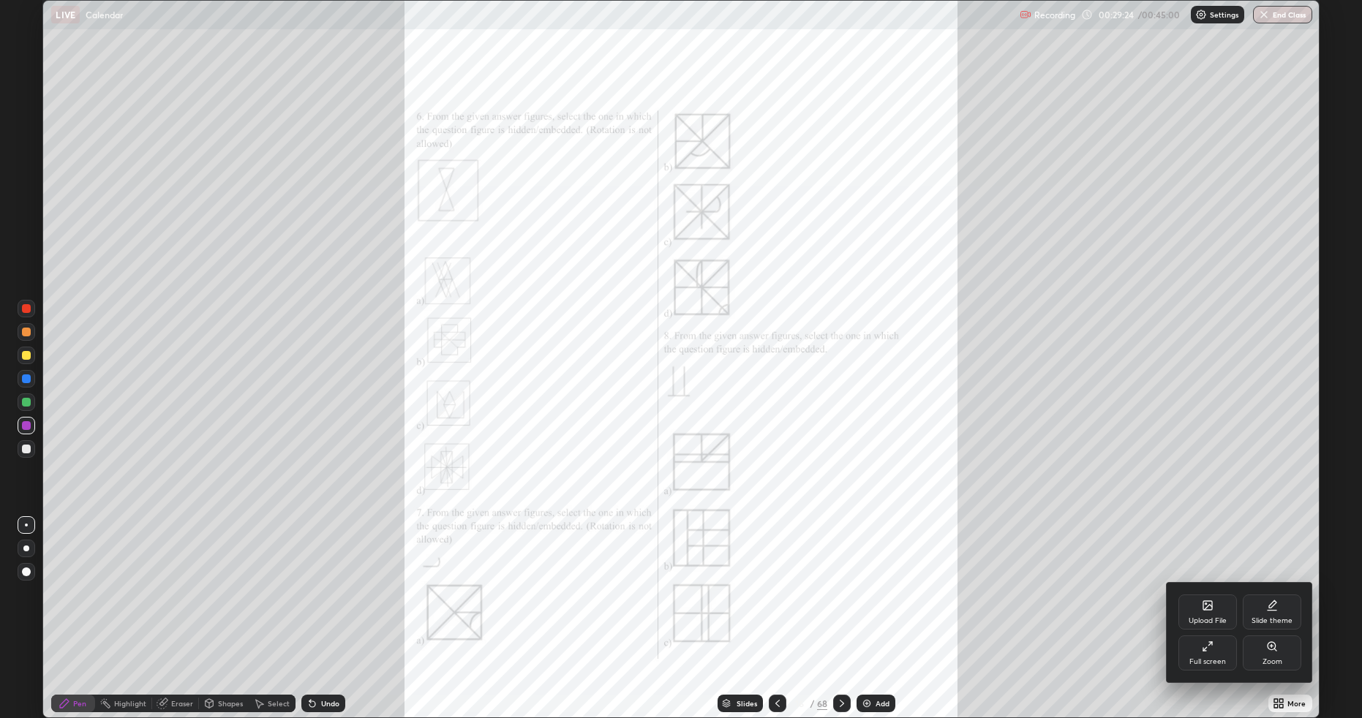
click at [1271, 605] on div "Zoom" at bounding box center [1273, 661] width 20 height 7
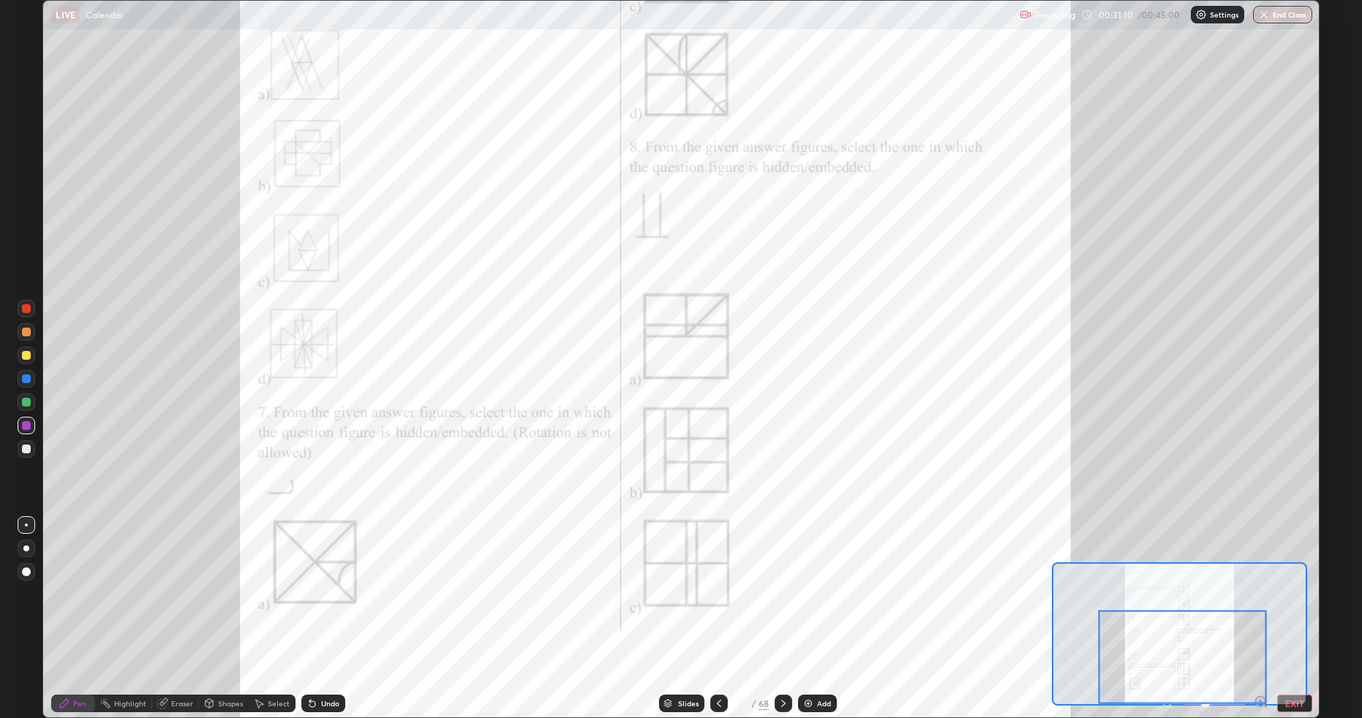
click at [775, 605] on div at bounding box center [784, 704] width 18 height 18
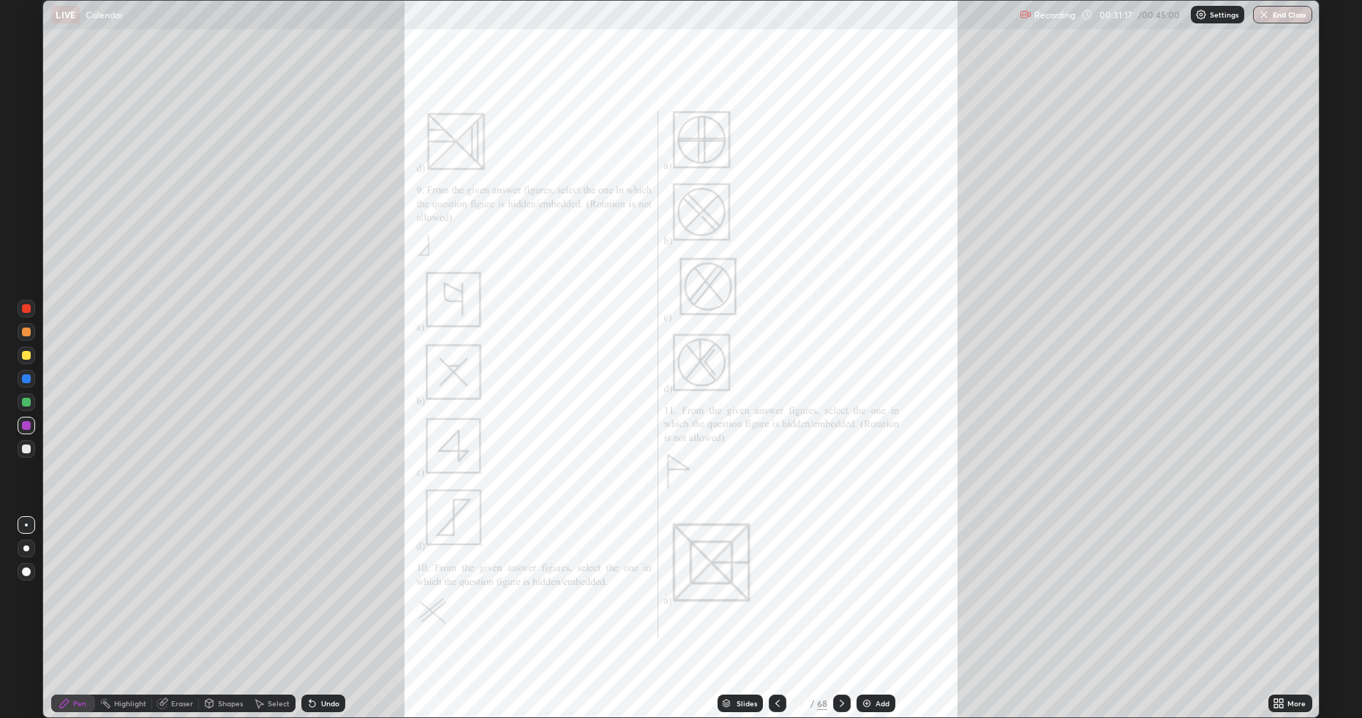
click at [1276, 605] on icon at bounding box center [1279, 704] width 12 height 12
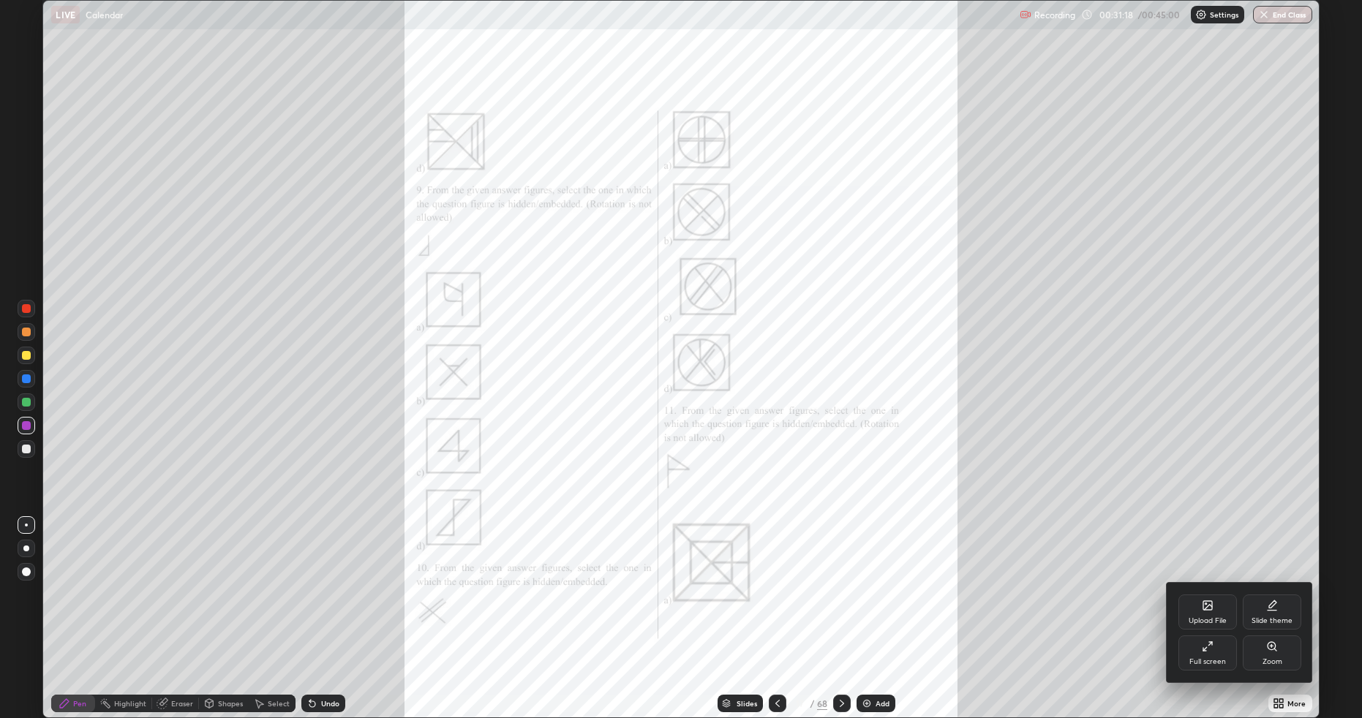
click at [1265, 605] on div "Zoom" at bounding box center [1272, 653] width 59 height 35
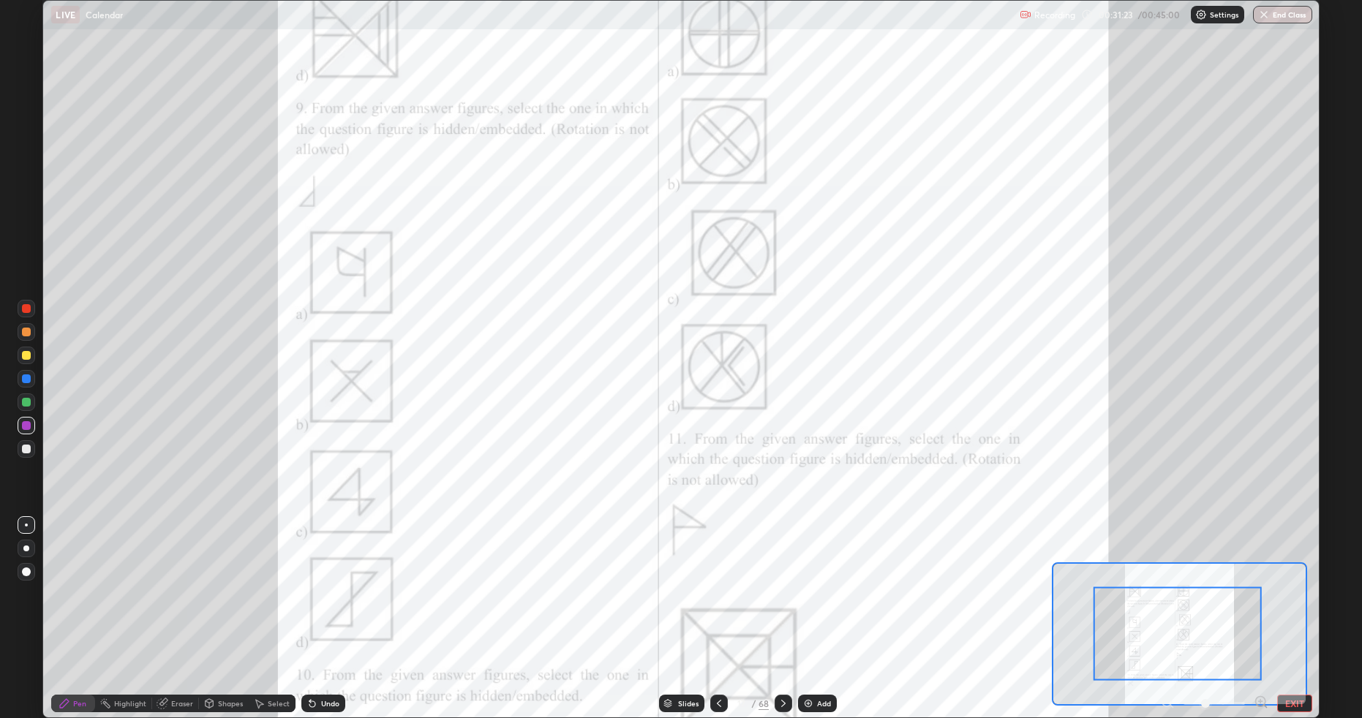
click at [1108, 605] on div at bounding box center [1178, 635] width 168 height 94
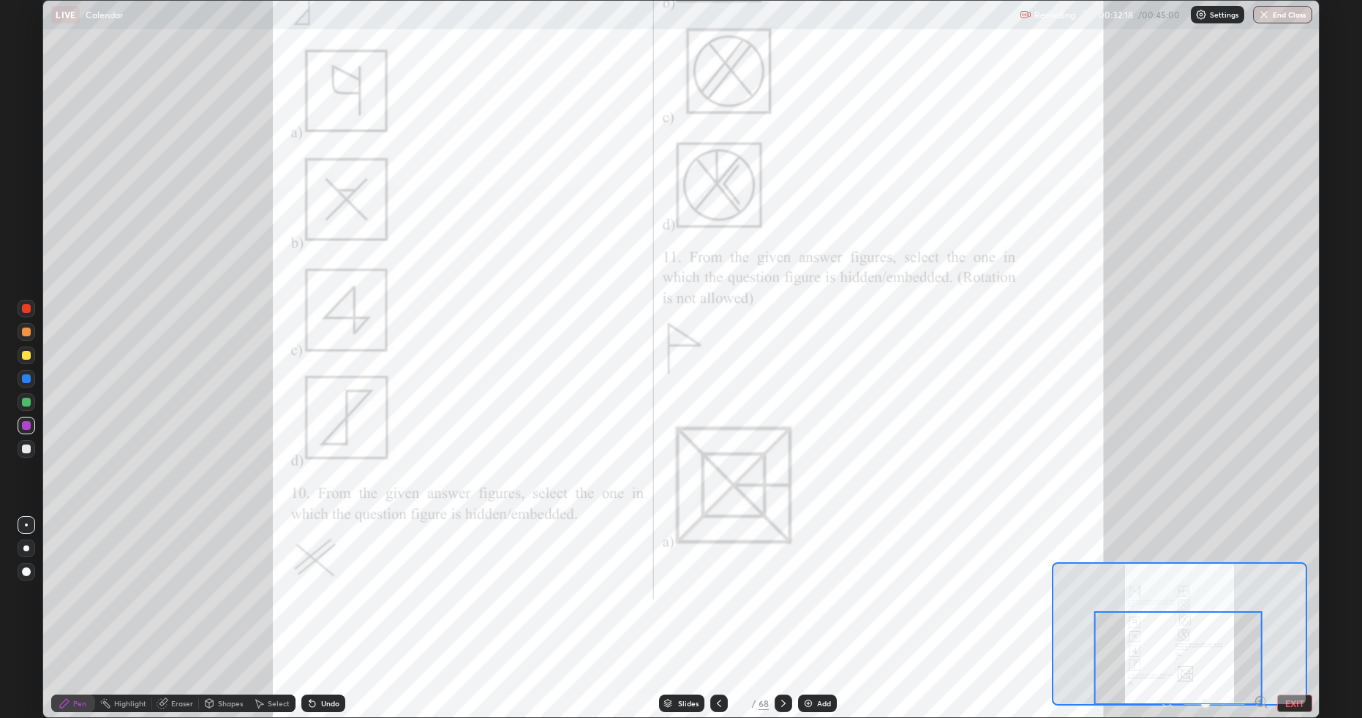
click at [788, 605] on icon at bounding box center [784, 704] width 12 height 12
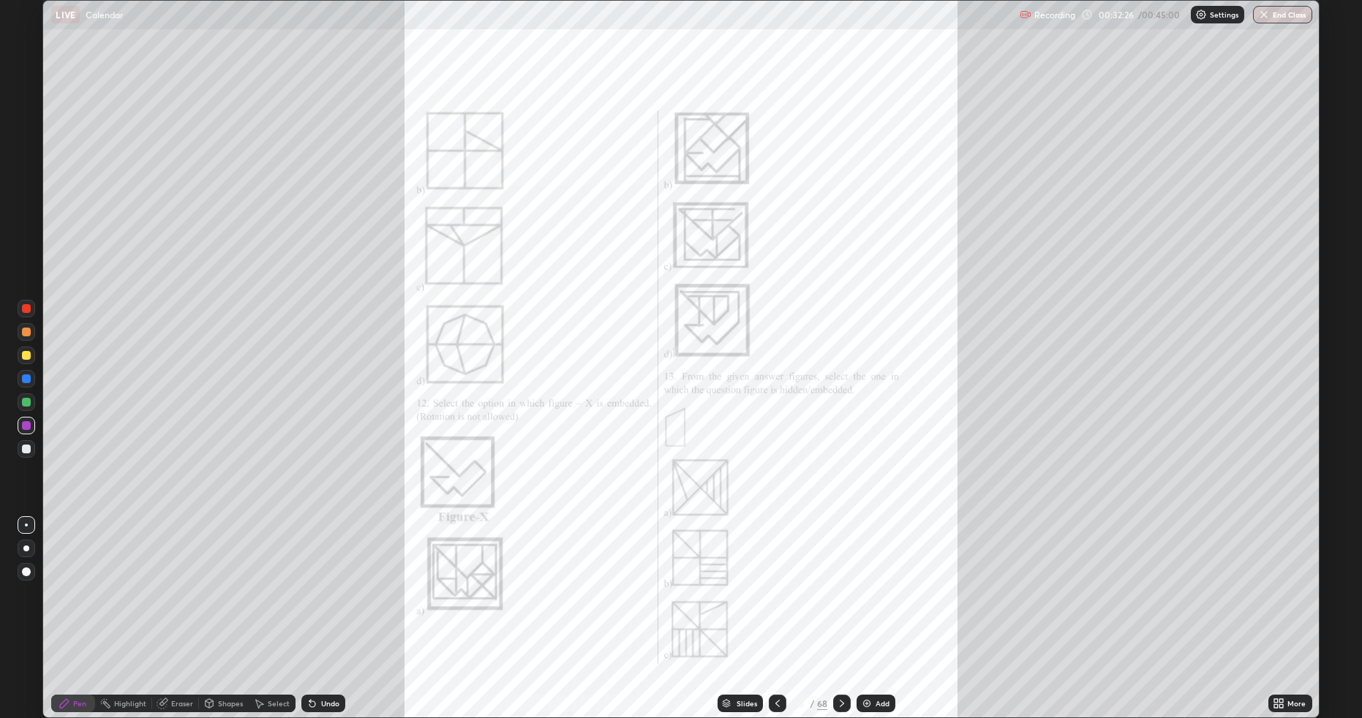
click at [1294, 605] on div "More" at bounding box center [1297, 703] width 18 height 7
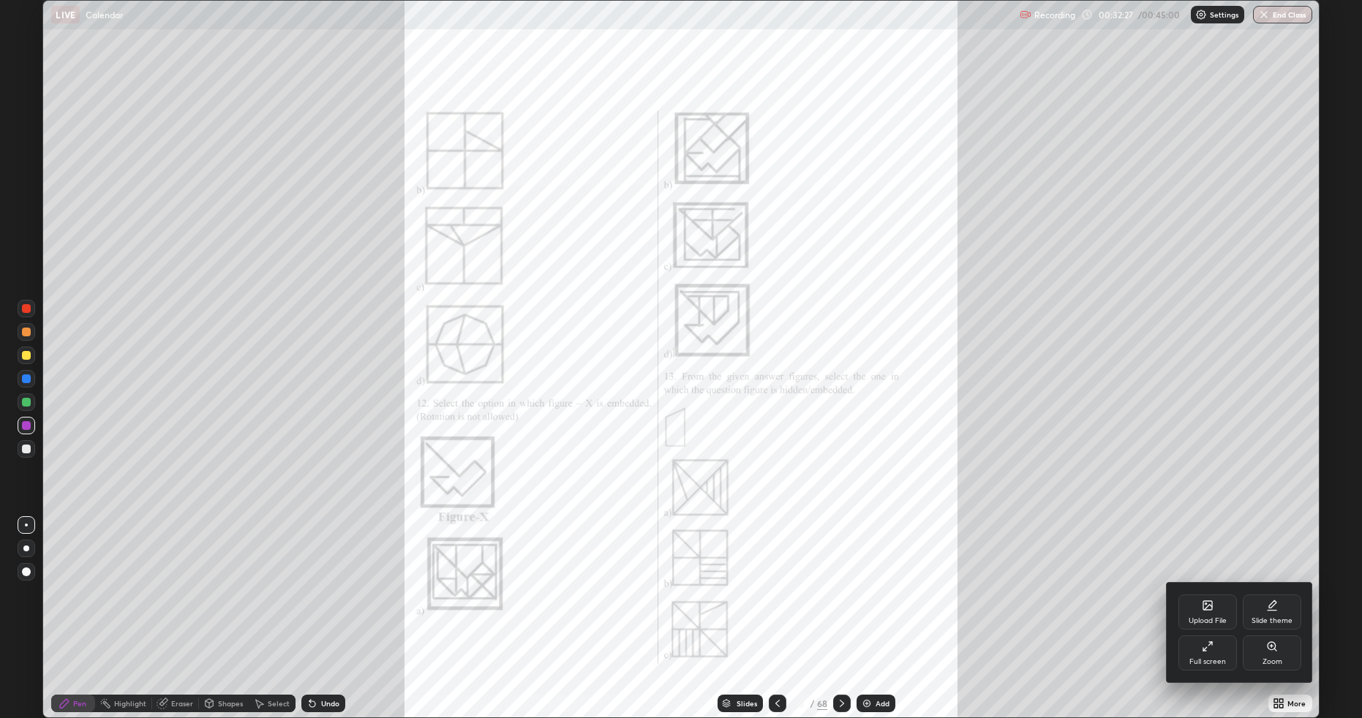
click at [1272, 605] on icon at bounding box center [1272, 647] width 12 height 12
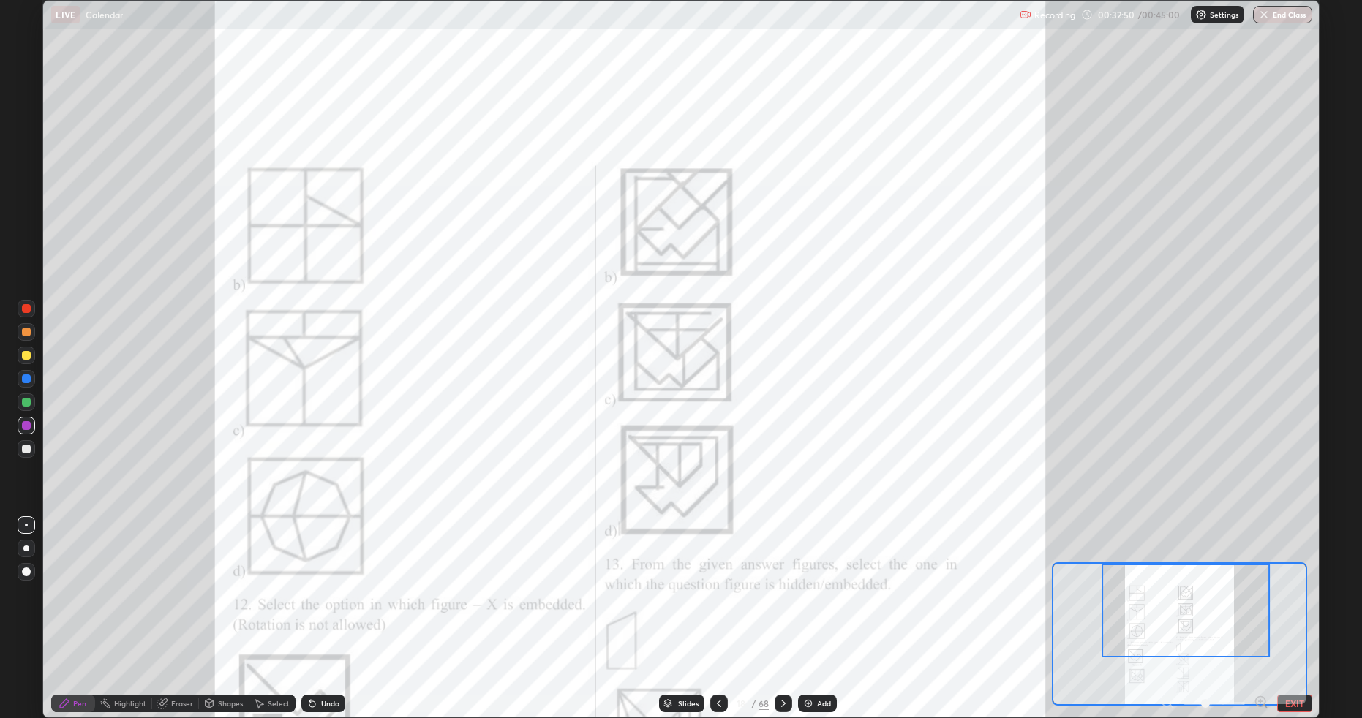
click at [716, 605] on icon at bounding box center [719, 704] width 12 height 12
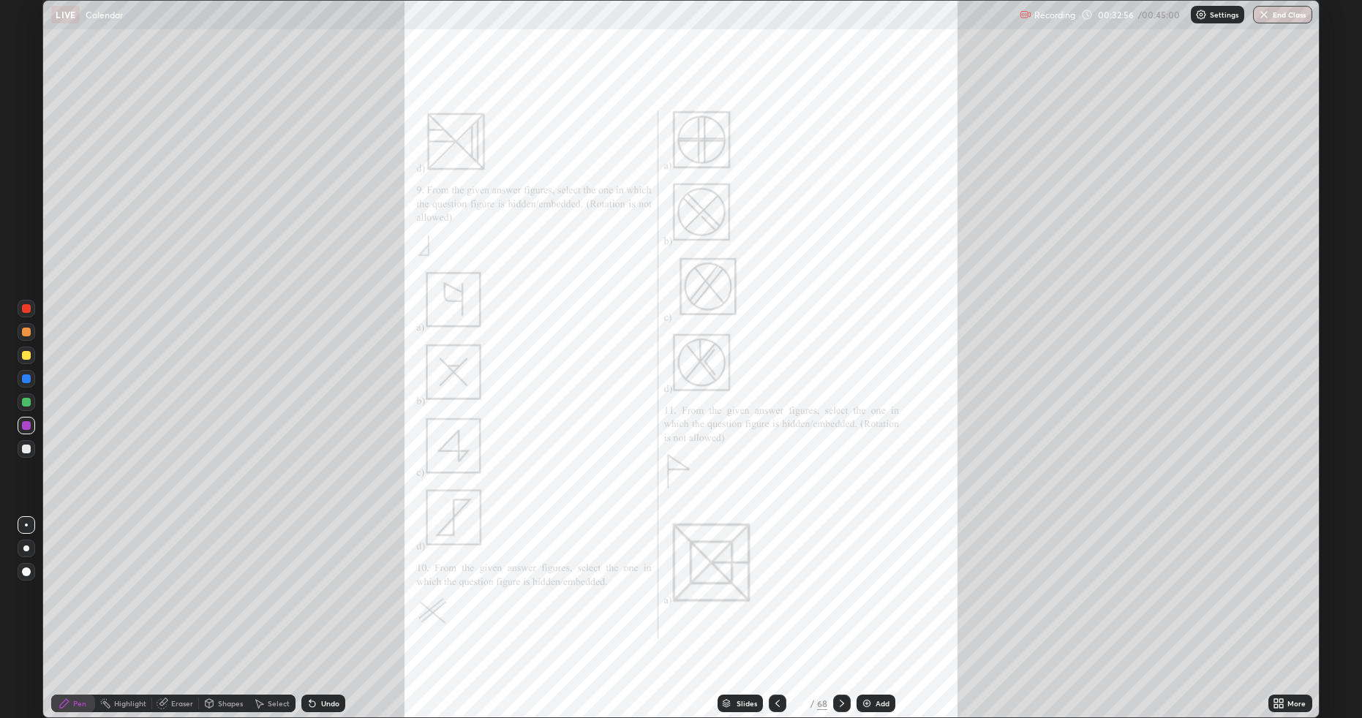
click at [841, 605] on icon at bounding box center [842, 704] width 12 height 12
click at [1276, 605] on icon at bounding box center [1277, 701] width 4 height 4
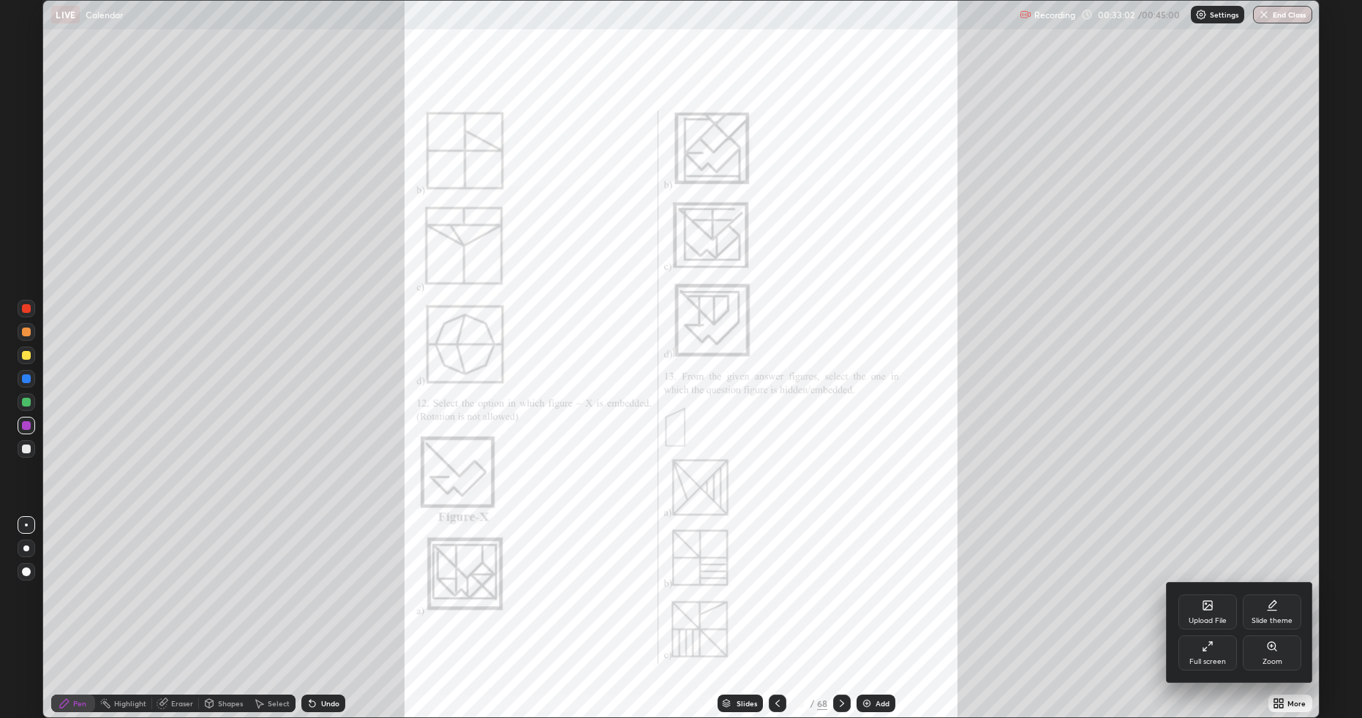
click at [1272, 605] on div "Zoom" at bounding box center [1272, 653] width 59 height 35
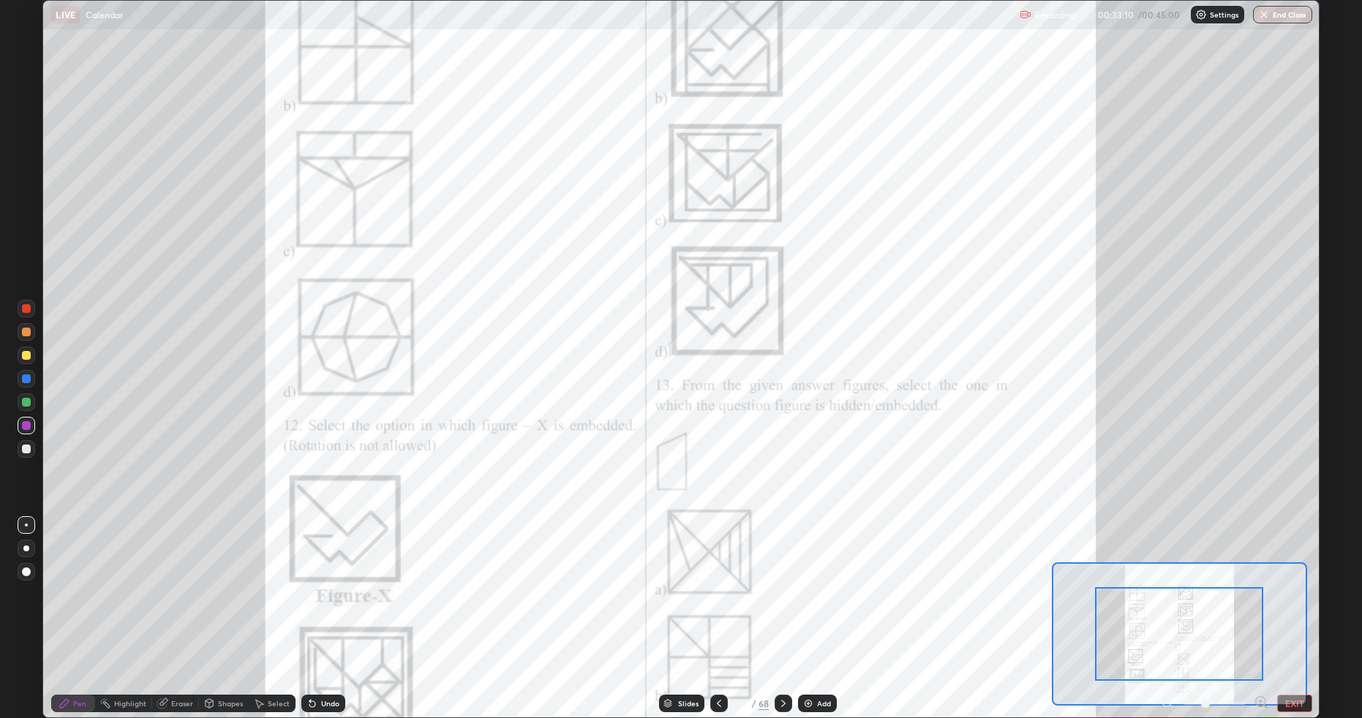
click at [82, 605] on div "Pen" at bounding box center [79, 703] width 13 height 7
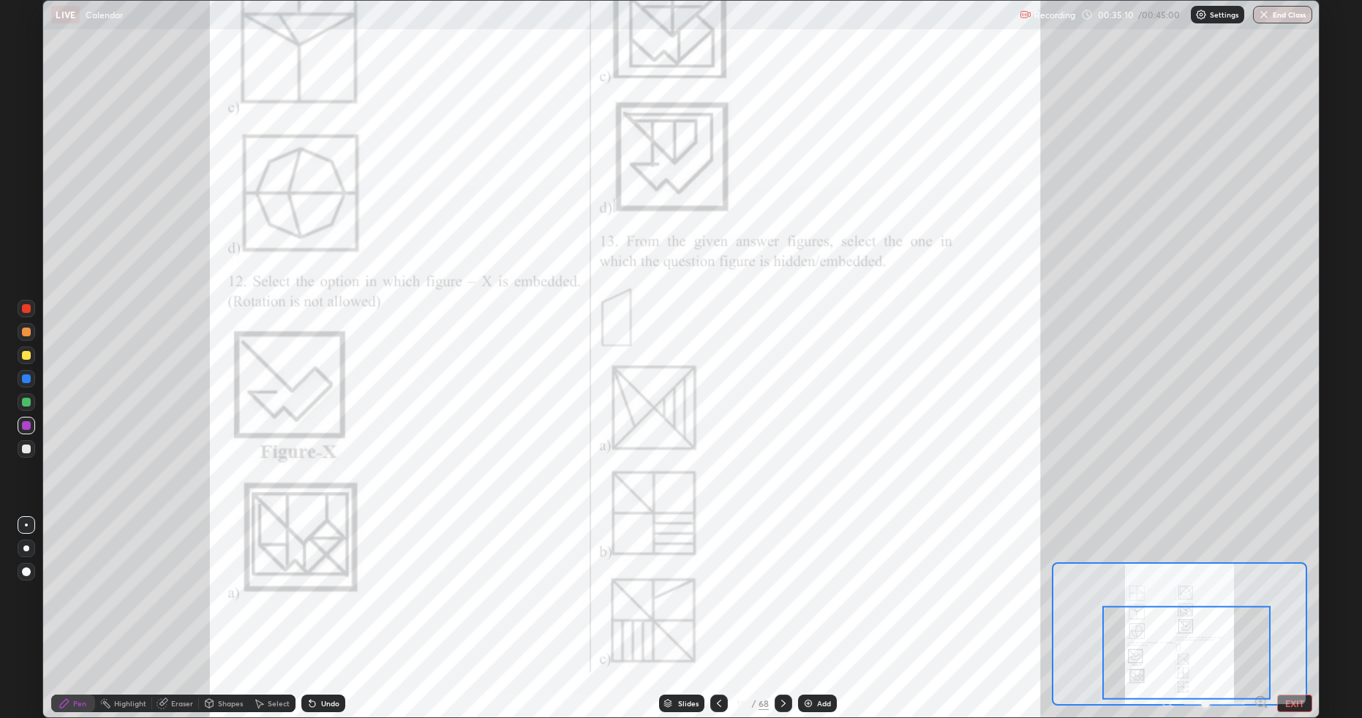
click at [776, 605] on div at bounding box center [784, 704] width 18 height 18
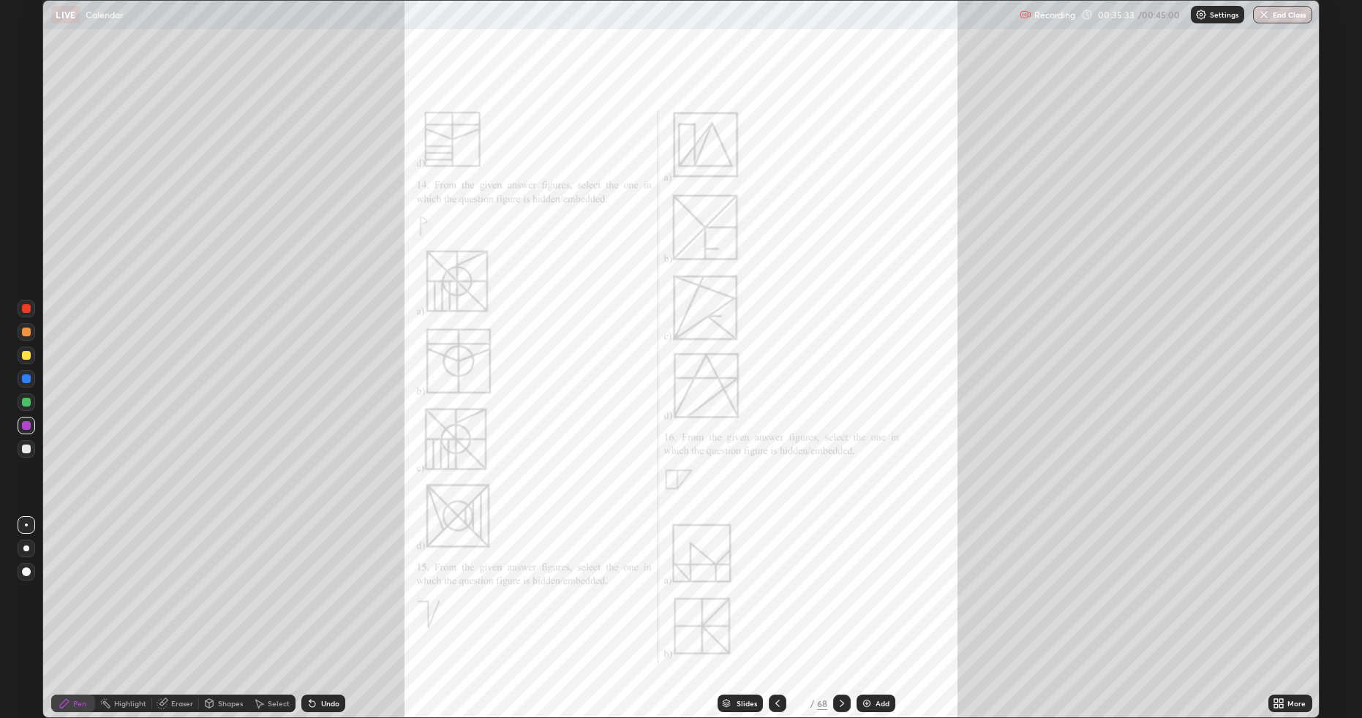
click at [1282, 605] on icon at bounding box center [1282, 701] width 4 height 4
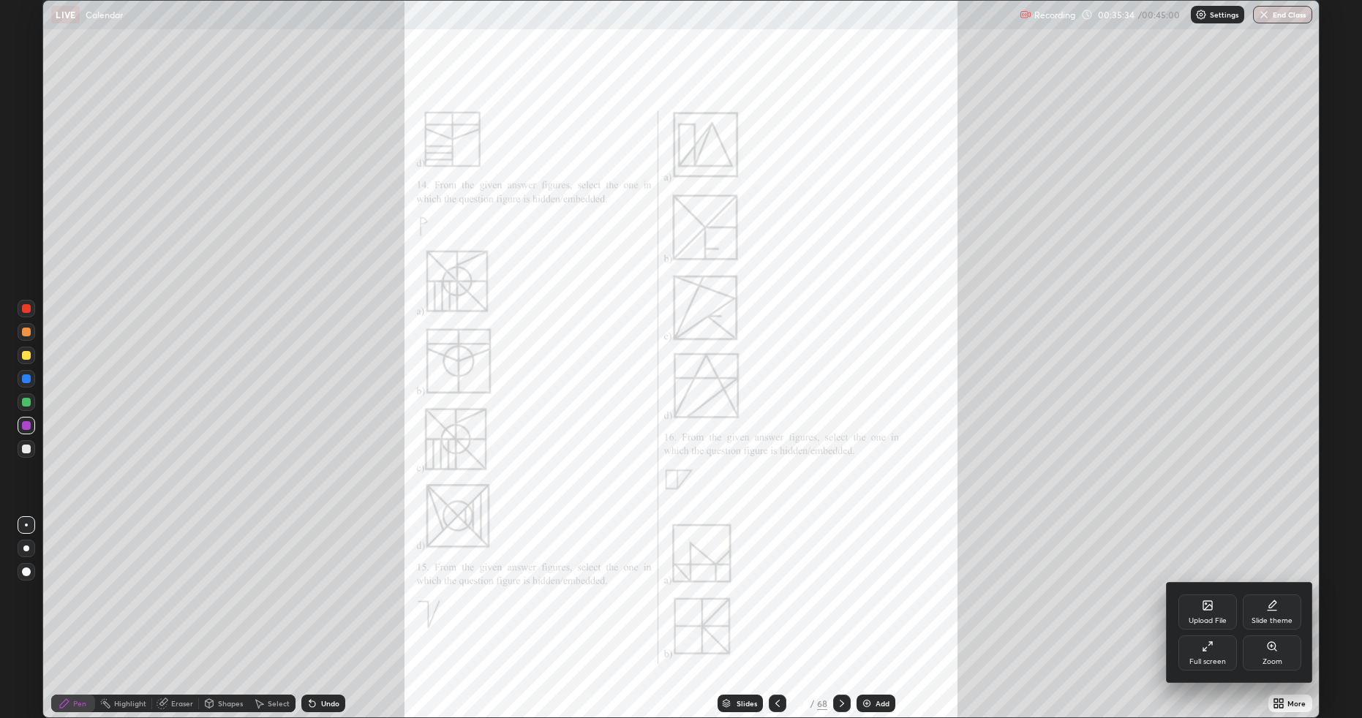
click at [1268, 605] on div "Zoom" at bounding box center [1272, 653] width 59 height 35
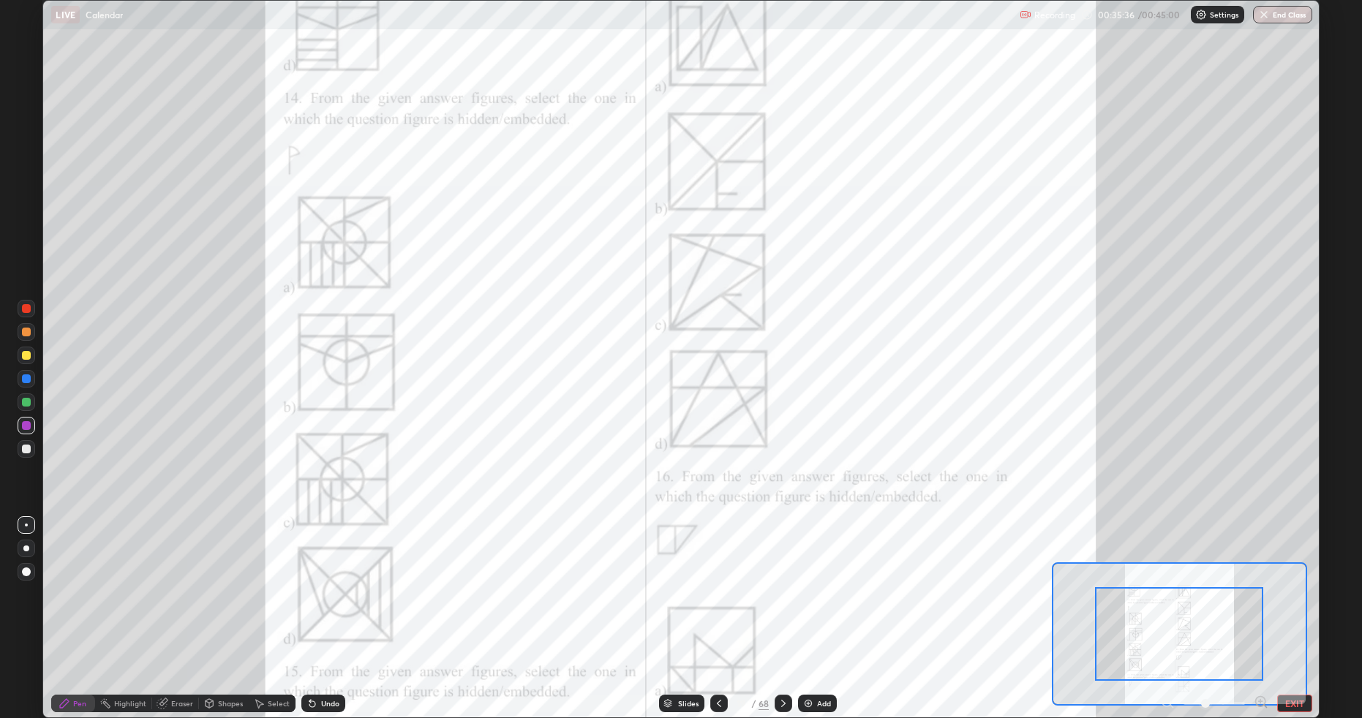
click at [1211, 600] on div at bounding box center [1179, 635] width 168 height 94
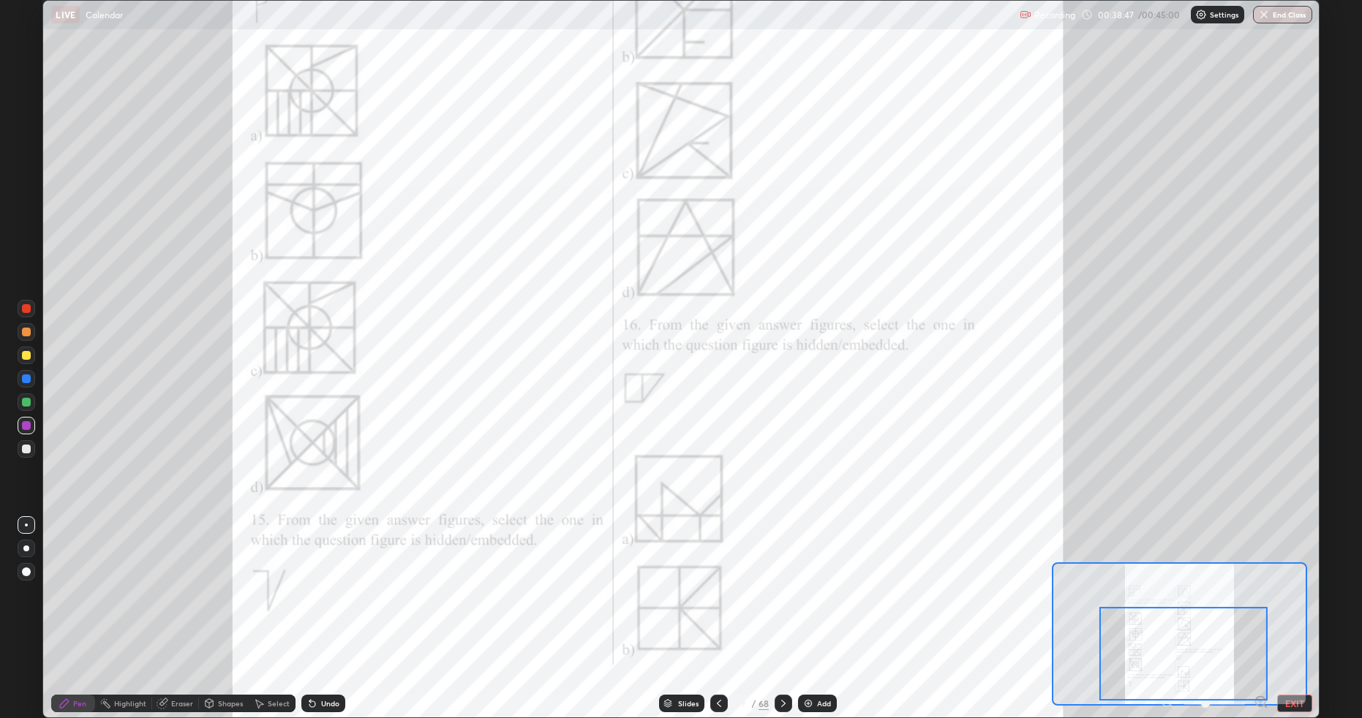
click at [171, 605] on div "Eraser" at bounding box center [182, 703] width 22 height 7
click at [75, 605] on div "Pen" at bounding box center [79, 703] width 13 height 7
click at [783, 605] on icon at bounding box center [784, 704] width 12 height 12
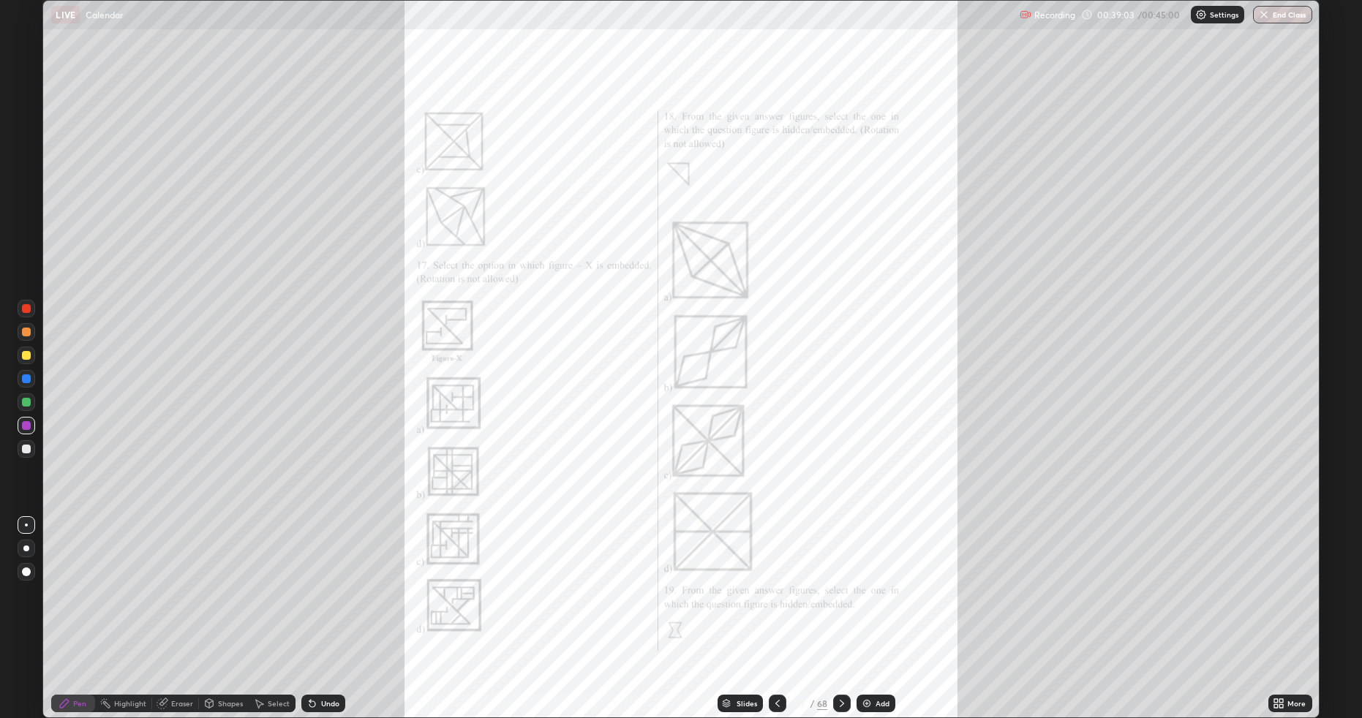
click at [1280, 605] on icon at bounding box center [1282, 707] width 4 height 4
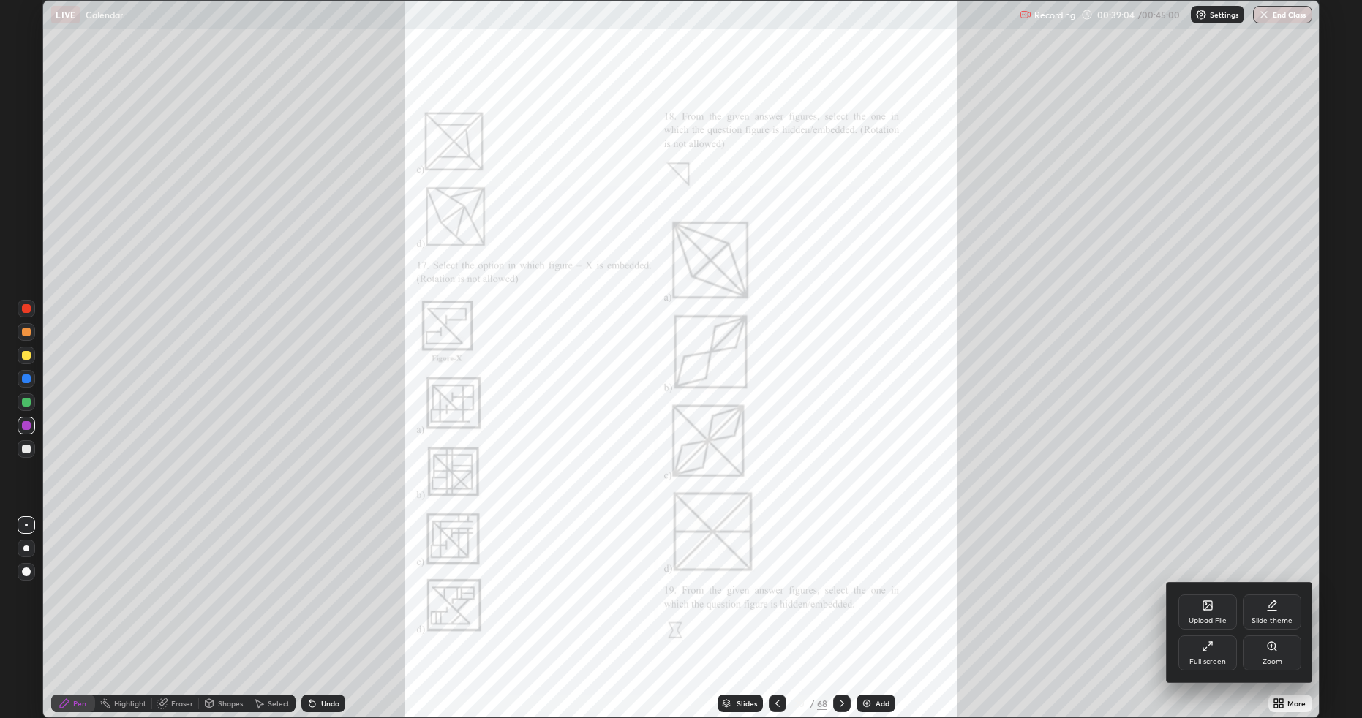
click at [1261, 605] on div "Zoom" at bounding box center [1272, 653] width 59 height 35
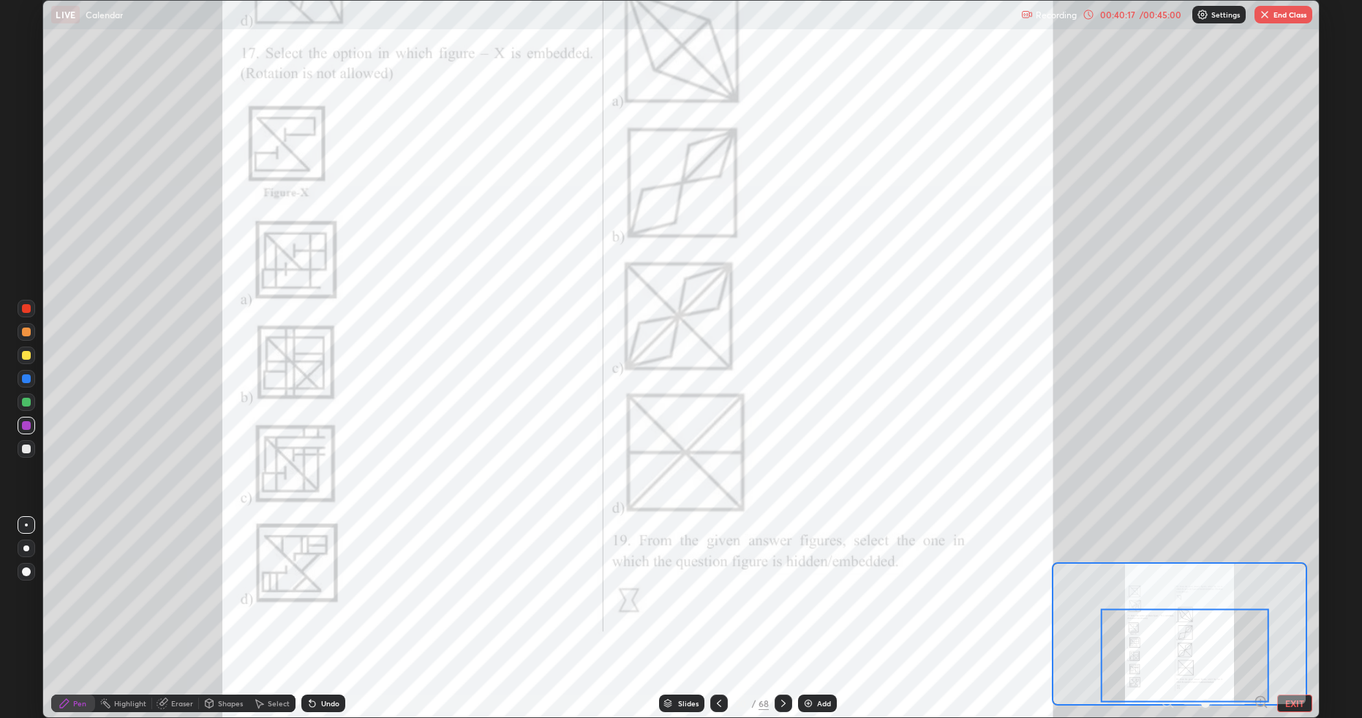
click at [176, 605] on div "Eraser" at bounding box center [182, 703] width 22 height 7
click at [80, 605] on div "Pen" at bounding box center [73, 704] width 44 height 18
click at [168, 605] on div "Eraser" at bounding box center [175, 704] width 47 height 18
click at [78, 605] on div "Pen" at bounding box center [73, 704] width 44 height 18
click at [168, 605] on div "Eraser" at bounding box center [175, 704] width 47 height 18
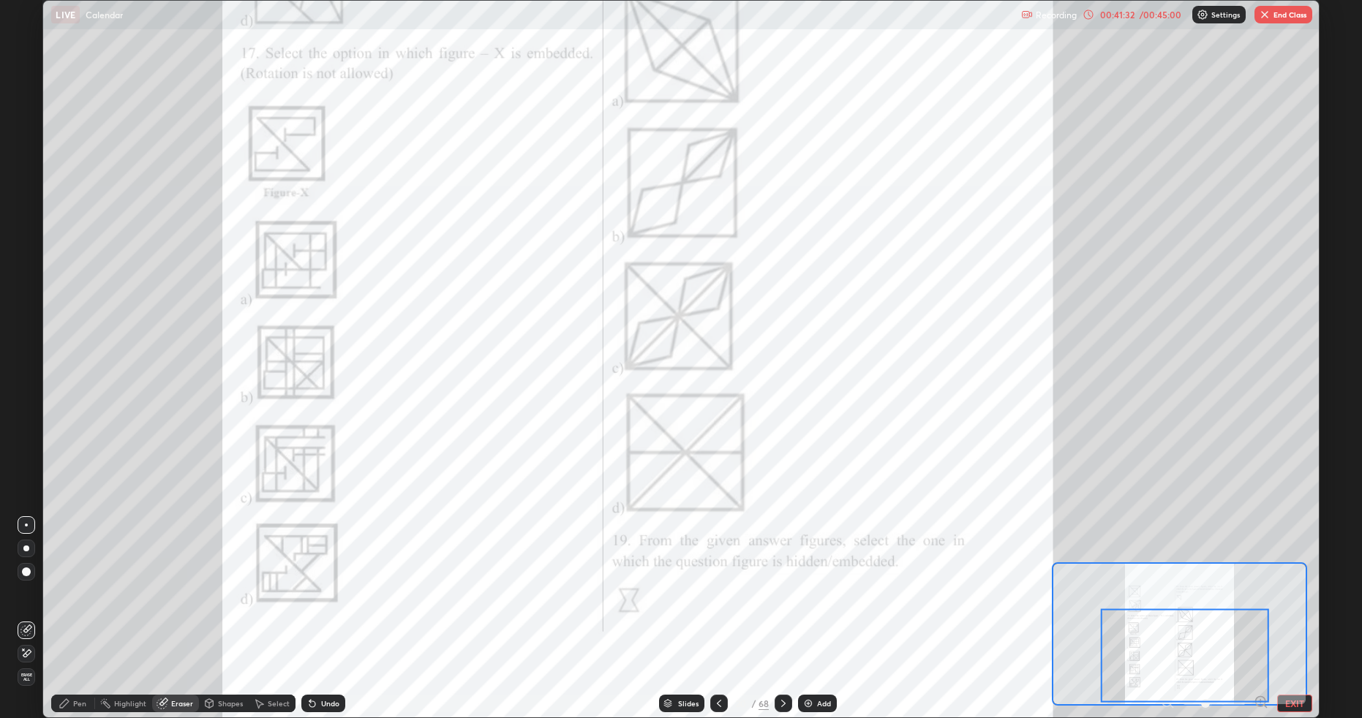
click at [80, 605] on div "Pen" at bounding box center [73, 704] width 44 height 18
click at [169, 605] on div "Eraser" at bounding box center [175, 704] width 47 height 18
click at [80, 605] on div "Pen" at bounding box center [79, 703] width 13 height 7
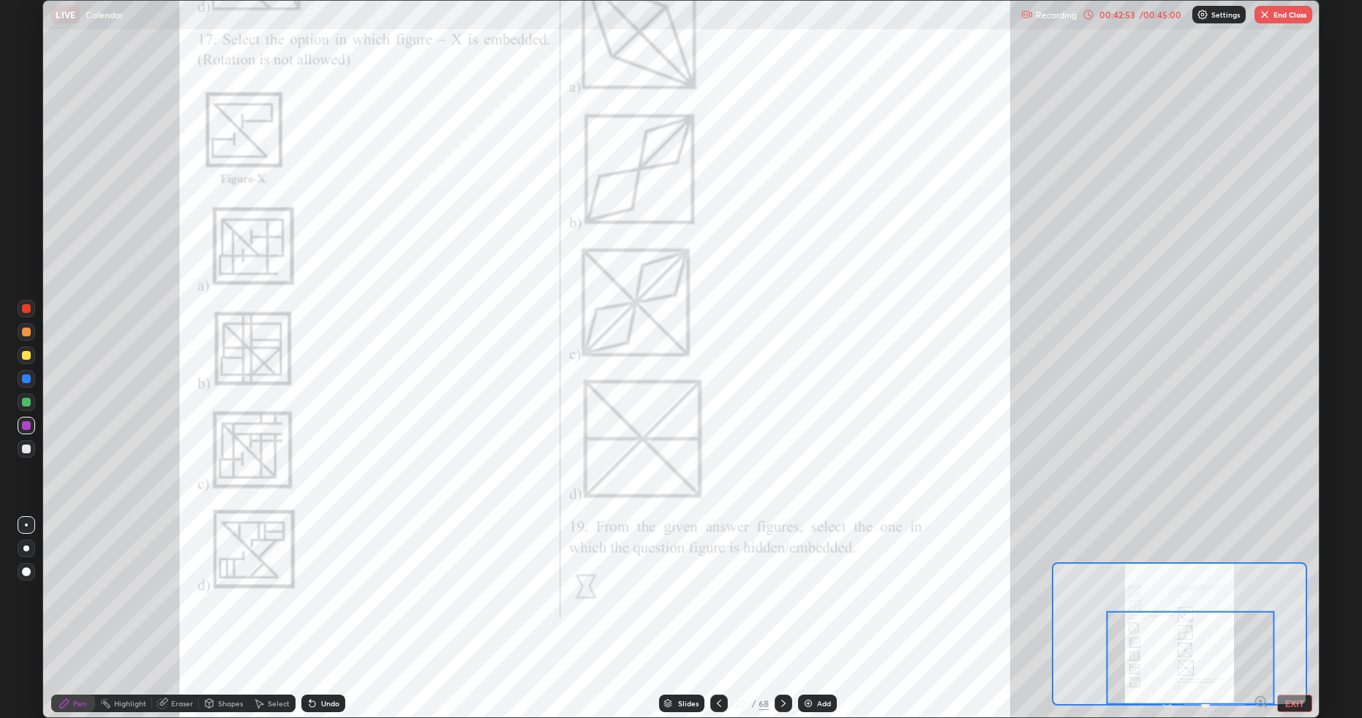
click at [780, 605] on div at bounding box center [784, 704] width 18 height 18
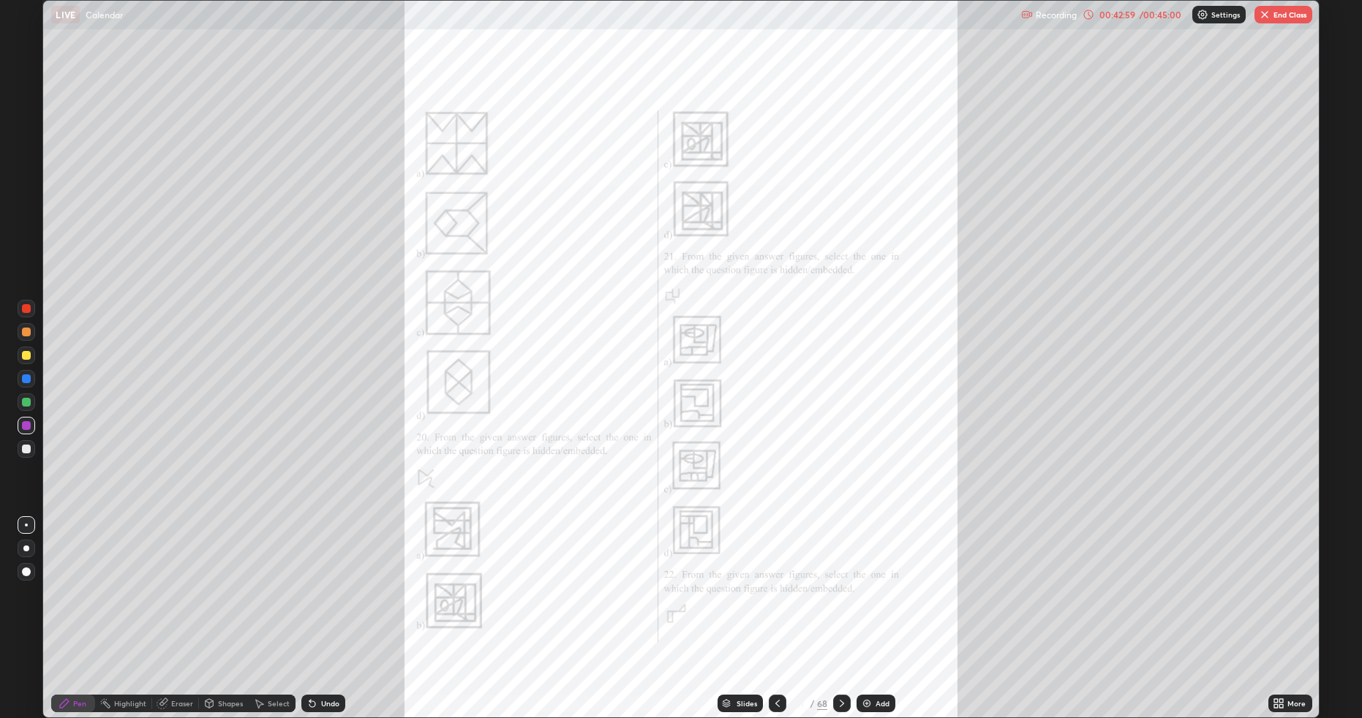
click at [1288, 605] on div "More" at bounding box center [1291, 704] width 44 height 18
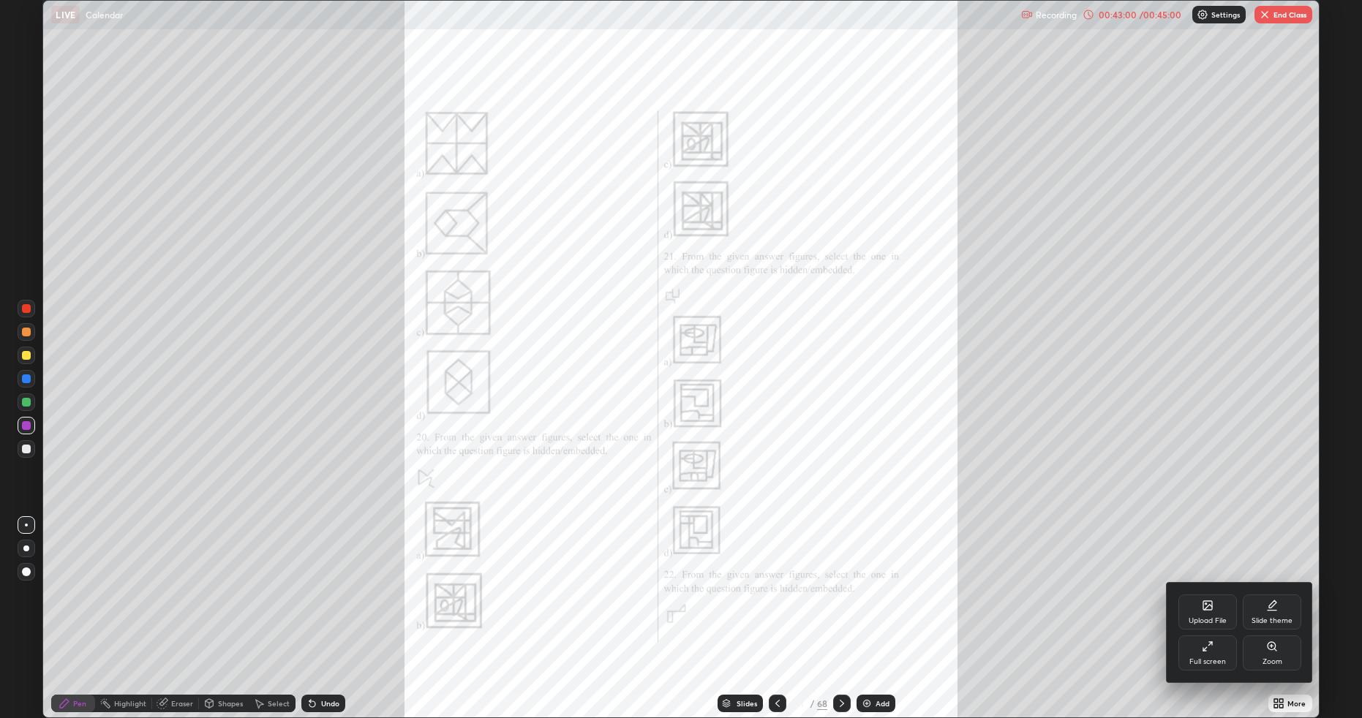
click at [1265, 605] on div "Zoom" at bounding box center [1272, 653] width 59 height 35
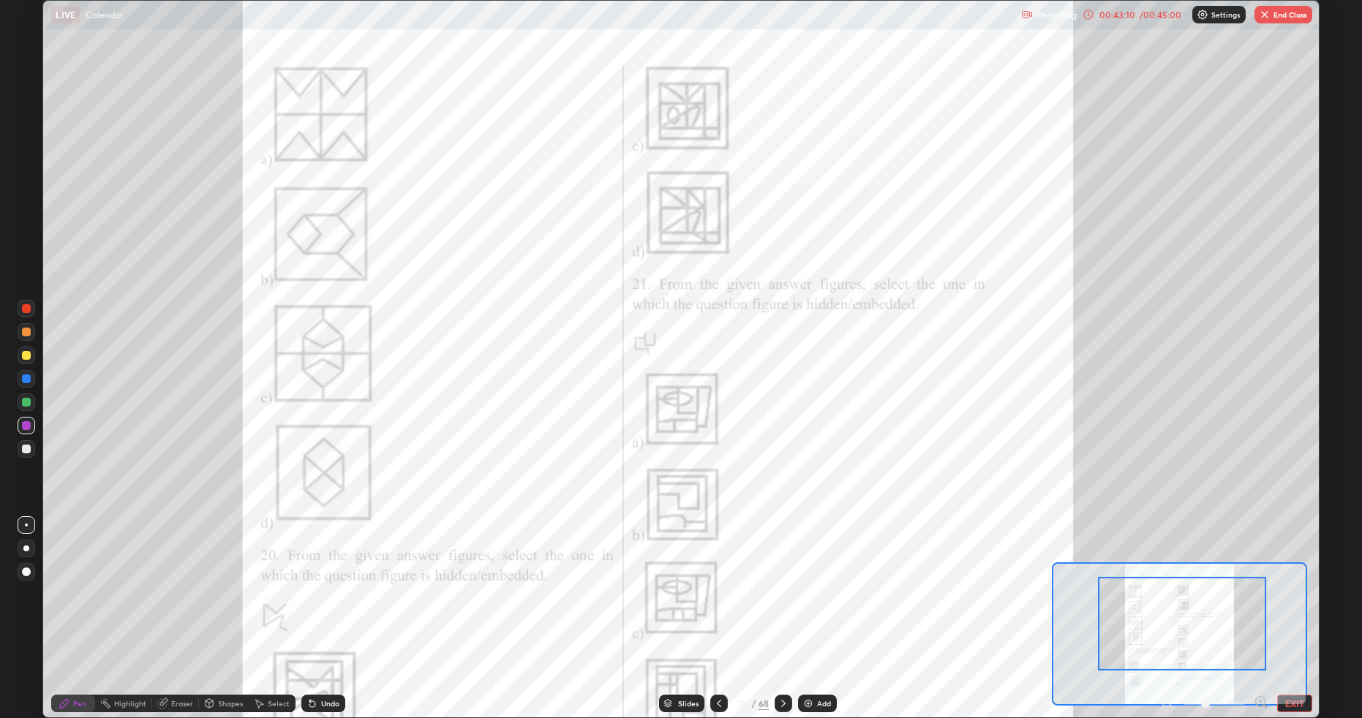
click at [718, 605] on icon at bounding box center [719, 704] width 12 height 12
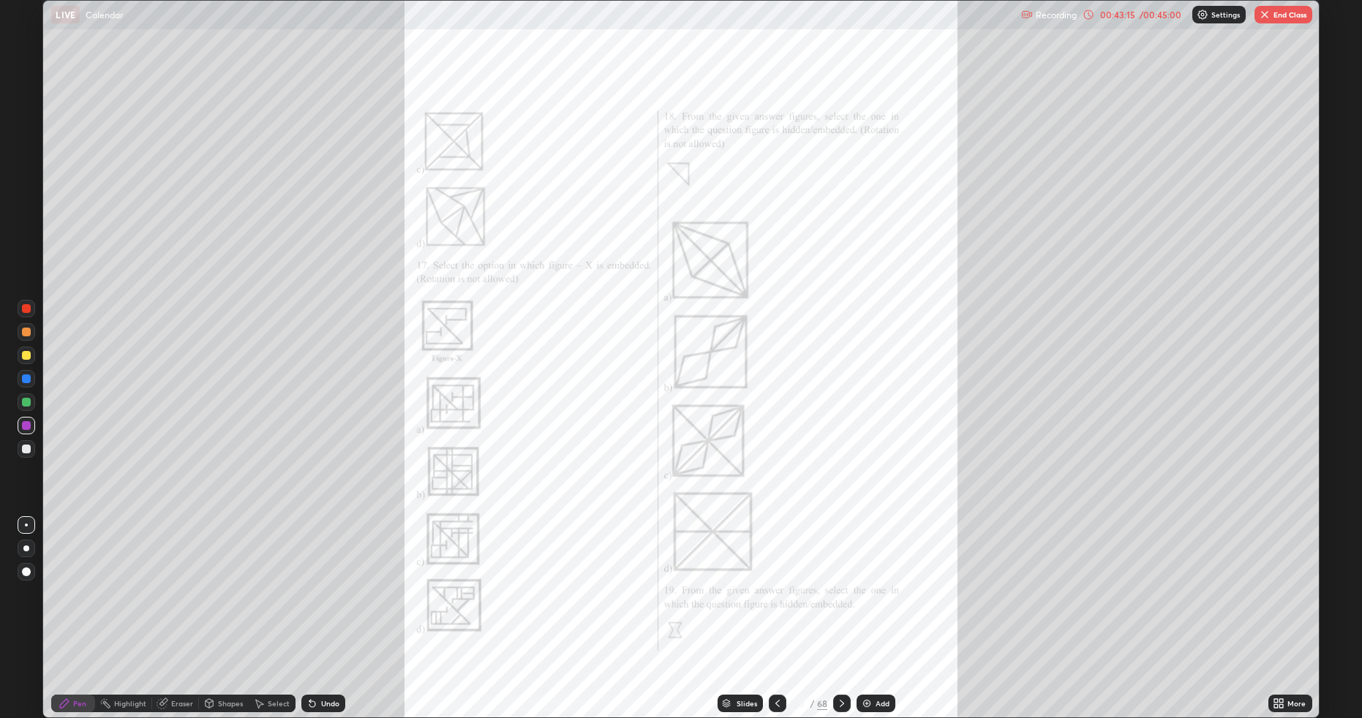
click at [837, 605] on icon at bounding box center [842, 704] width 12 height 12
click at [1275, 605] on icon at bounding box center [1277, 701] width 4 height 4
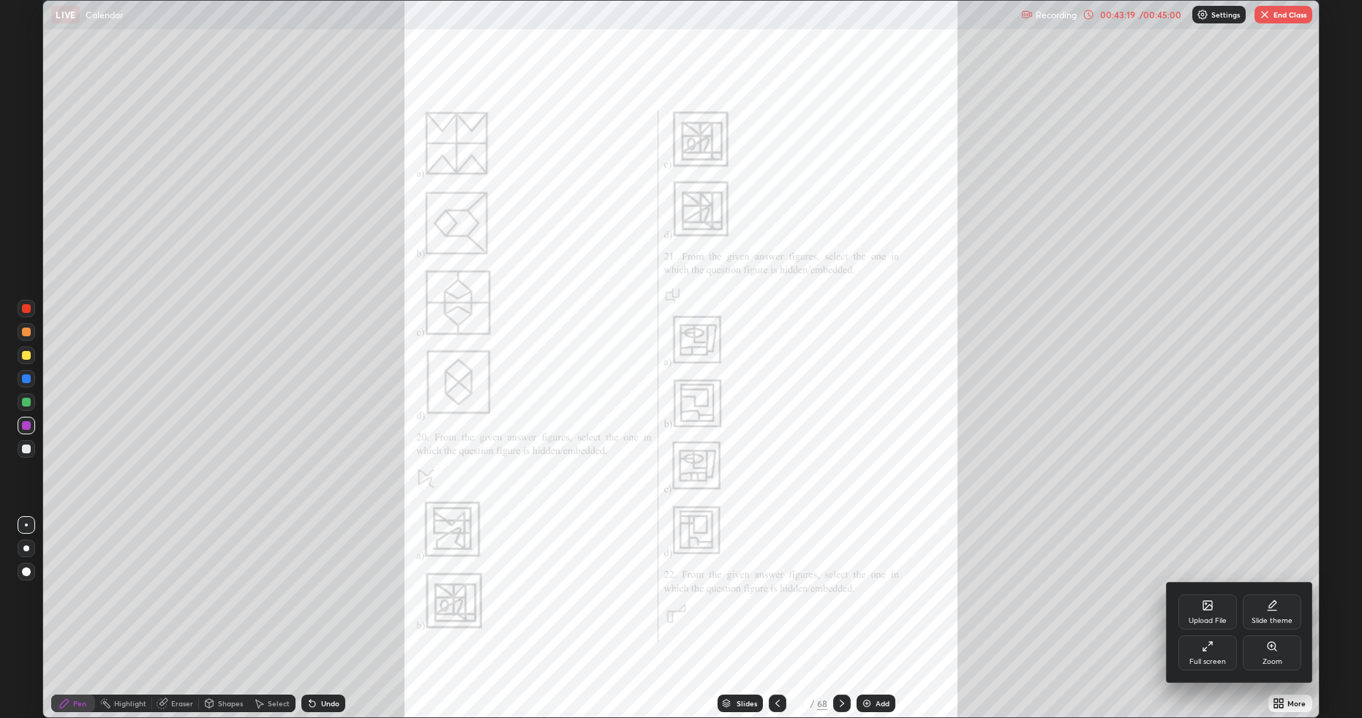
click at [1263, 605] on div "Zoom" at bounding box center [1272, 653] width 59 height 35
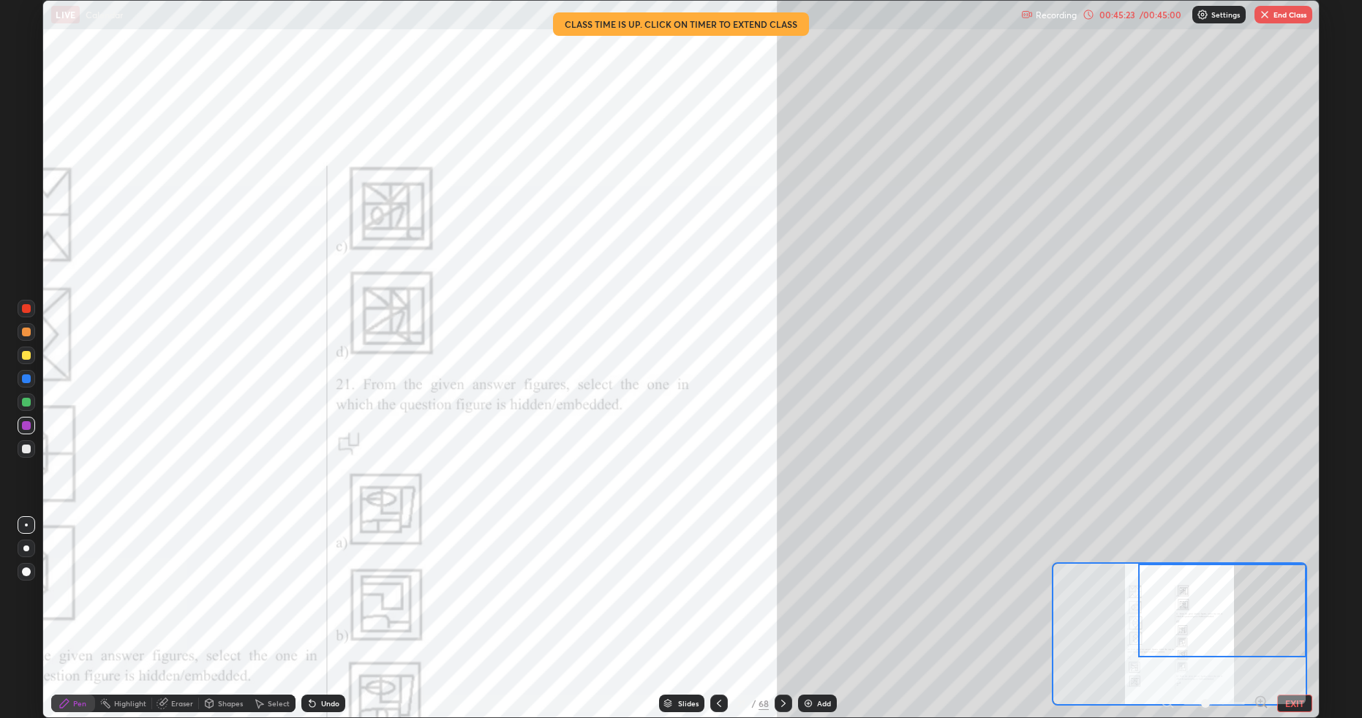
click at [1216, 596] on div at bounding box center [1222, 611] width 168 height 94
click at [1301, 605] on button "EXIT" at bounding box center [1294, 704] width 35 height 18
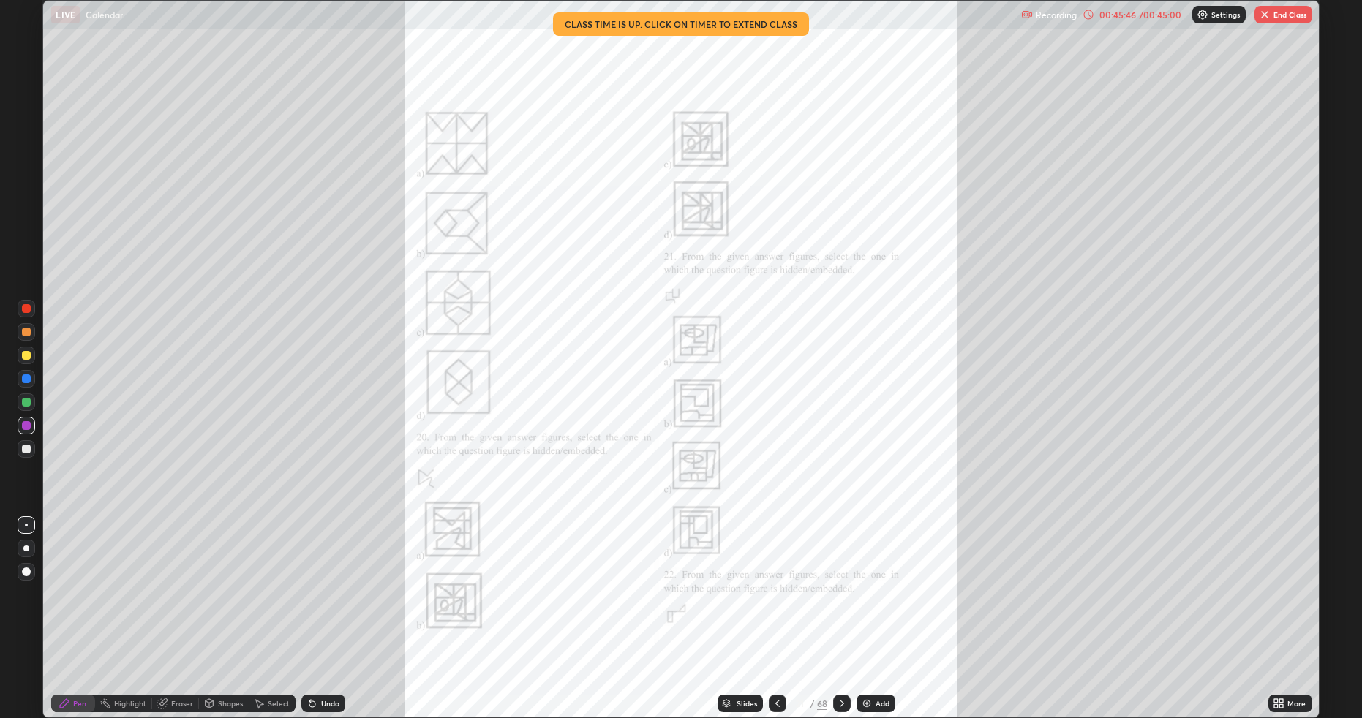
click at [1299, 18] on button "End Class" at bounding box center [1284, 15] width 58 height 18
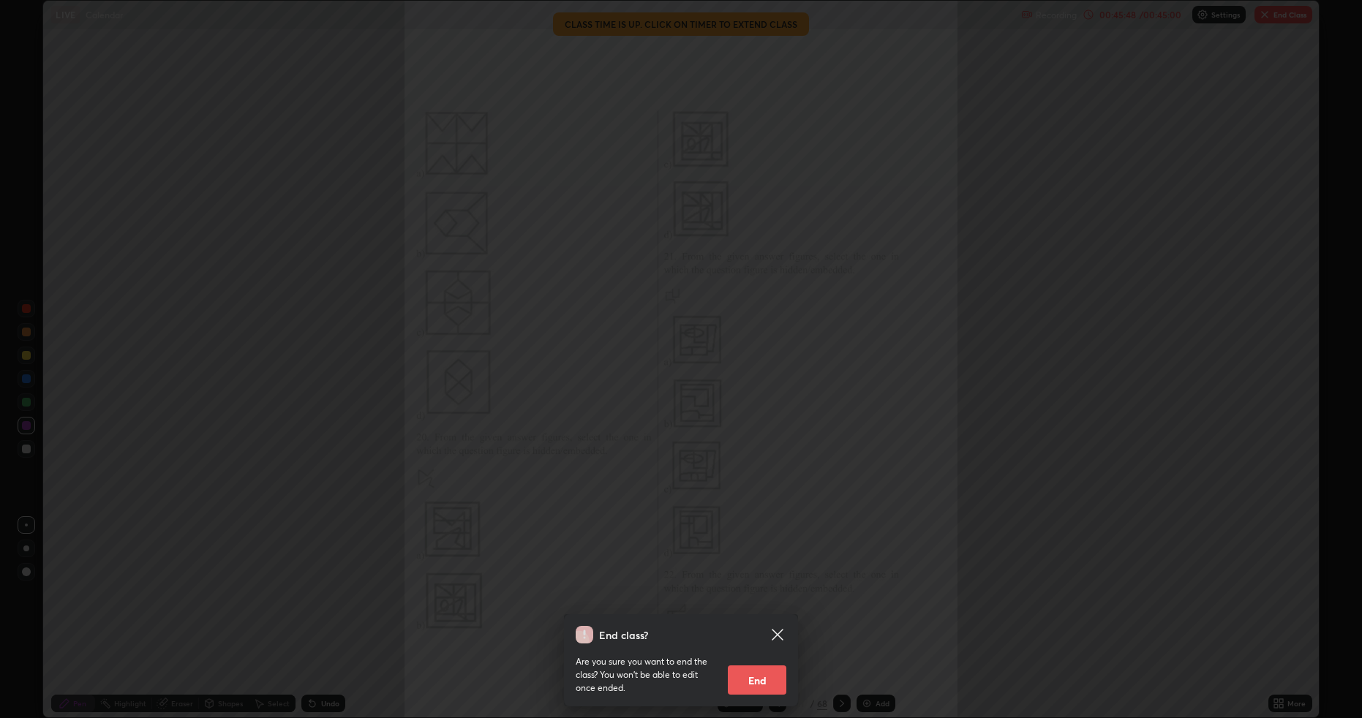
click at [770, 605] on button "End" at bounding box center [757, 680] width 59 height 29
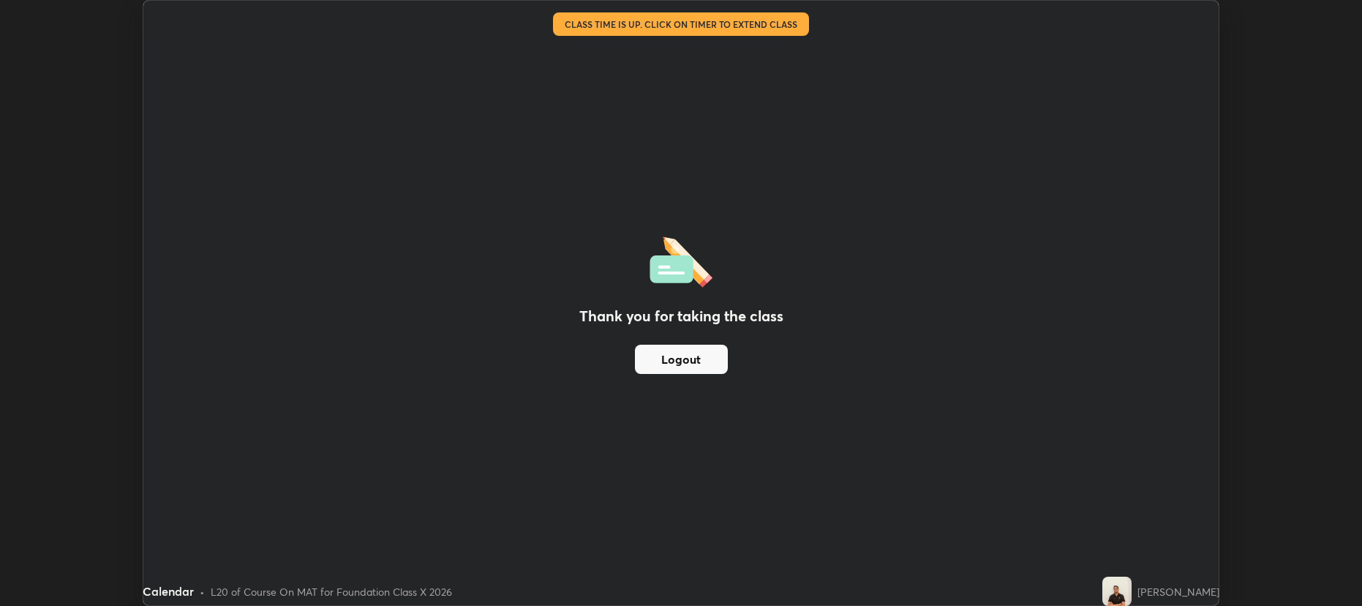
scroll to position [72558, 71802]
